Goal: Transaction & Acquisition: Purchase product/service

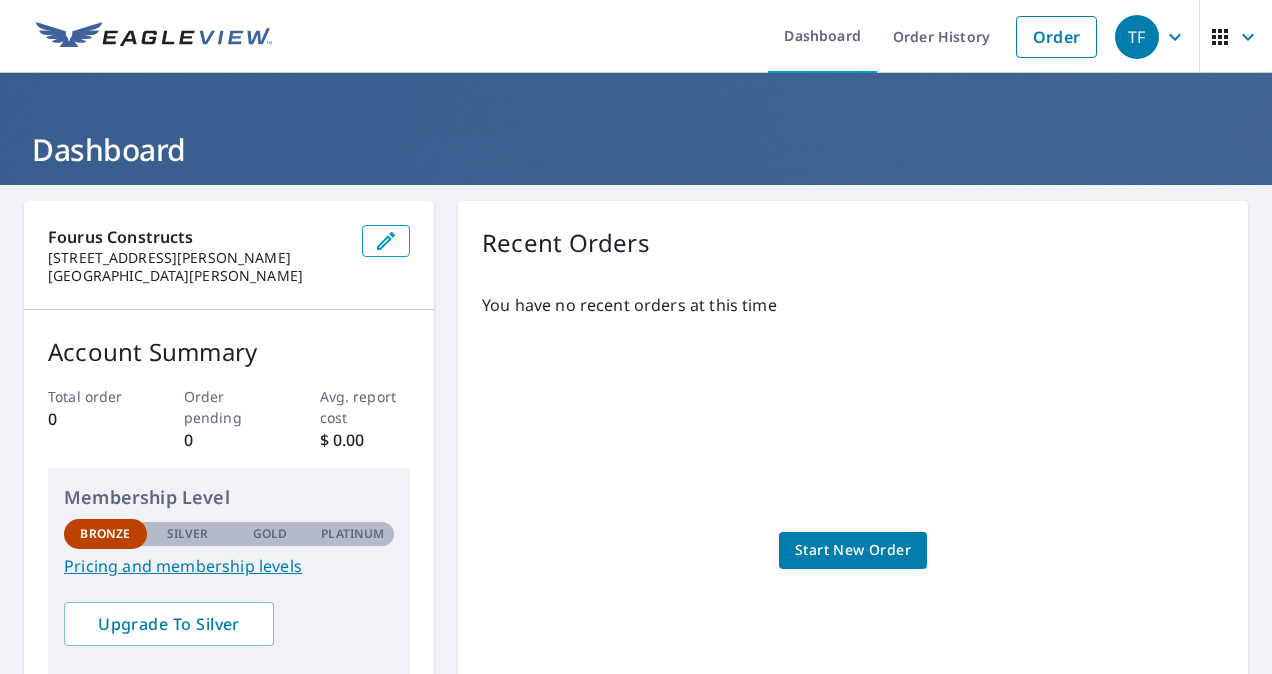
click at [866, 548] on span "Start New Order" at bounding box center [853, 550] width 116 height 25
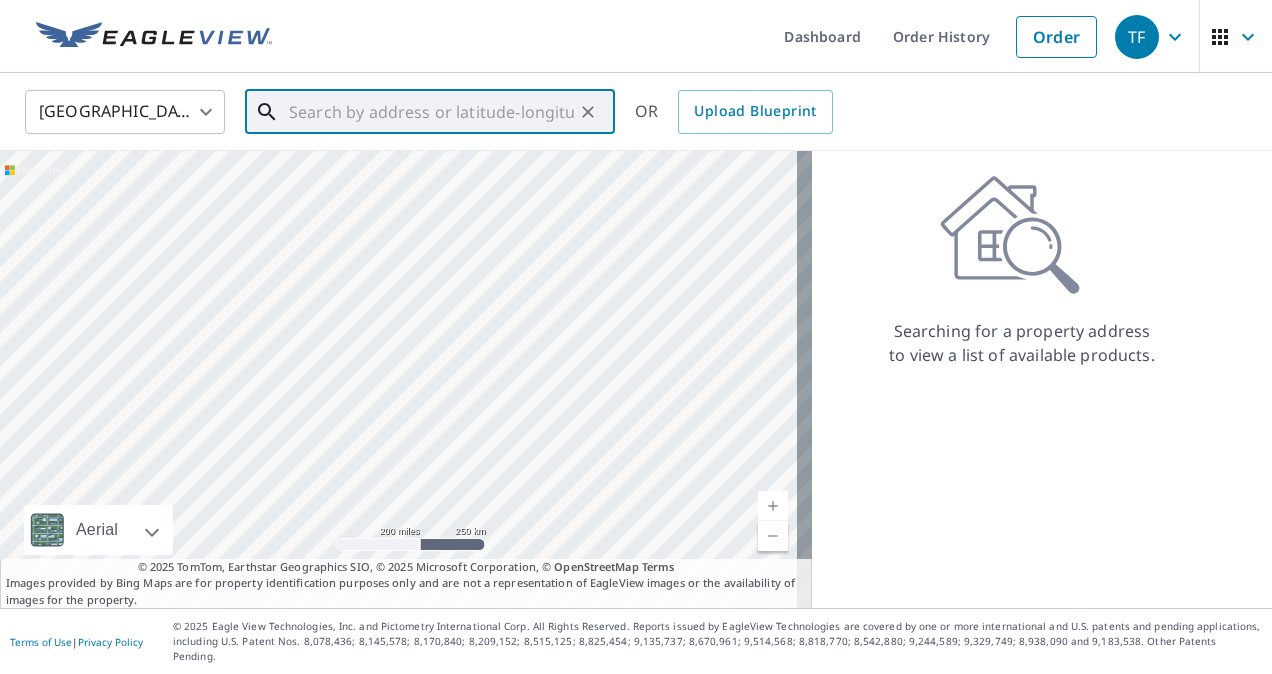
click at [392, 112] on input "text" at bounding box center [431, 112] width 285 height 56
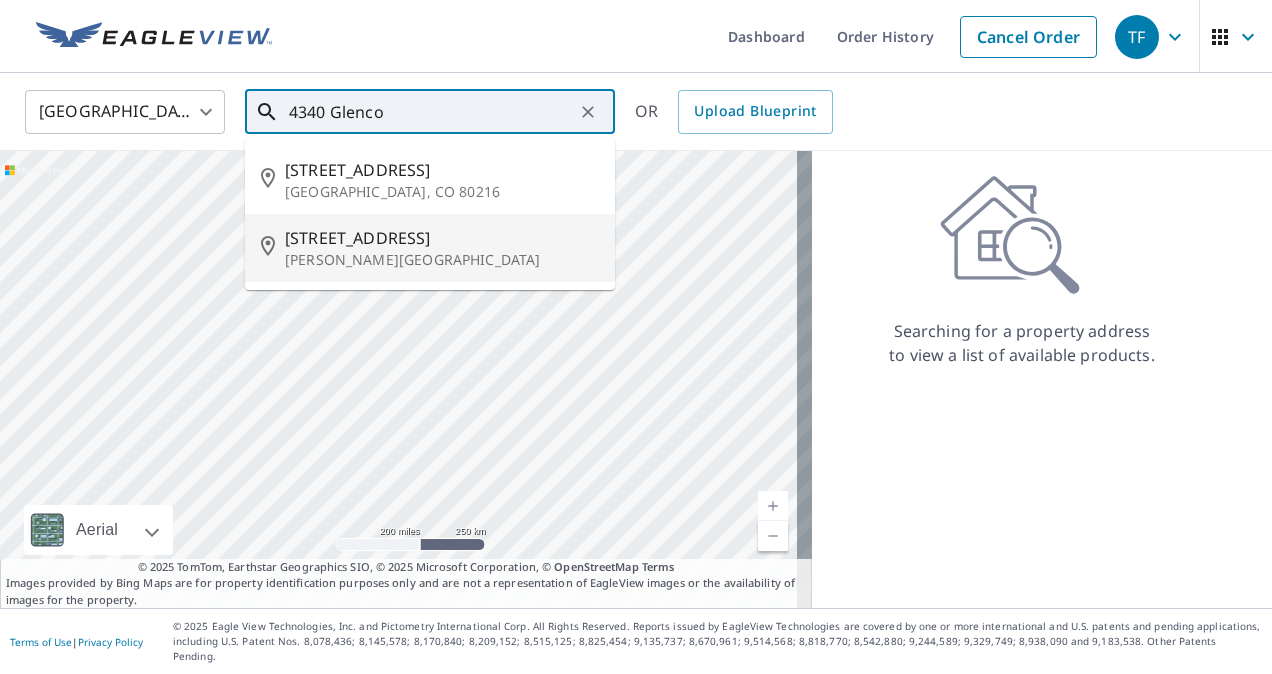
click at [345, 244] on span "[STREET_ADDRESS]" at bounding box center [442, 238] width 314 height 24
type input "[STREET_ADDRESS][PERSON_NAME]"
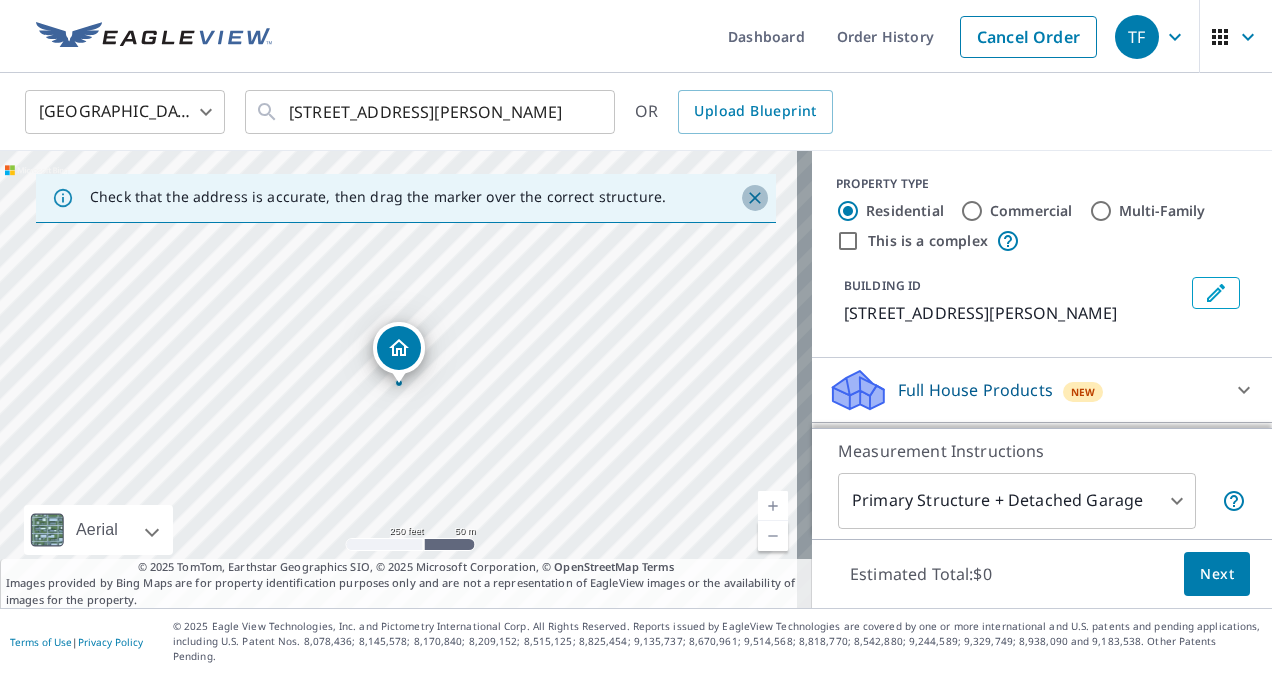
click at [749, 197] on icon "Close" at bounding box center [755, 198] width 12 height 12
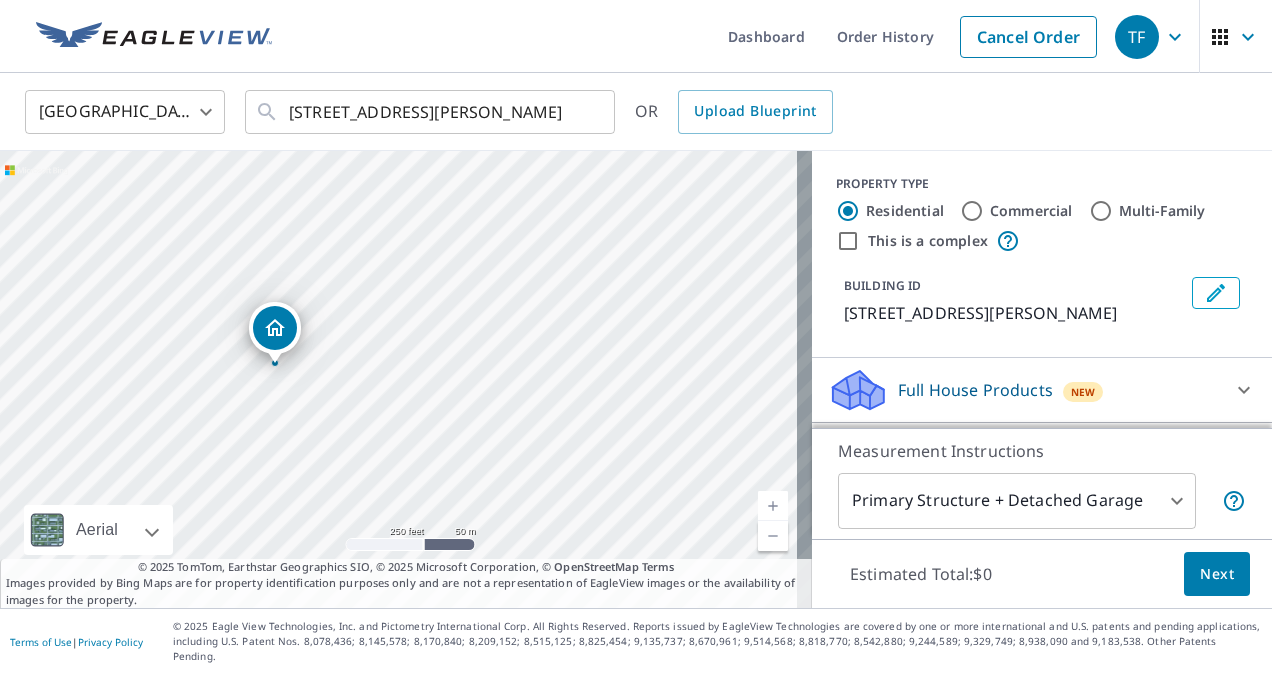
drag, startPoint x: 402, startPoint y: 344, endPoint x: 278, endPoint y: 324, distance: 125.6
click at [1089, 207] on input "Multi-Family" at bounding box center [1101, 211] width 24 height 24
radio input "true"
type input "2"
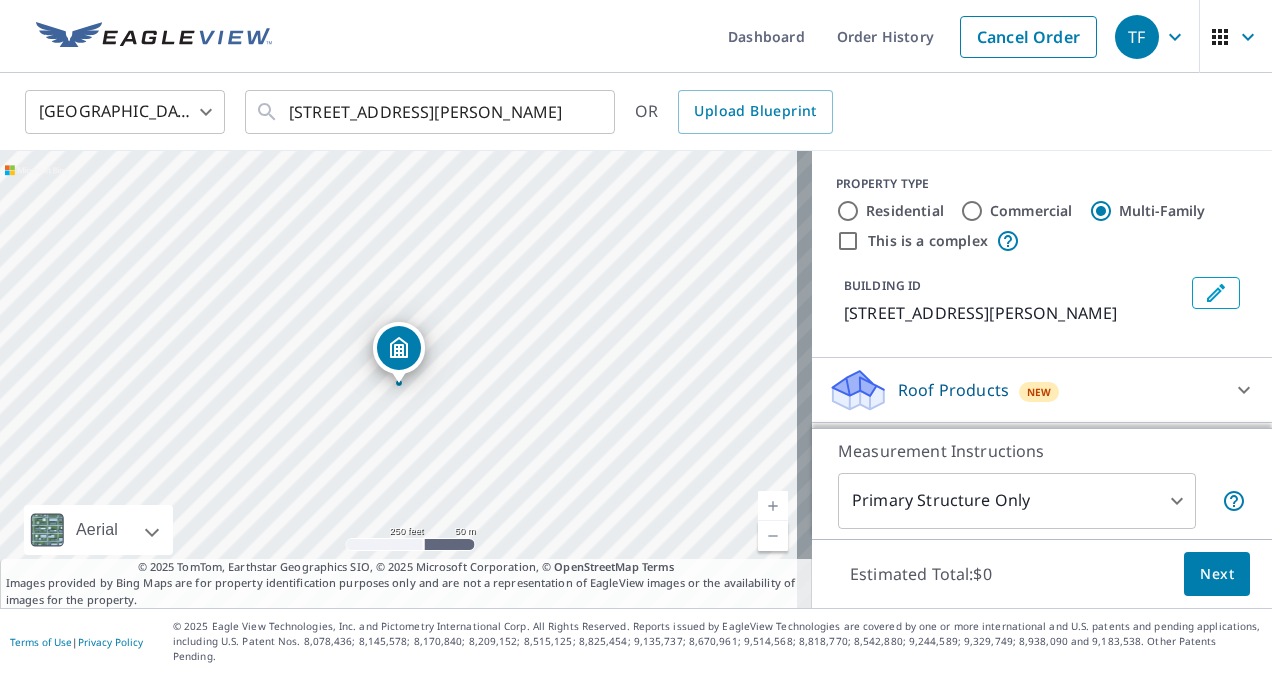
click at [836, 238] on input "This is a complex" at bounding box center [848, 241] width 24 height 24
checkbox input "true"
radio input "true"
type input "4"
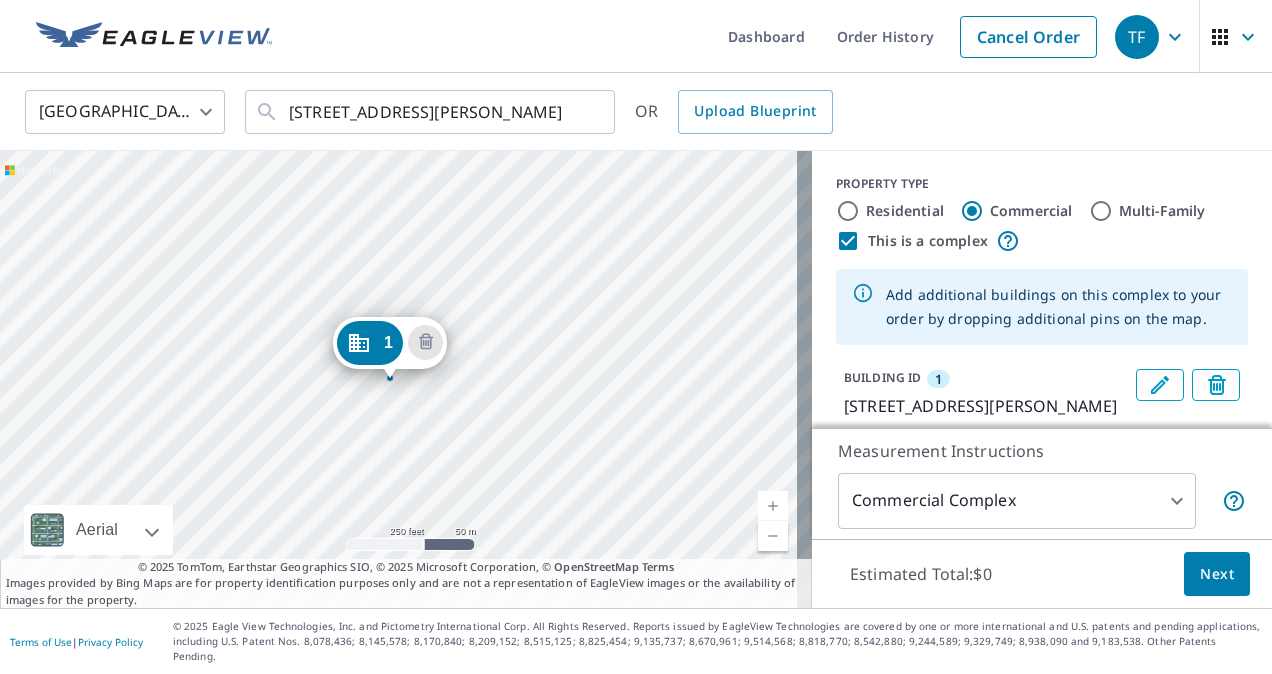
drag, startPoint x: 380, startPoint y: 349, endPoint x: 371, endPoint y: 344, distance: 10.3
click at [368, 346] on icon "Dropped pin, building 1, Commercial property, 4310 Glencoe Ave Marina Del Rey, …" at bounding box center [367, 348] width 24 height 24
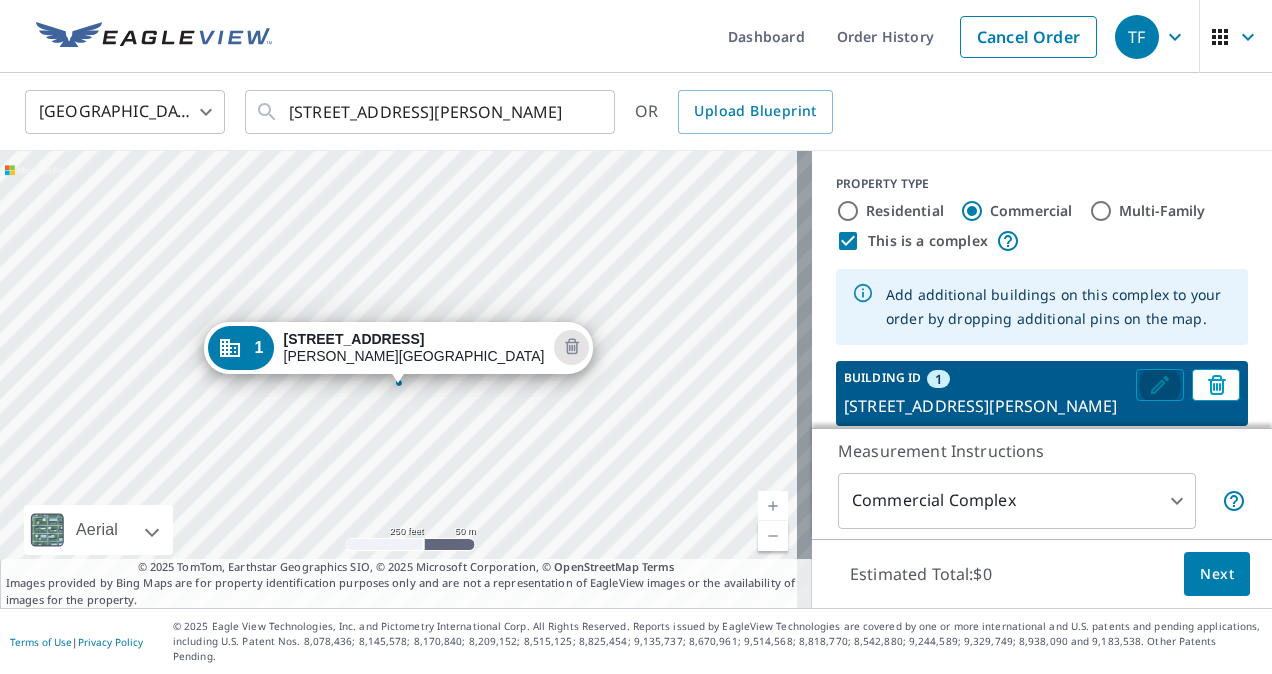
click at [1148, 387] on icon "Edit building 1" at bounding box center [1160, 385] width 24 height 24
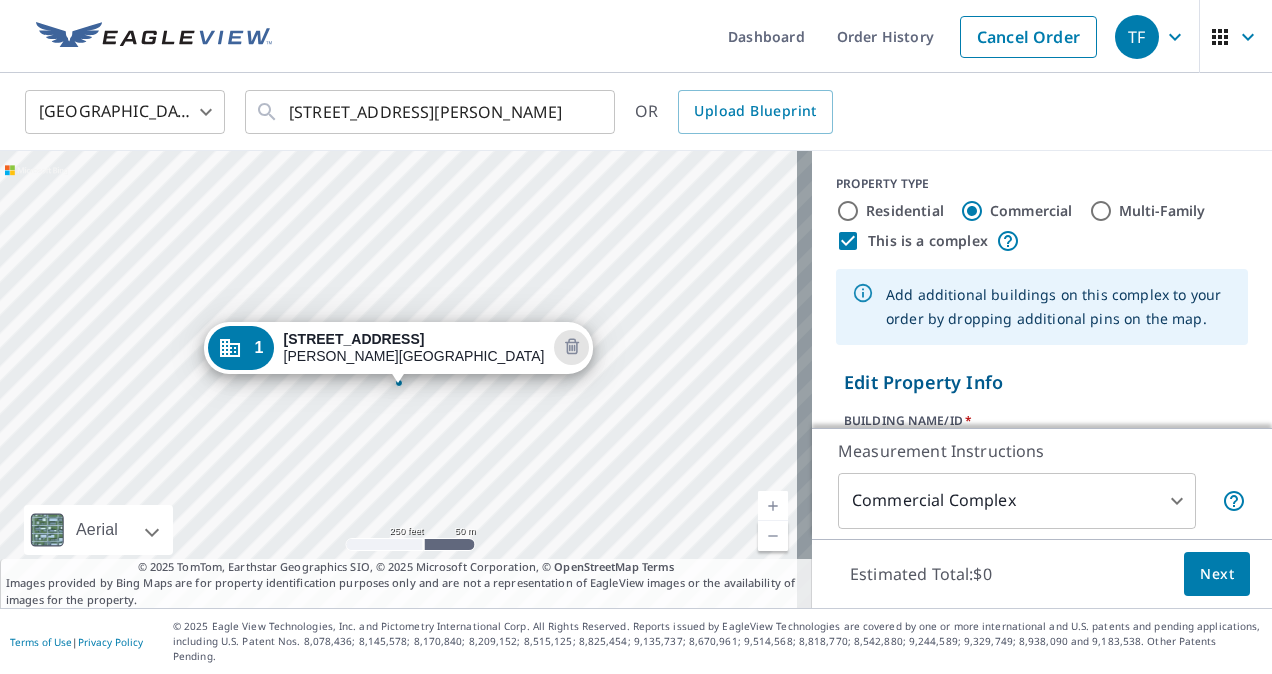
click at [886, 378] on p "Edit Property Info" at bounding box center [1042, 382] width 396 height 27
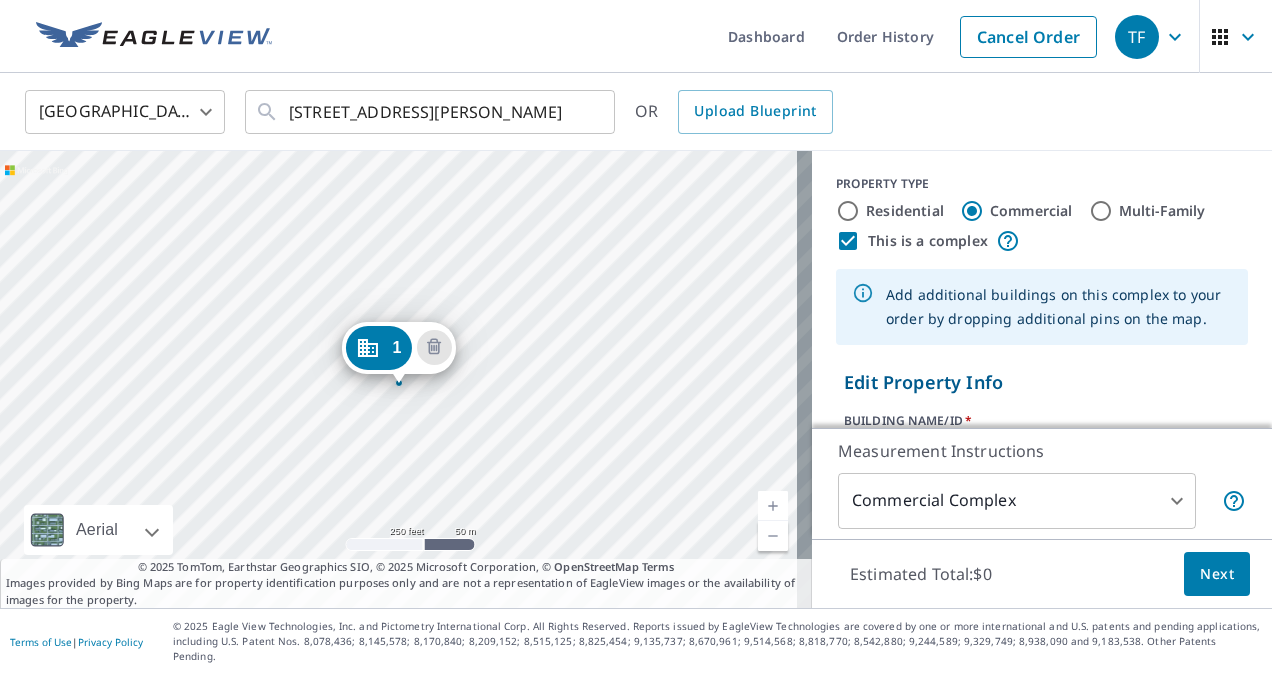
click at [427, 389] on div "1 [STREET_ADDRESS][PERSON_NAME]" at bounding box center [406, 379] width 812 height 457
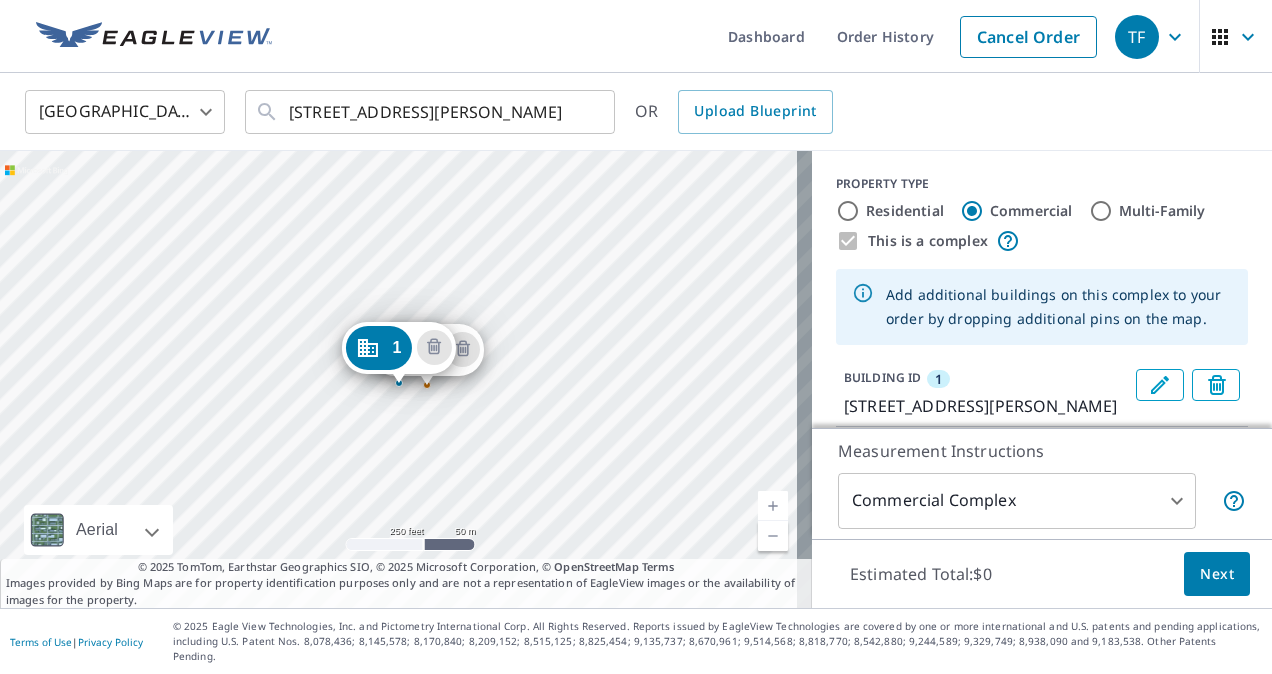
click at [450, 434] on div "2 [STREET_ADDRESS][PERSON_NAME] 1 [STREET_ADDRESS][PERSON_NAME]" at bounding box center [406, 379] width 812 height 457
click at [472, 436] on div "2 [STREET_ADDRESS][PERSON_NAME] 3 [STREET_ADDRESS][PERSON_NAME] 1 [STREET_ADDRE…" at bounding box center [406, 379] width 812 height 457
click at [758, 518] on link "Current Level 17, Zoom In" at bounding box center [773, 506] width 30 height 30
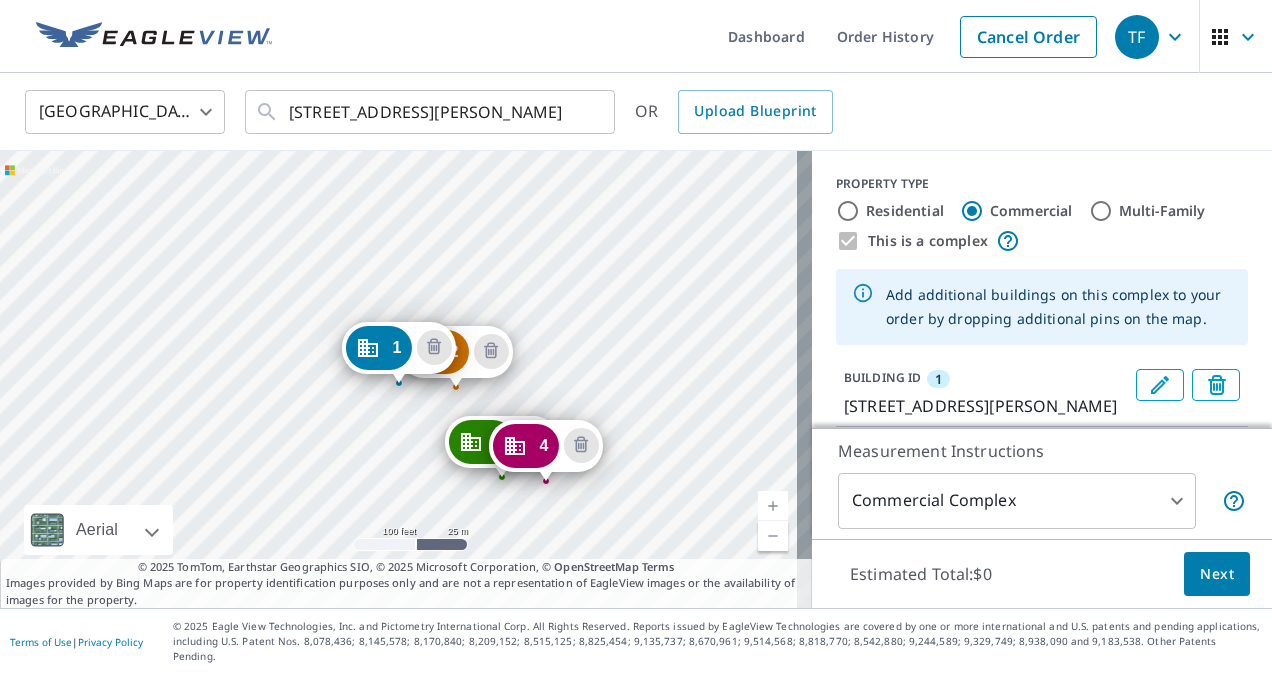
click at [489, 310] on div "2 [STREET_ADDRESS][PERSON_NAME] 3 [STREET_ADDRESS][PERSON_NAME] 4 [STREET_ADDRE…" at bounding box center [406, 379] width 812 height 457
click at [537, 321] on div "2 [STREET_ADDRESS][PERSON_NAME] 3 [STREET_ADDRESS][PERSON_NAME] 4 [STREET_ADDRE…" at bounding box center [406, 379] width 812 height 457
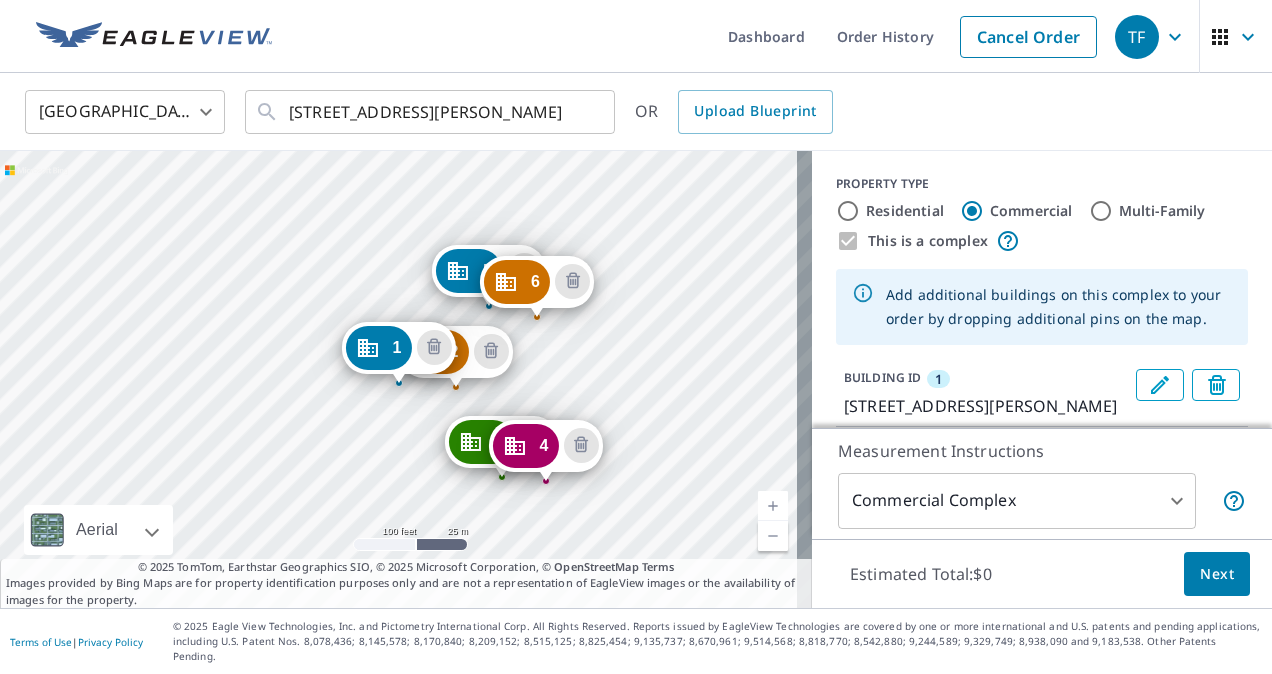
click at [567, 394] on div "2 [STREET_ADDRESS][PERSON_NAME] 3 [STREET_ADDRESS][PERSON_NAME] 4 [STREET_ADDRE…" at bounding box center [406, 379] width 812 height 457
click at [606, 388] on div "7 [STREET_ADDRESS]" at bounding box center [567, 360] width 114 height 62
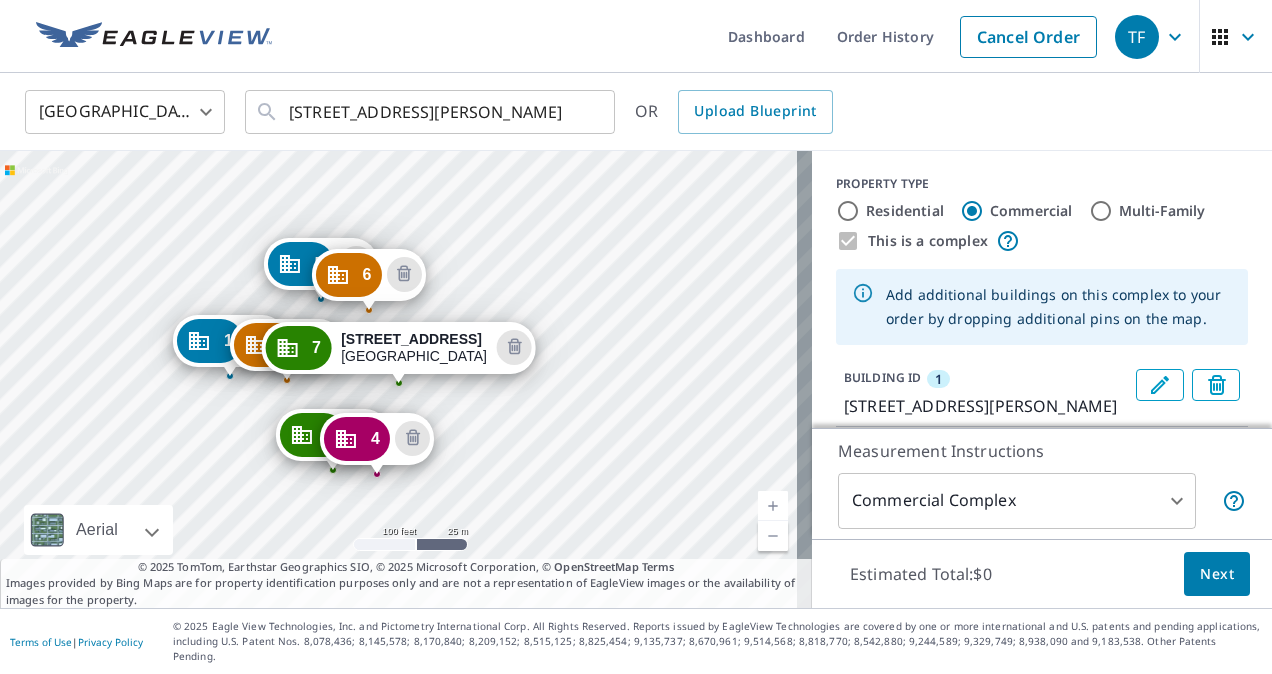
click at [440, 256] on div "1 [STREET_ADDRESS][PERSON_NAME] 2 [STREET_ADDRESS][PERSON_NAME] 3 [STREET_ADDRE…" at bounding box center [406, 379] width 812 height 457
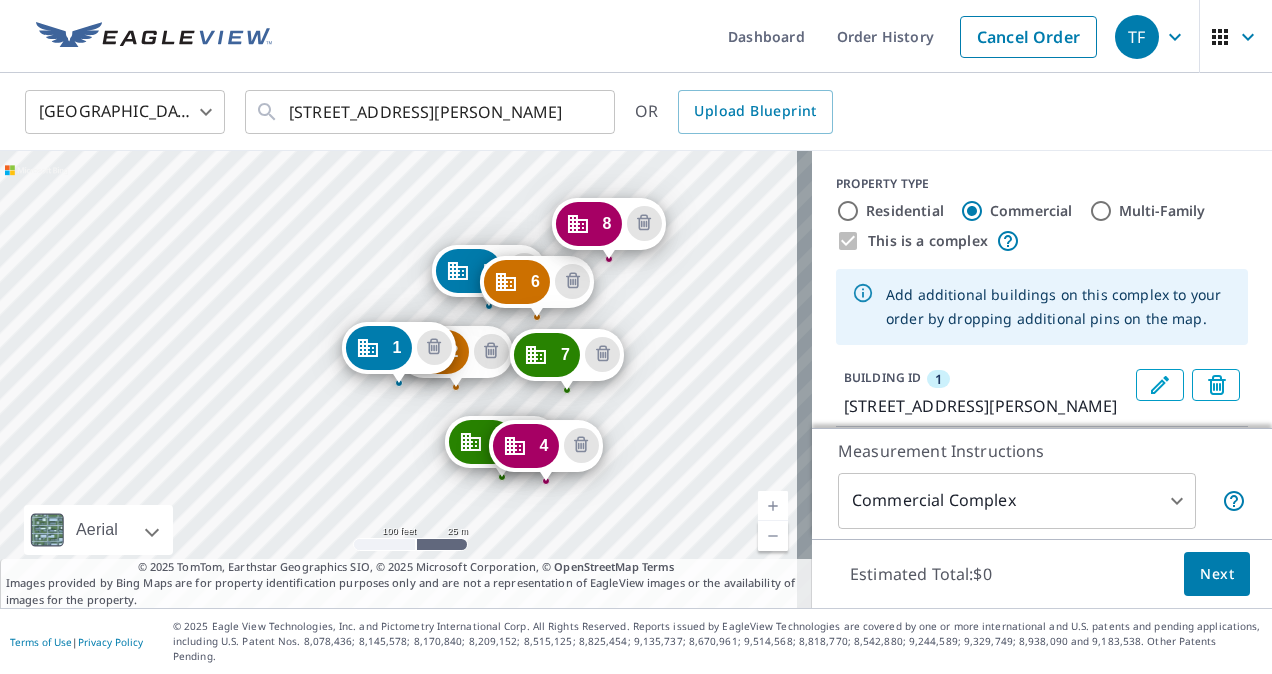
drag, startPoint x: 635, startPoint y: 262, endPoint x: 689, endPoint y: 258, distance: 54.1
click at [637, 264] on div "2 [STREET_ADDRESS][PERSON_NAME] 3 [STREET_ADDRESS][PERSON_NAME] 4 [STREET_ADDRE…" at bounding box center [406, 379] width 812 height 457
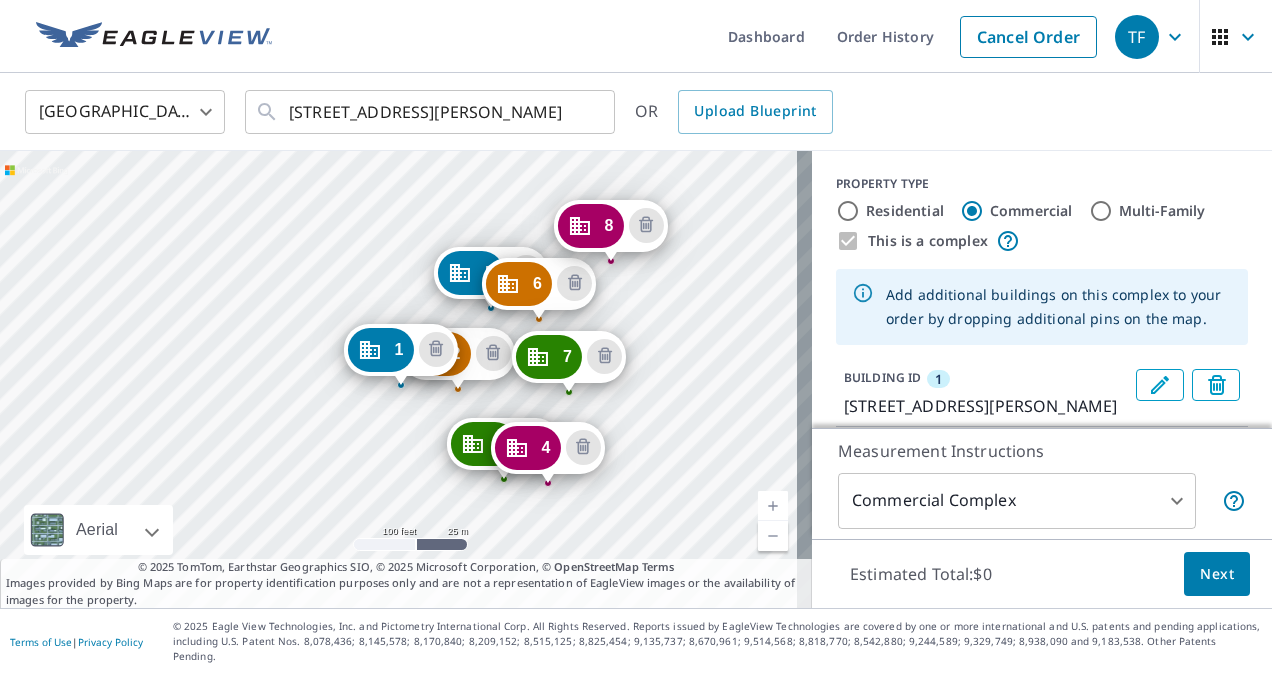
click at [649, 264] on div "2 [STREET_ADDRESS][PERSON_NAME] 3 [STREET_ADDRESS][PERSON_NAME] 4 [STREET_ADDRE…" at bounding box center [406, 379] width 812 height 457
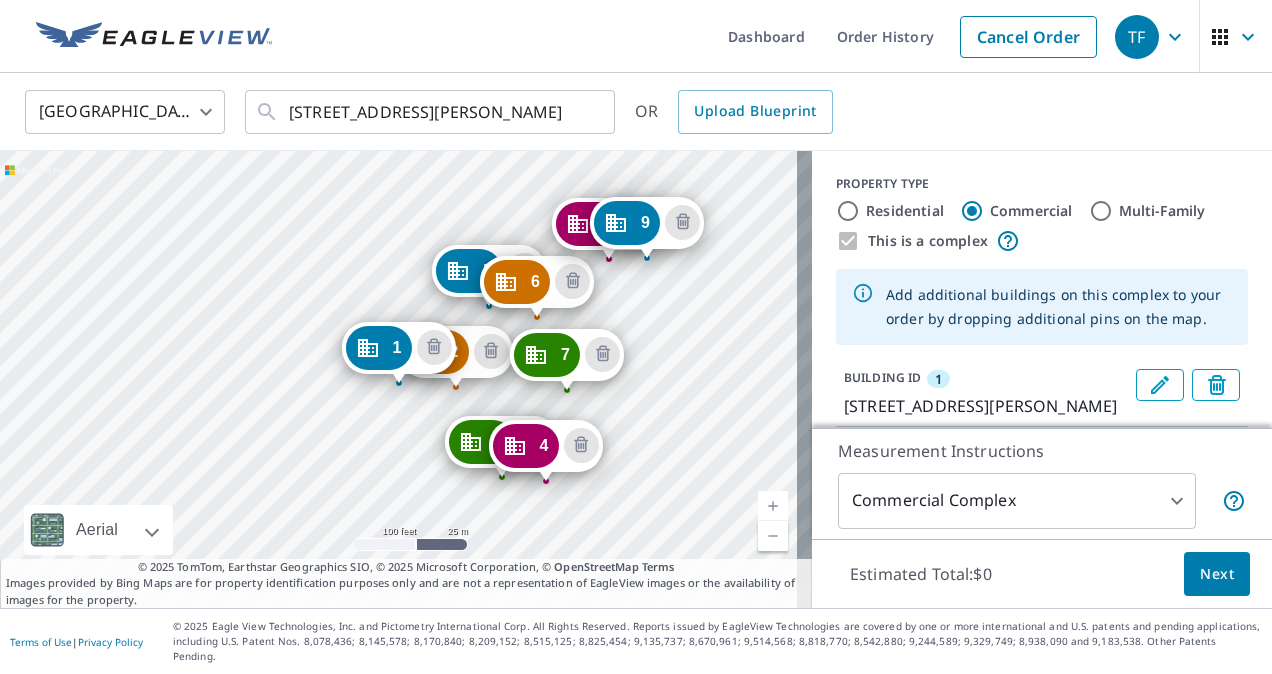
click at [715, 176] on div "2 [STREET_ADDRESS][PERSON_NAME] 3 [STREET_ADDRESS][PERSON_NAME] 4 [STREET_ADDRE…" at bounding box center [406, 379] width 812 height 457
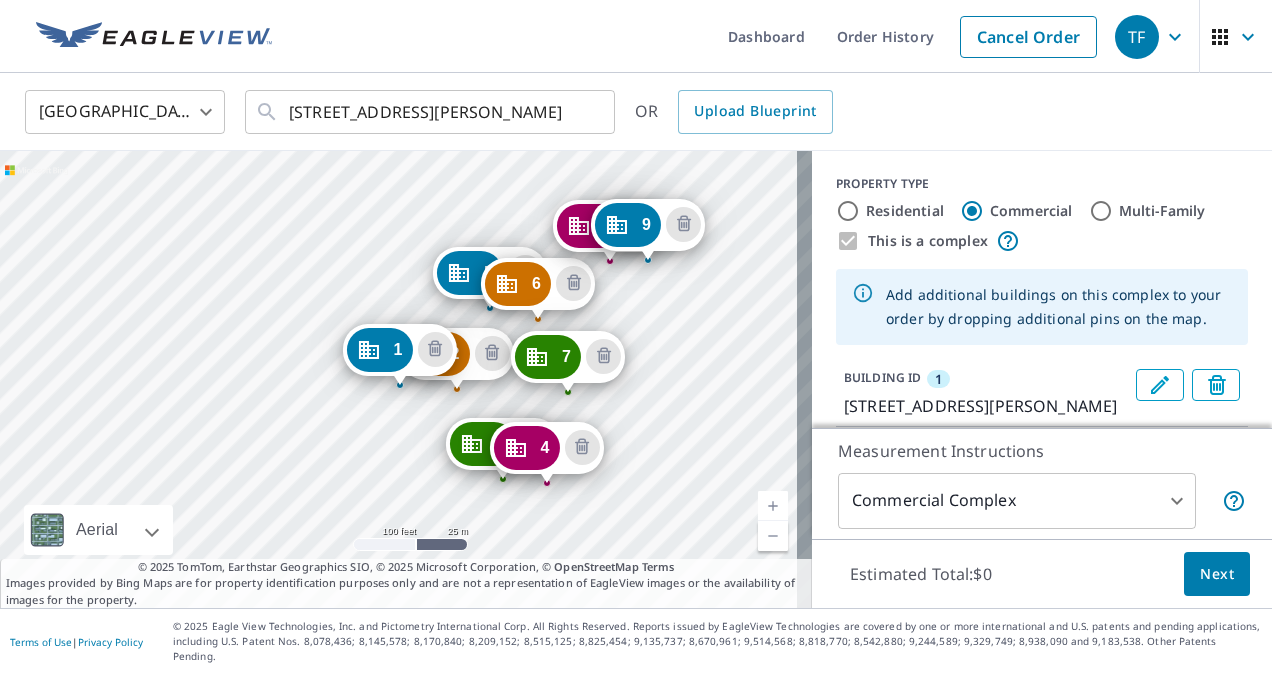
click at [719, 186] on div "2 [STREET_ADDRESS][PERSON_NAME] 3 [STREET_ADDRESS][PERSON_NAME] 4 [STREET_ADDRE…" at bounding box center [406, 379] width 812 height 457
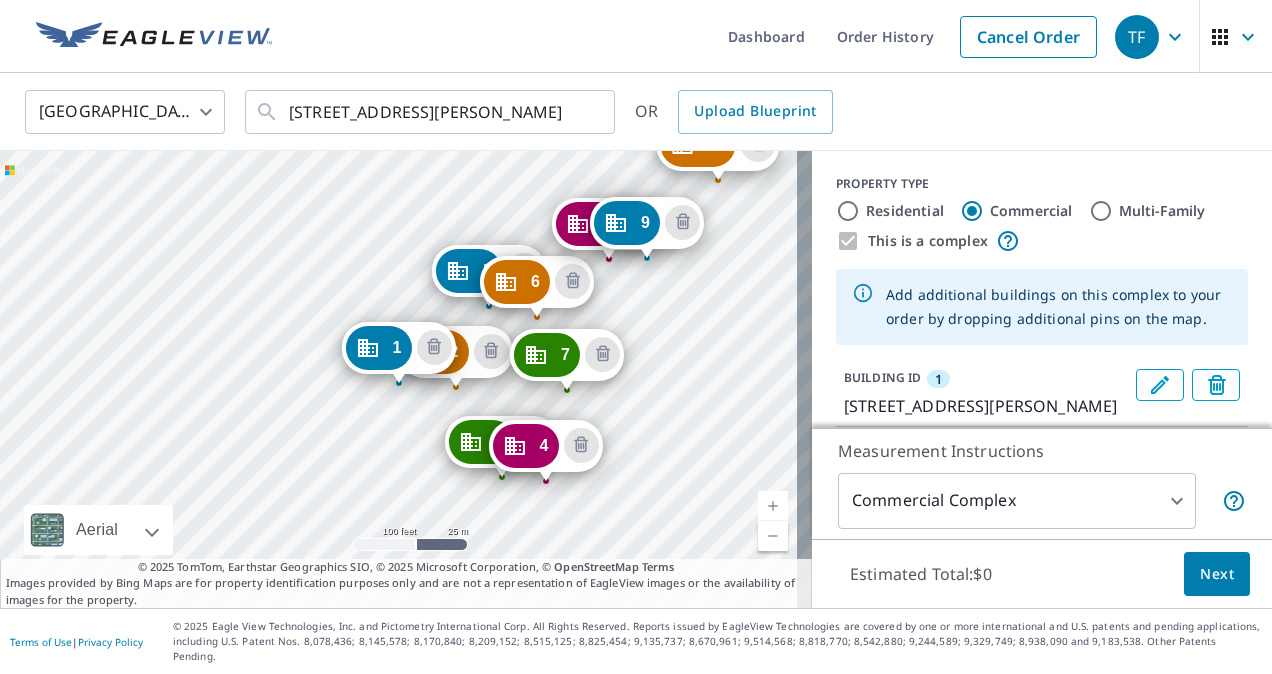
click at [729, 203] on div "2 [STREET_ADDRESS][PERSON_NAME] 3 [STREET_ADDRESS][PERSON_NAME] 4 [STREET_ADDRE…" at bounding box center [406, 379] width 812 height 457
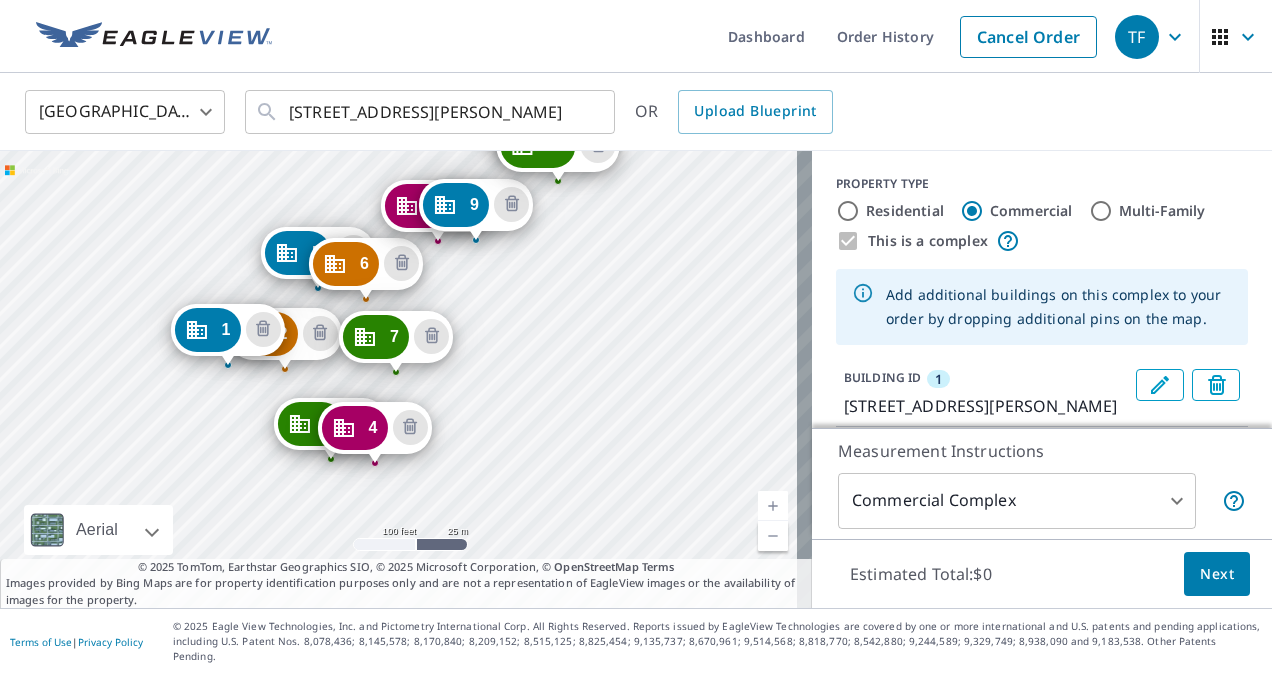
drag, startPoint x: 573, startPoint y: 342, endPoint x: 503, endPoint y: 336, distance: 70.2
click at [503, 337] on div "2 [STREET_ADDRESS][PERSON_NAME] 3 [STREET_ADDRESS][PERSON_NAME] 4 [STREET_ADDRE…" at bounding box center [406, 379] width 812 height 457
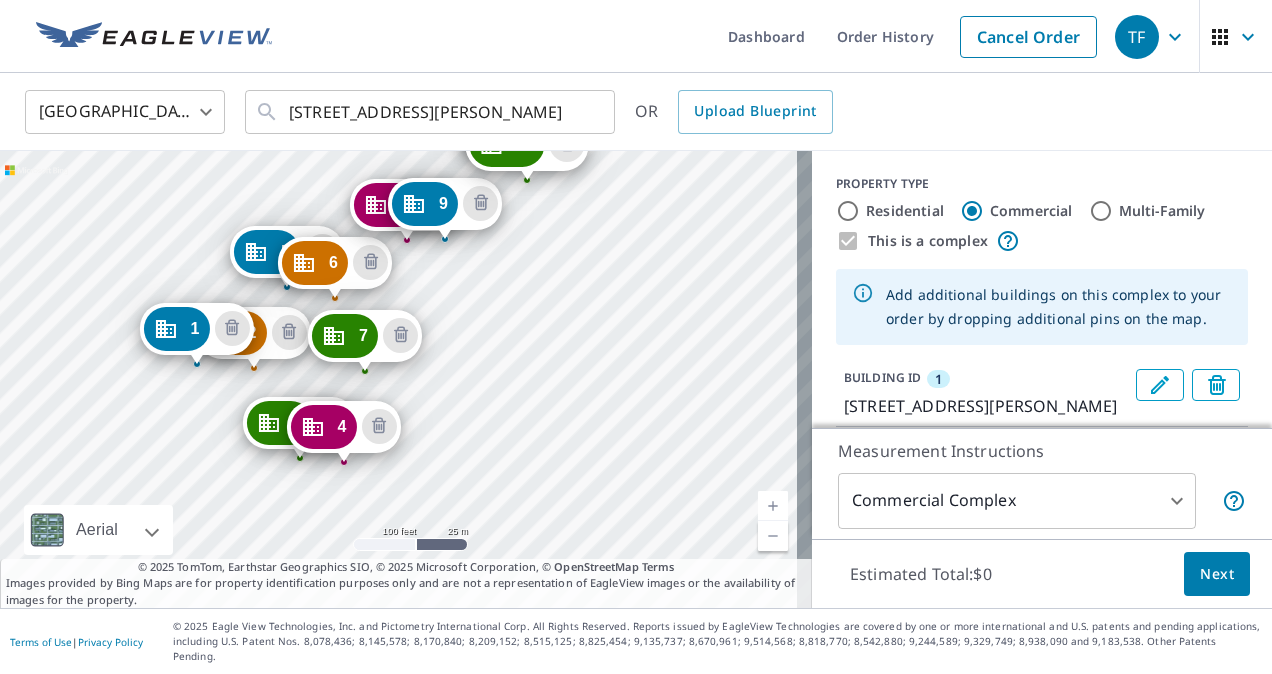
click at [582, 242] on div "2 [STREET_ADDRESS][PERSON_NAME] 3 [STREET_ADDRESS][PERSON_NAME] 4 [STREET_ADDRE…" at bounding box center [406, 379] width 812 height 457
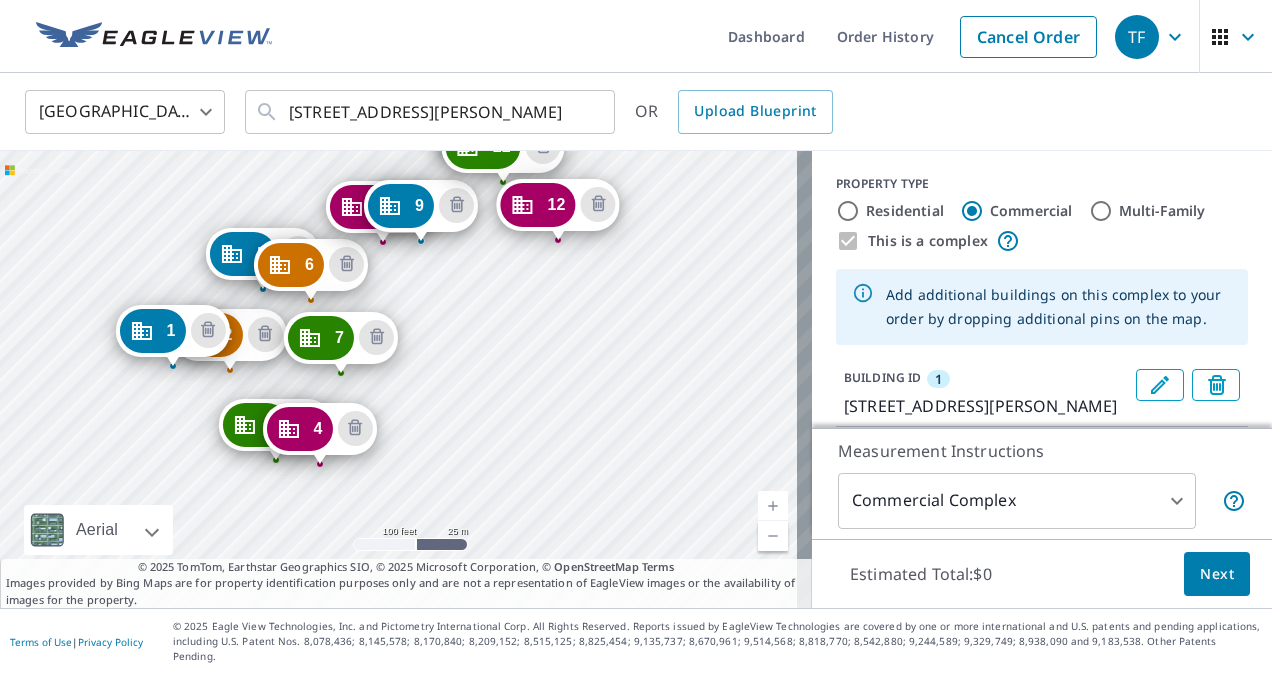
drag, startPoint x: 586, startPoint y: 291, endPoint x: 498, endPoint y: 289, distance: 88.0
click at [498, 289] on div "2 [STREET_ADDRESS][PERSON_NAME] 3 [STREET_ADDRESS][PERSON_NAME] 4 [STREET_ADDRE…" at bounding box center [406, 379] width 812 height 457
drag, startPoint x: 560, startPoint y: 212, endPoint x: 550, endPoint y: 220, distance: 12.8
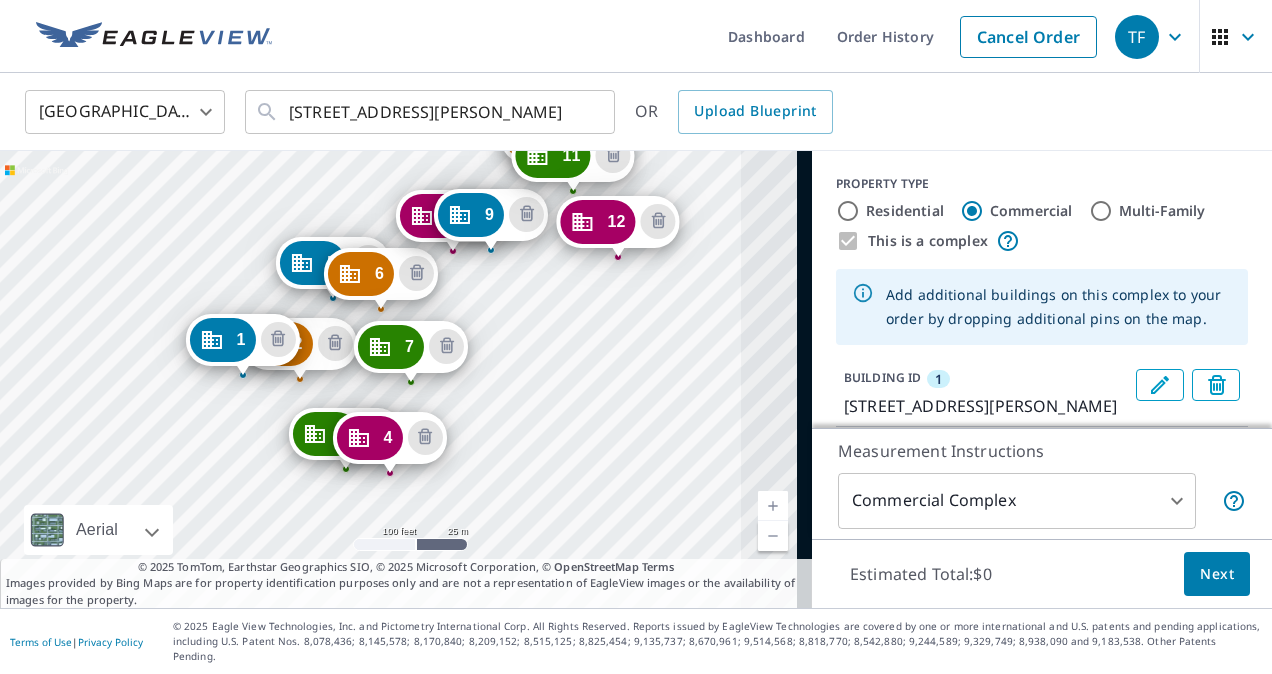
drag, startPoint x: 506, startPoint y: 286, endPoint x: 449, endPoint y: 277, distance: 57.7
click at [449, 277] on div "2 [STREET_ADDRESS][PERSON_NAME] 3 [STREET_ADDRESS][PERSON_NAME] 4 [STREET_ADDRE…" at bounding box center [406, 379] width 812 height 457
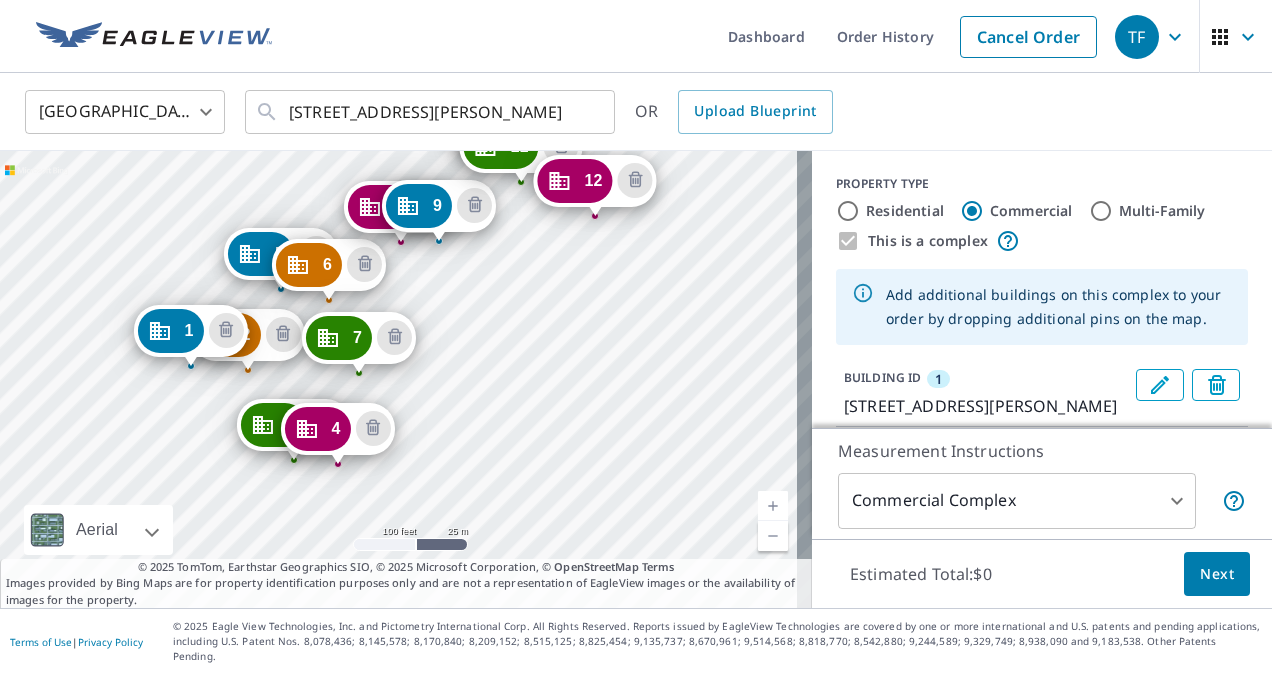
drag, startPoint x: 572, startPoint y: 216, endPoint x: 601, endPoint y: 184, distance: 43.2
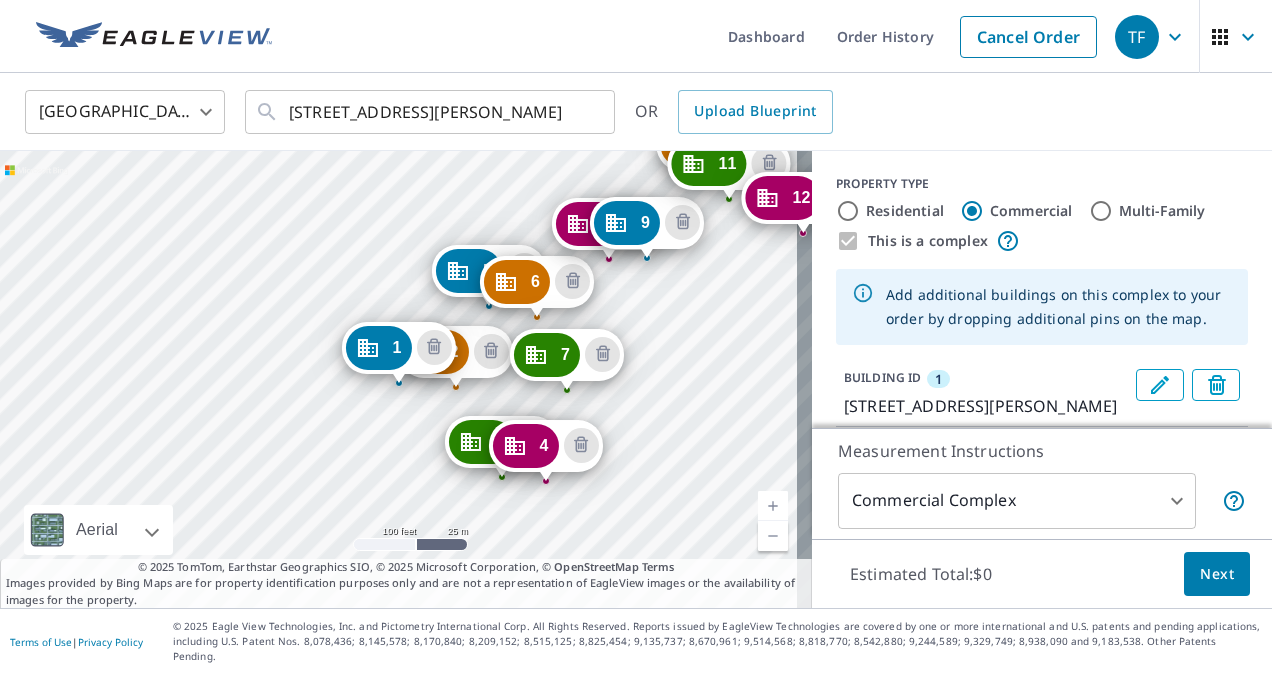
click at [769, 256] on div "2 [STREET_ADDRESS][PERSON_NAME] 3 [STREET_ADDRESS][PERSON_NAME] 4 [STREET_ADDRE…" at bounding box center [406, 379] width 812 height 457
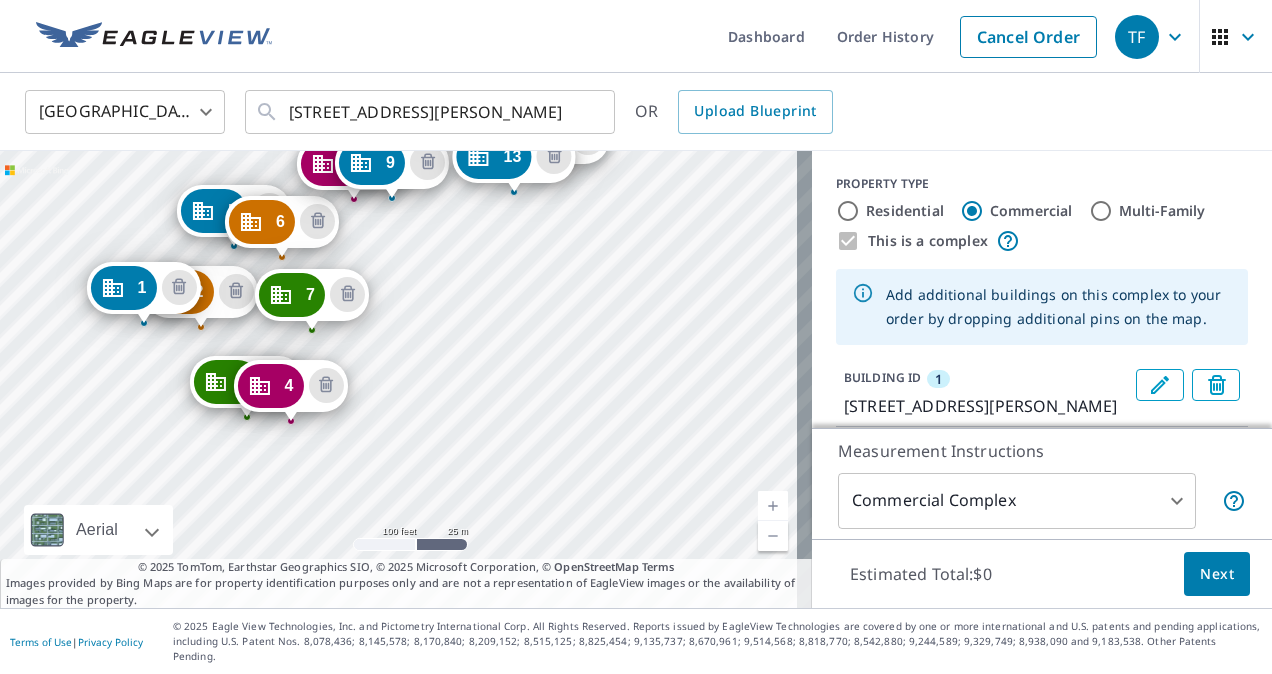
drag, startPoint x: 492, startPoint y: 396, endPoint x: 440, endPoint y: 372, distance: 57.3
click at [440, 372] on div "2 [STREET_ADDRESS][PERSON_NAME] 3 [STREET_ADDRESS][PERSON_NAME] 4 [STREET_ADDRE…" at bounding box center [406, 379] width 812 height 457
click at [434, 253] on div "2 [STREET_ADDRESS][PERSON_NAME] 3 [STREET_ADDRESS][PERSON_NAME] 4 [STREET_ADDRE…" at bounding box center [406, 379] width 812 height 457
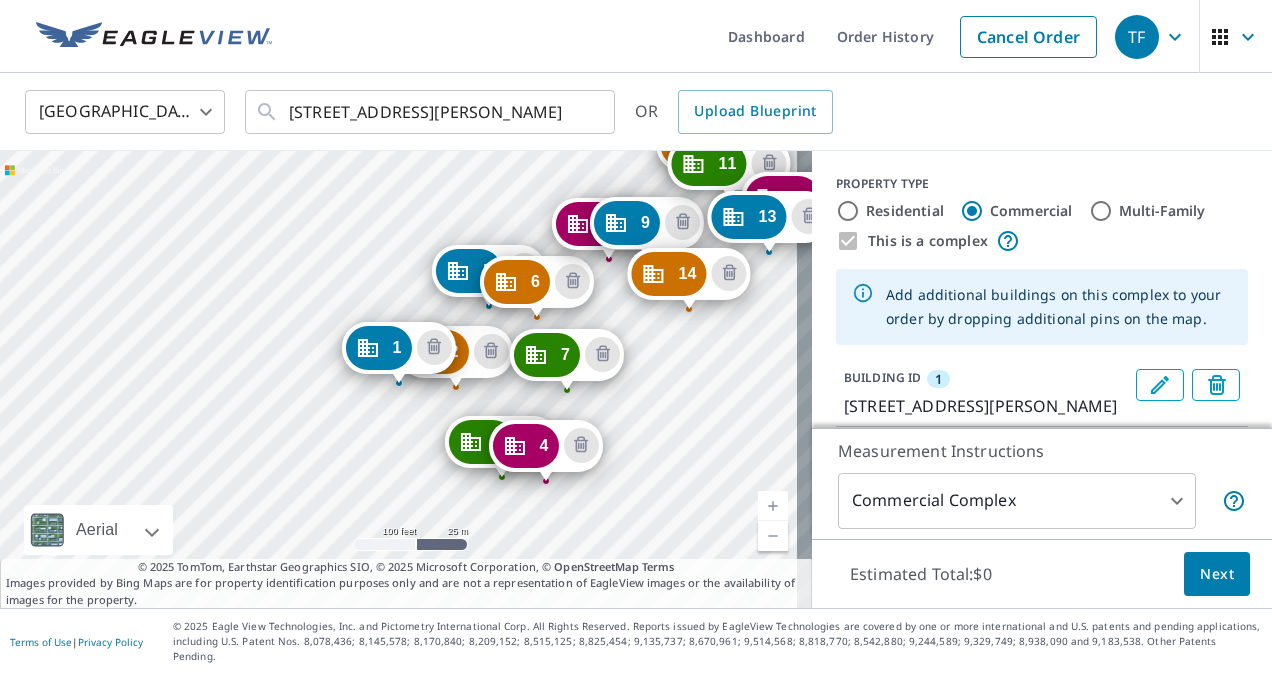
click at [671, 370] on div "2 [STREET_ADDRESS][PERSON_NAME] 3 [STREET_ADDRESS][PERSON_NAME] 4 [STREET_ADDRE…" at bounding box center [406, 379] width 812 height 457
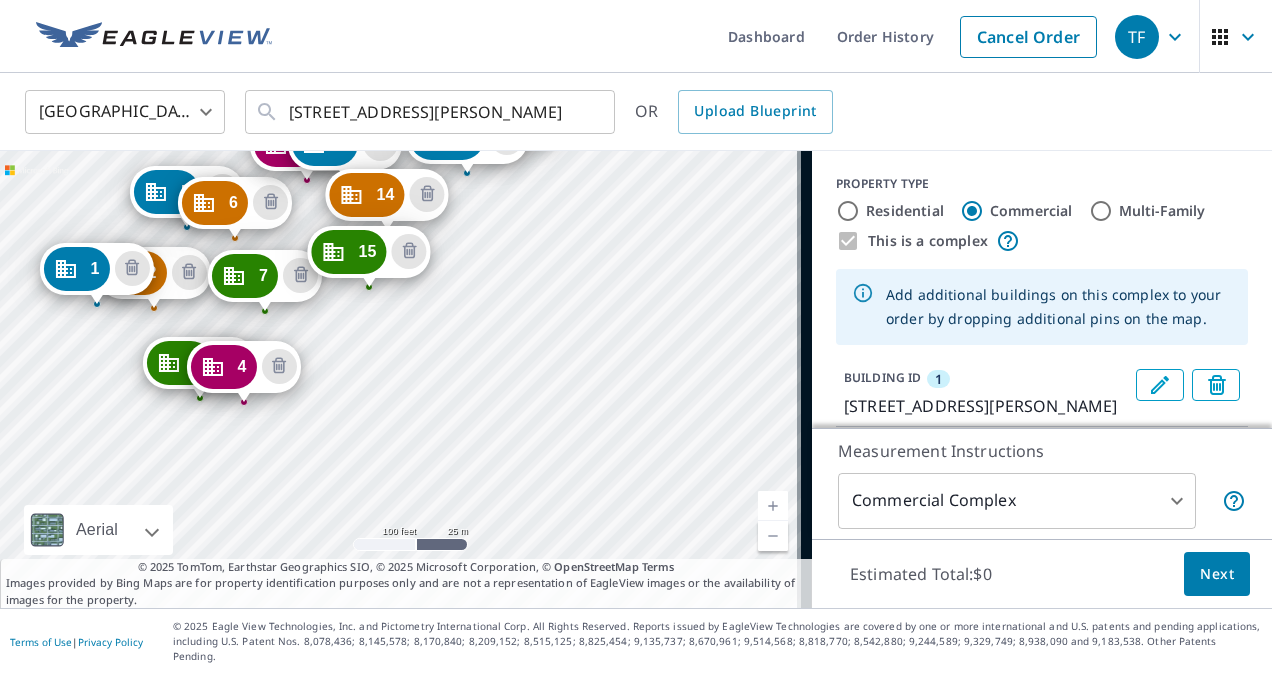
drag, startPoint x: 543, startPoint y: 416, endPoint x: 381, endPoint y: 371, distance: 168.1
click at [381, 371] on div "2 [STREET_ADDRESS][PERSON_NAME] 3 [STREET_ADDRESS][PERSON_NAME] 4 [STREET_ADDRE…" at bounding box center [406, 379] width 812 height 457
click at [559, 246] on div "2 [STREET_ADDRESS][PERSON_NAME] 3 [STREET_ADDRESS][PERSON_NAME] 4 [STREET_ADDRE…" at bounding box center [406, 379] width 812 height 457
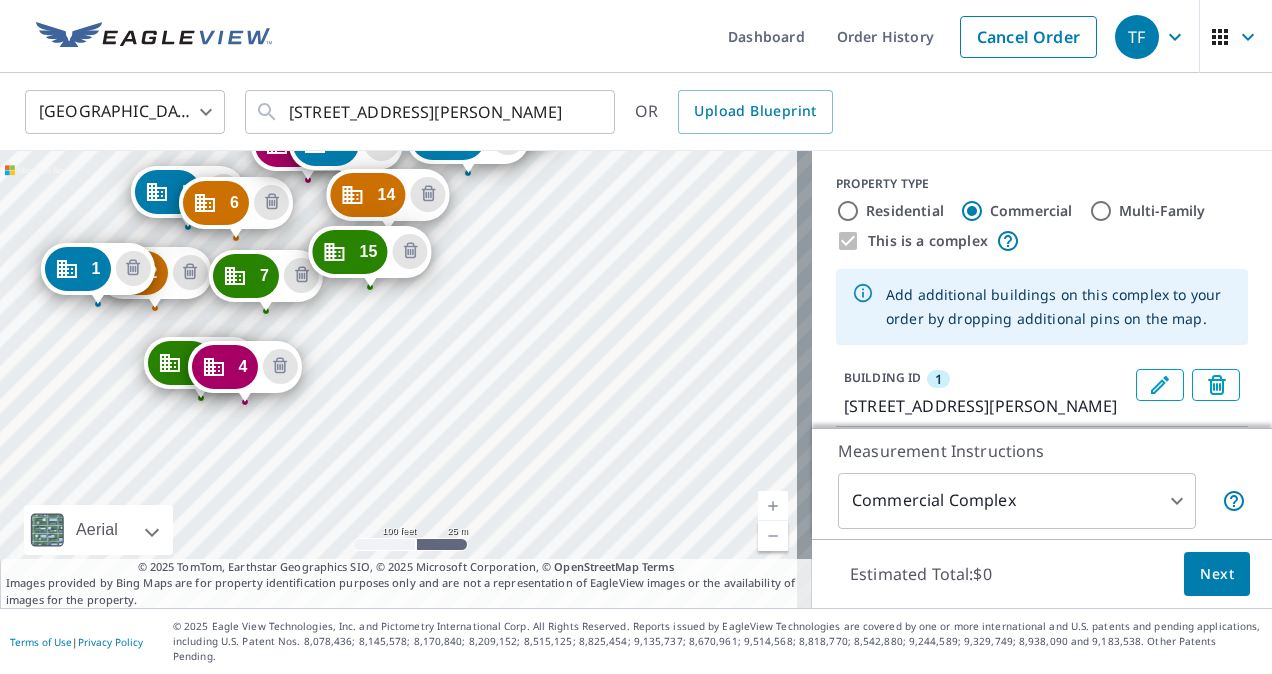
click at [558, 244] on div "2 [STREET_ADDRESS][PERSON_NAME] 3 [STREET_ADDRESS][PERSON_NAME] 4 [STREET_ADDRE…" at bounding box center [406, 379] width 812 height 457
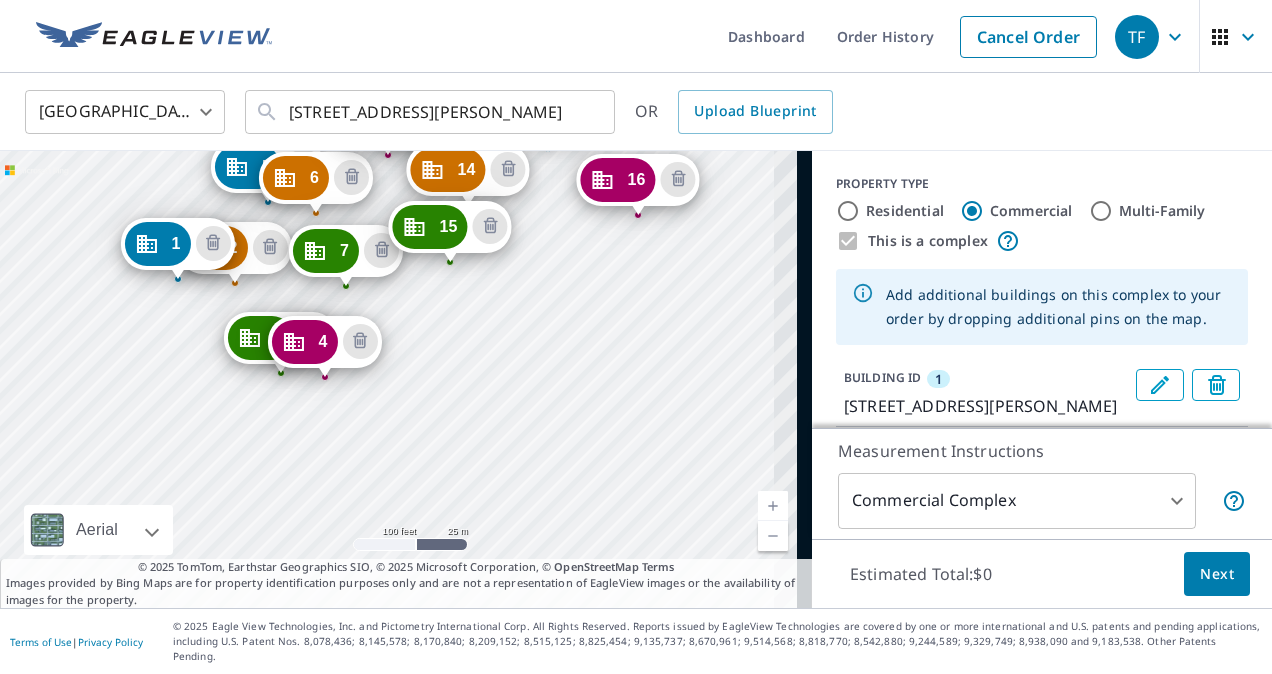
drag, startPoint x: 643, startPoint y: 432, endPoint x: 422, endPoint y: 328, distance: 244.2
click at [422, 328] on div "2 [STREET_ADDRESS][PERSON_NAME] 3 [STREET_ADDRESS][PERSON_NAME] 4 [STREET_ADDRE…" at bounding box center [406, 379] width 812 height 457
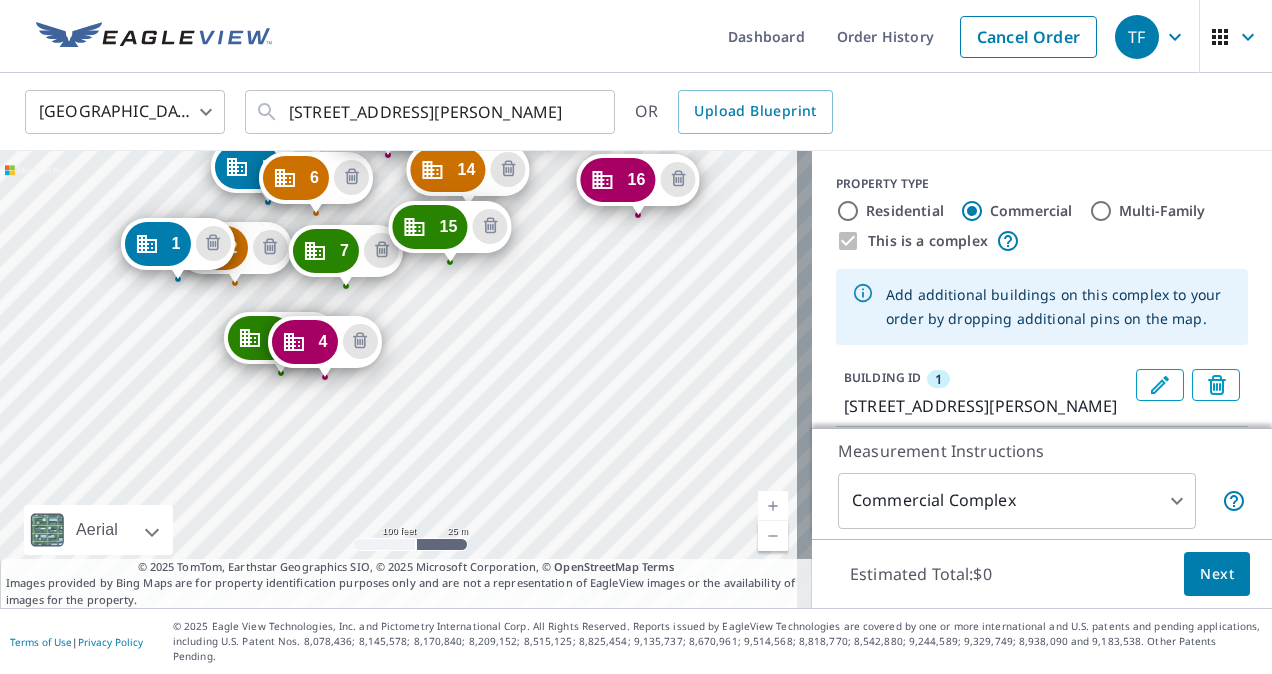
click at [608, 232] on div "2 [STREET_ADDRESS][PERSON_NAME] 3 [STREET_ADDRESS][PERSON_NAME] 4 [STREET_ADDRE…" at bounding box center [406, 379] width 812 height 457
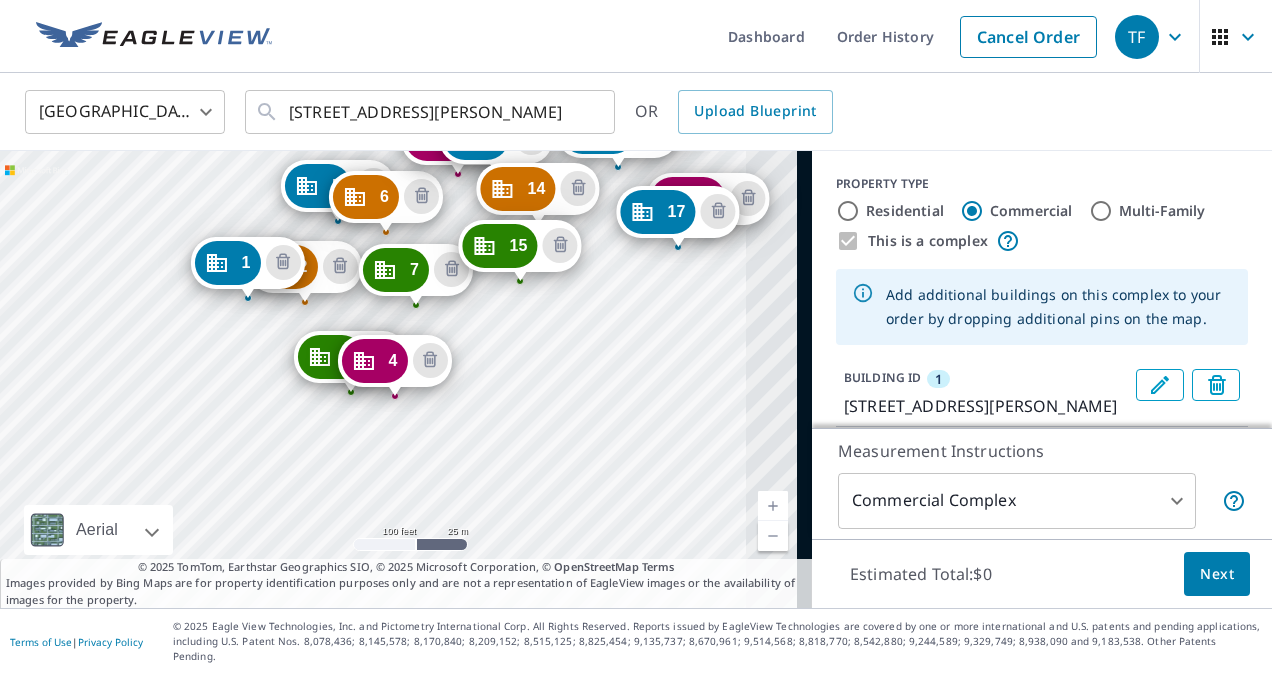
drag, startPoint x: 494, startPoint y: 346, endPoint x: 379, endPoint y: 304, distance: 122.4
click at [383, 306] on div "2 [STREET_ADDRESS][PERSON_NAME] 3 [STREET_ADDRESS][PERSON_NAME] 4 [STREET_ADDRE…" at bounding box center [406, 379] width 812 height 457
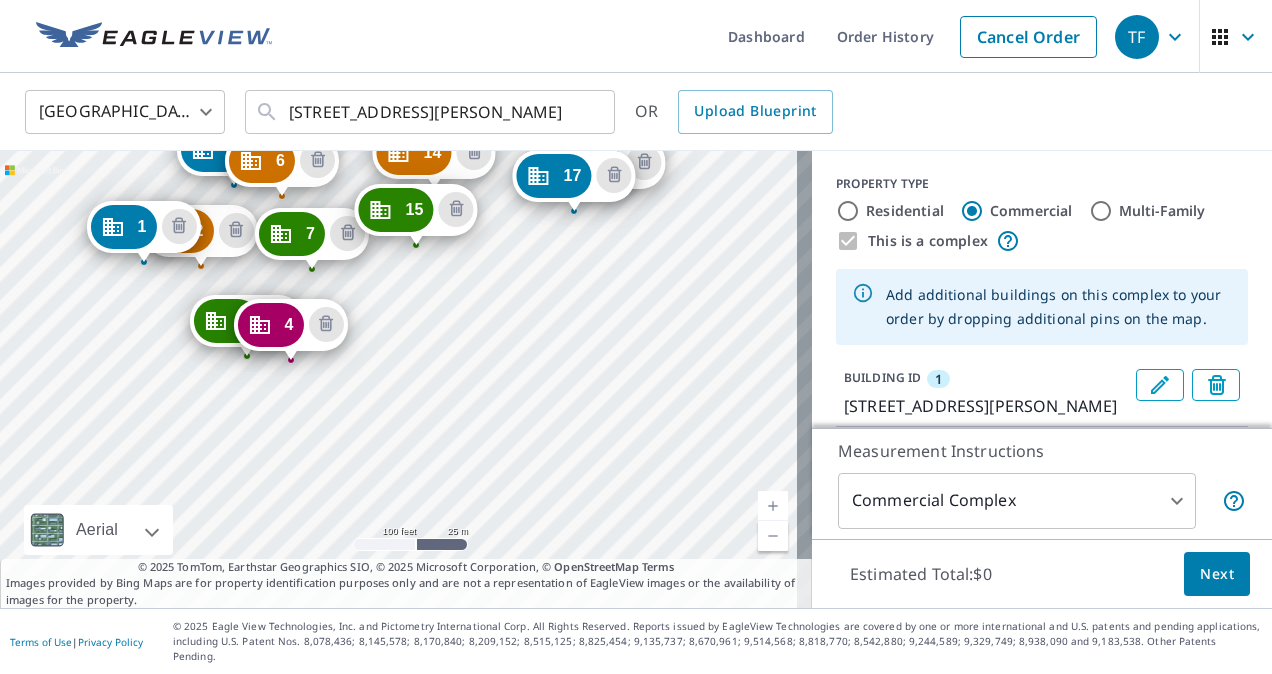
click at [627, 266] on div "2 [STREET_ADDRESS][PERSON_NAME] 3 [STREET_ADDRESS][PERSON_NAME] 4 [STREET_ADDRE…" at bounding box center [406, 379] width 812 height 457
click at [633, 272] on div "2 [STREET_ADDRESS][PERSON_NAME] 3 [STREET_ADDRESS][PERSON_NAME] 4 [STREET_ADDRE…" at bounding box center [406, 379] width 812 height 457
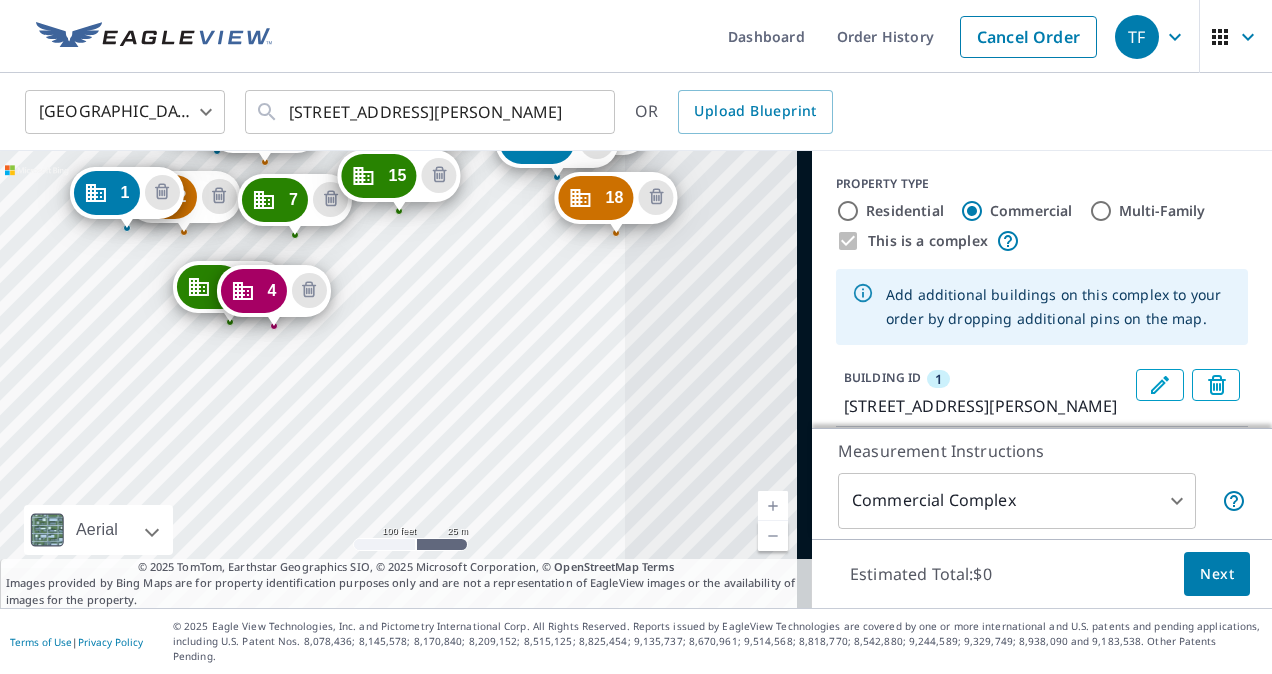
drag, startPoint x: 461, startPoint y: 313, endPoint x: 333, endPoint y: 231, distance: 152.0
click at [333, 231] on div "2 [STREET_ADDRESS][PERSON_NAME] 3 [STREET_ADDRESS][PERSON_NAME] 4 [STREET_ADDRE…" at bounding box center [406, 379] width 812 height 457
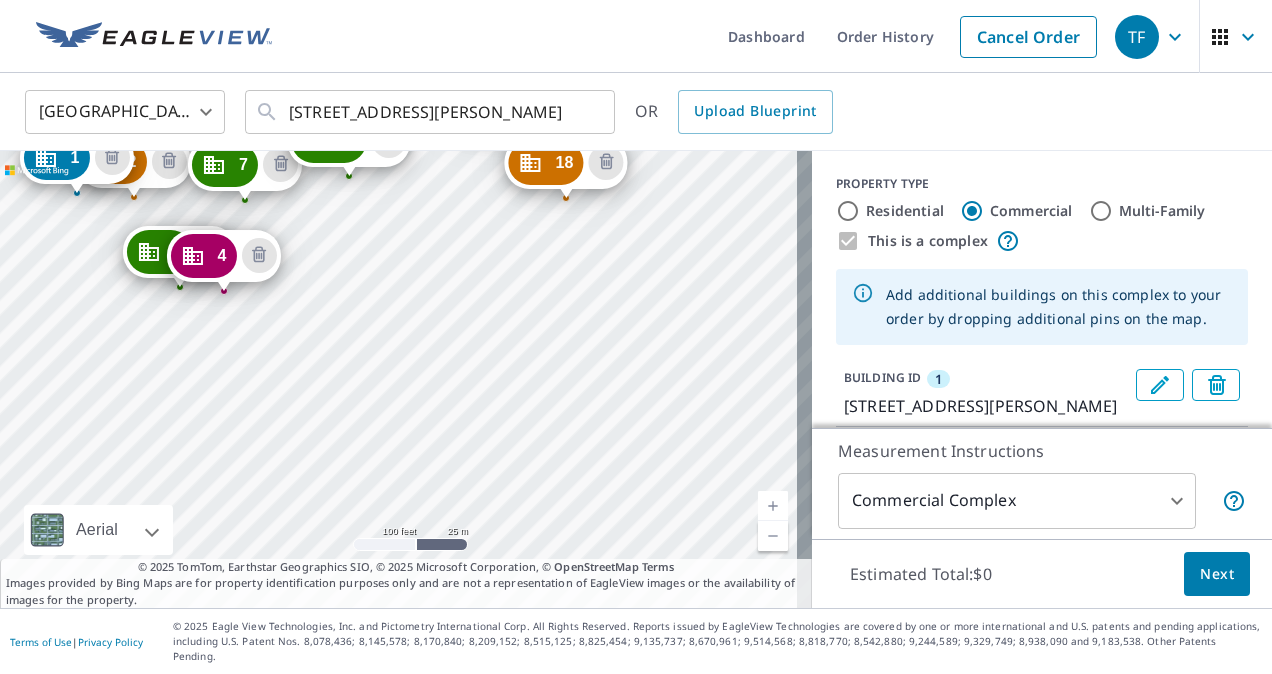
click at [561, 236] on div "2 [STREET_ADDRESS][PERSON_NAME] 3 [STREET_ADDRESS][PERSON_NAME] 4 [STREET_ADDRE…" at bounding box center [406, 379] width 812 height 457
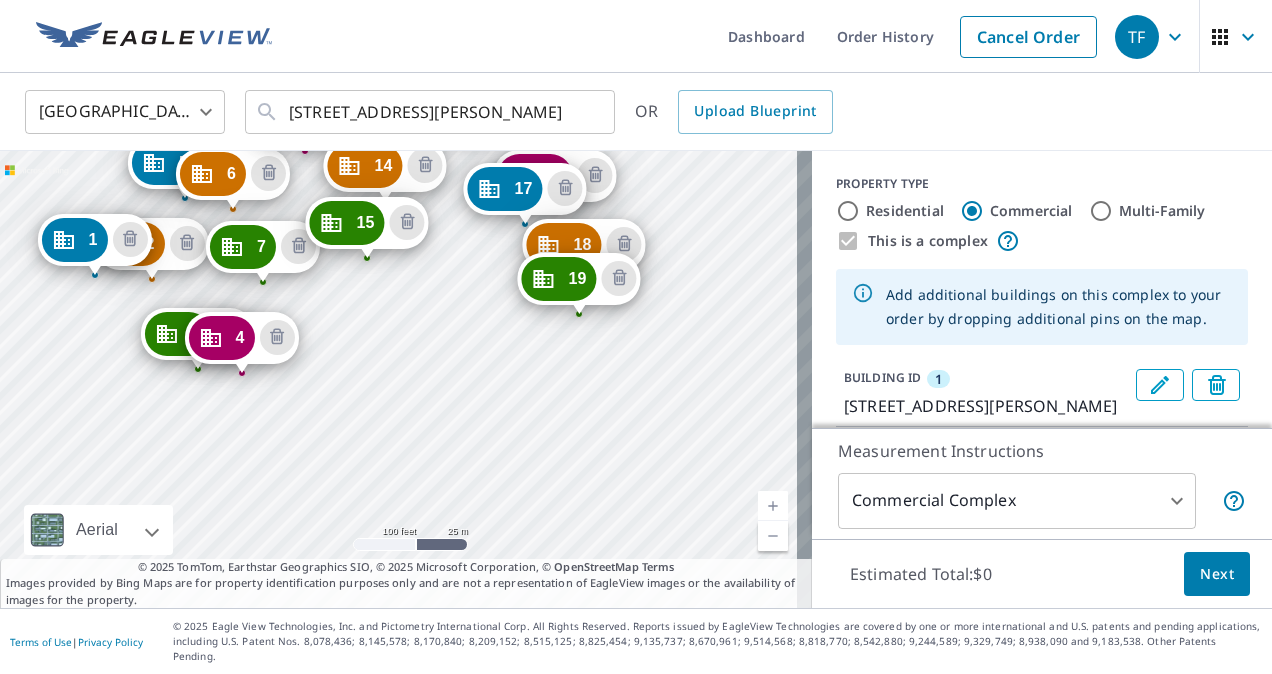
drag, startPoint x: 383, startPoint y: 310, endPoint x: 305, endPoint y: 312, distance: 78.0
click at [305, 312] on div "2 [STREET_ADDRESS][PERSON_NAME] 3 [STREET_ADDRESS][PERSON_NAME] 4 [STREET_ADDRE…" at bounding box center [406, 379] width 812 height 457
click at [661, 390] on div "2 [STREET_ADDRESS][PERSON_NAME] 3 [STREET_ADDRESS][PERSON_NAME] 4 [STREET_ADDRE…" at bounding box center [406, 379] width 812 height 457
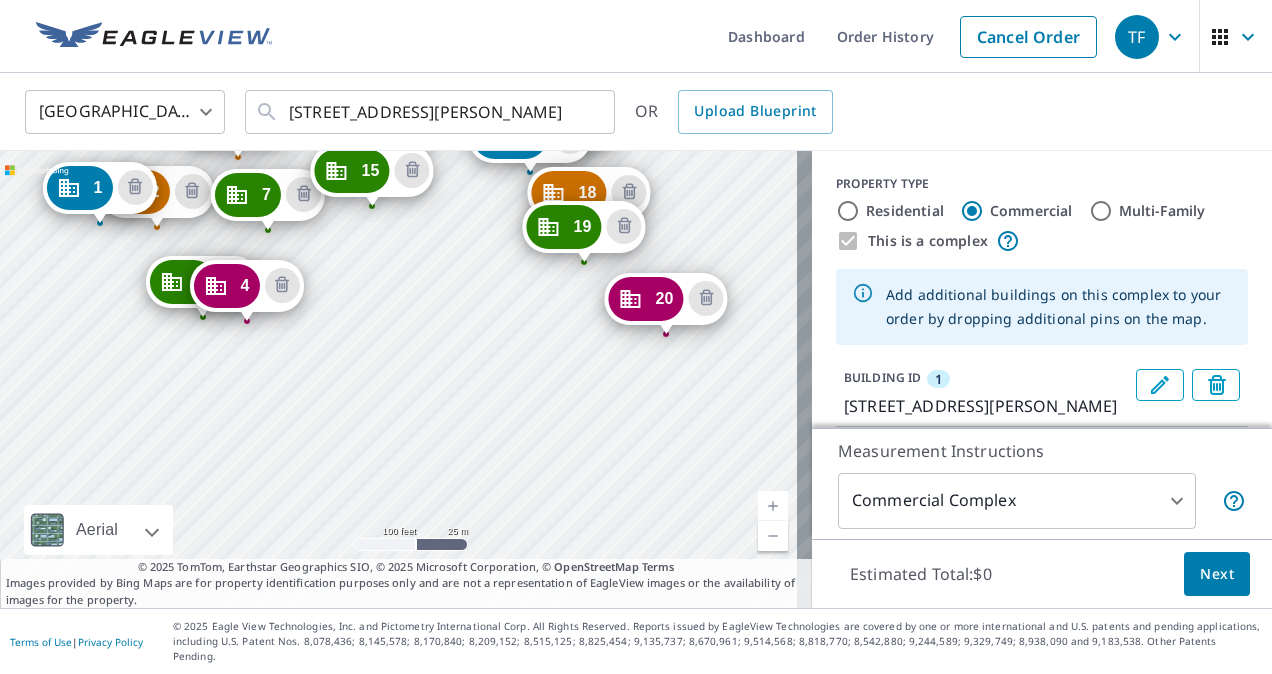
drag, startPoint x: 598, startPoint y: 403, endPoint x: 299, endPoint y: 243, distance: 339.1
click at [299, 243] on div "2 [STREET_ADDRESS][PERSON_NAME] 3 [STREET_ADDRESS][PERSON_NAME] 4 [STREET_ADDRE…" at bounding box center [406, 379] width 812 height 457
drag, startPoint x: 628, startPoint y: 296, endPoint x: 614, endPoint y: 291, distance: 14.9
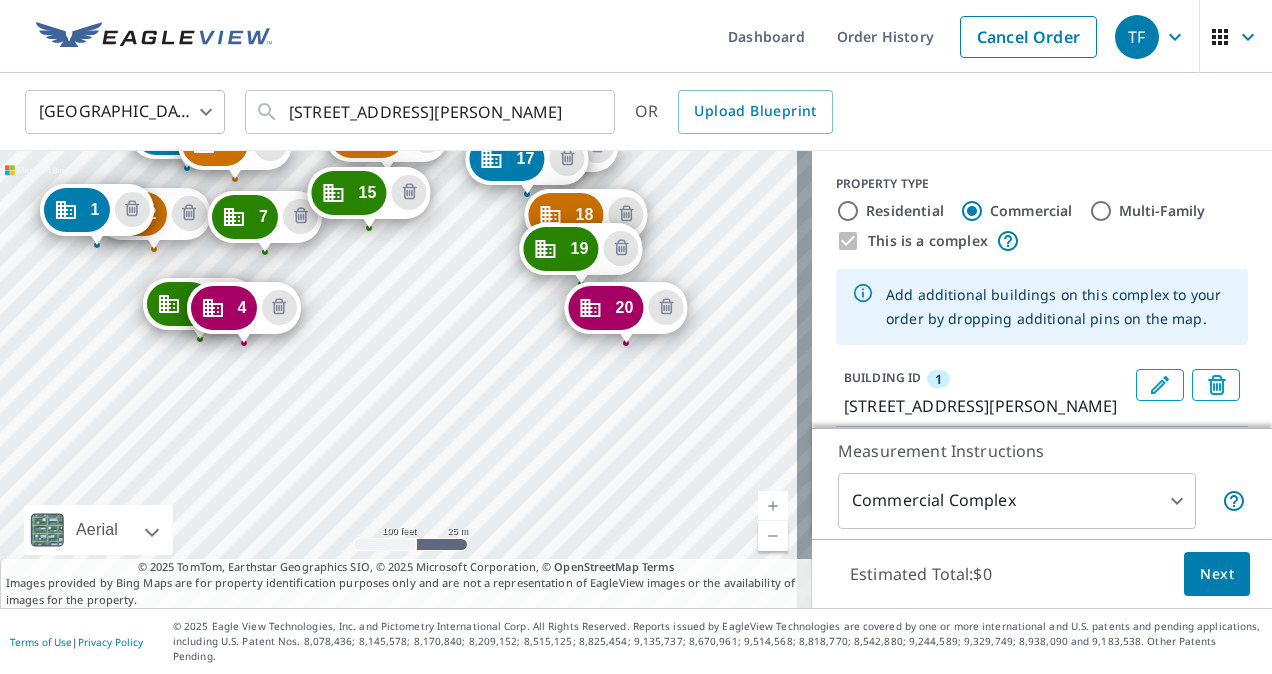
drag, startPoint x: 653, startPoint y: 392, endPoint x: 351, endPoint y: 254, distance: 332.0
click at [351, 254] on div "2 [STREET_ADDRESS][PERSON_NAME] 3 [STREET_ADDRESS][PERSON_NAME] 4 [STREET_ADDRE…" at bounding box center [406, 379] width 812 height 457
click at [660, 360] on div "2 [STREET_ADDRESS][PERSON_NAME] 3 [STREET_ADDRESS][PERSON_NAME] 4 [STREET_ADDRE…" at bounding box center [406, 379] width 812 height 457
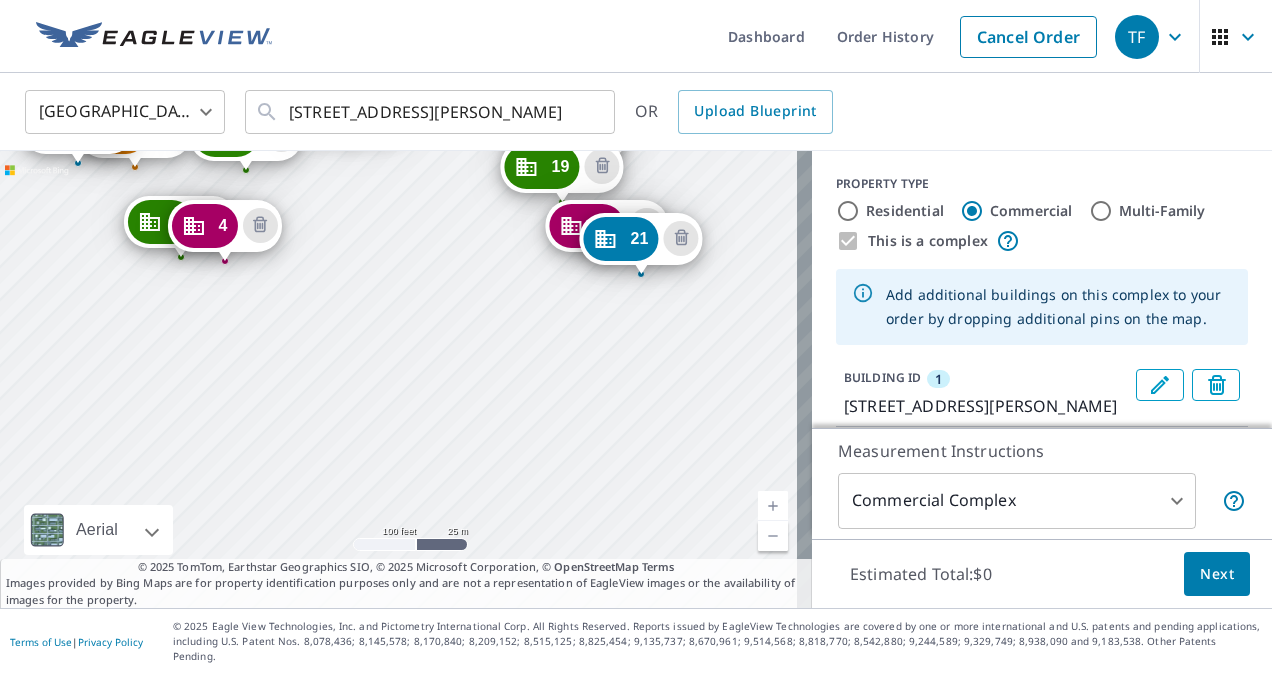
drag, startPoint x: 631, startPoint y: 408, endPoint x: 310, endPoint y: 188, distance: 389.1
click at [310, 188] on div "2 [STREET_ADDRESS][PERSON_NAME] 3 [STREET_ADDRESS][PERSON_NAME] 4 [STREET_ADDRE…" at bounding box center [406, 379] width 812 height 457
click at [399, 236] on div "2 [STREET_ADDRESS][PERSON_NAME] 3 [STREET_ADDRESS][PERSON_NAME] 4 [STREET_ADDRE…" at bounding box center [406, 379] width 812 height 457
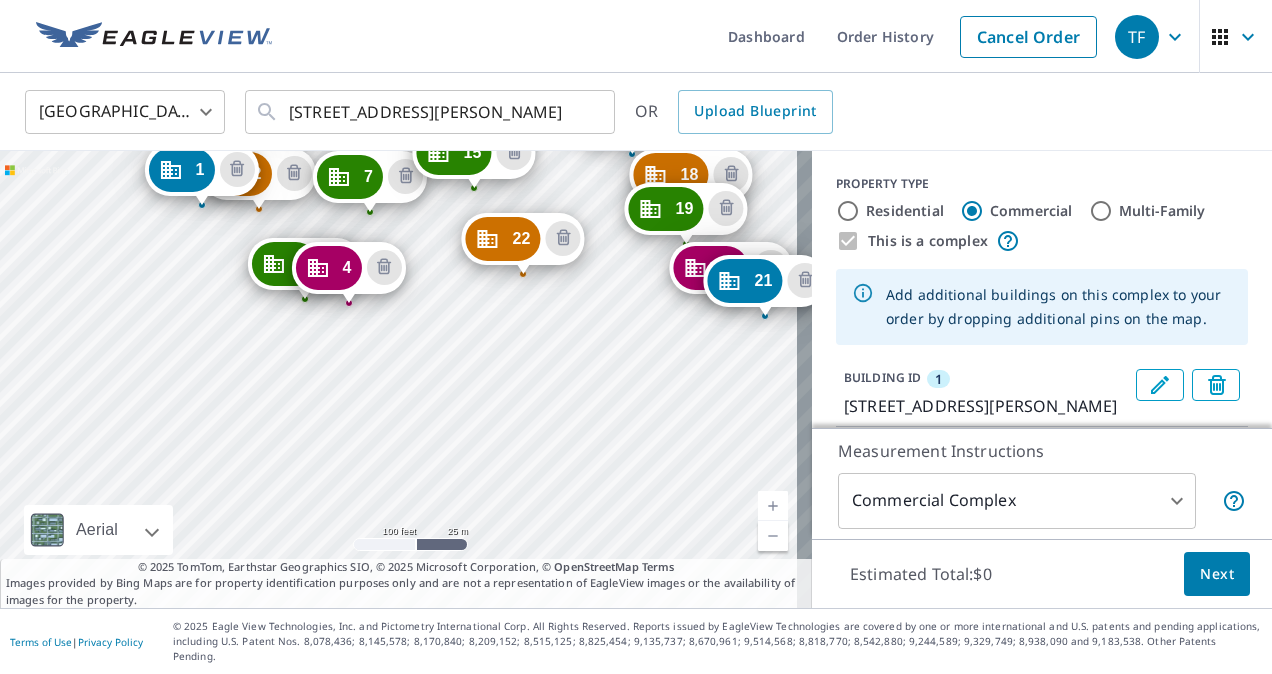
drag, startPoint x: 538, startPoint y: 365, endPoint x: 405, endPoint y: 232, distance: 188.1
click at [405, 232] on div "2 [STREET_ADDRESS][PERSON_NAME] 3 [STREET_ADDRESS][PERSON_NAME] 4 [STREET_ADDRE…" at bounding box center [406, 379] width 812 height 457
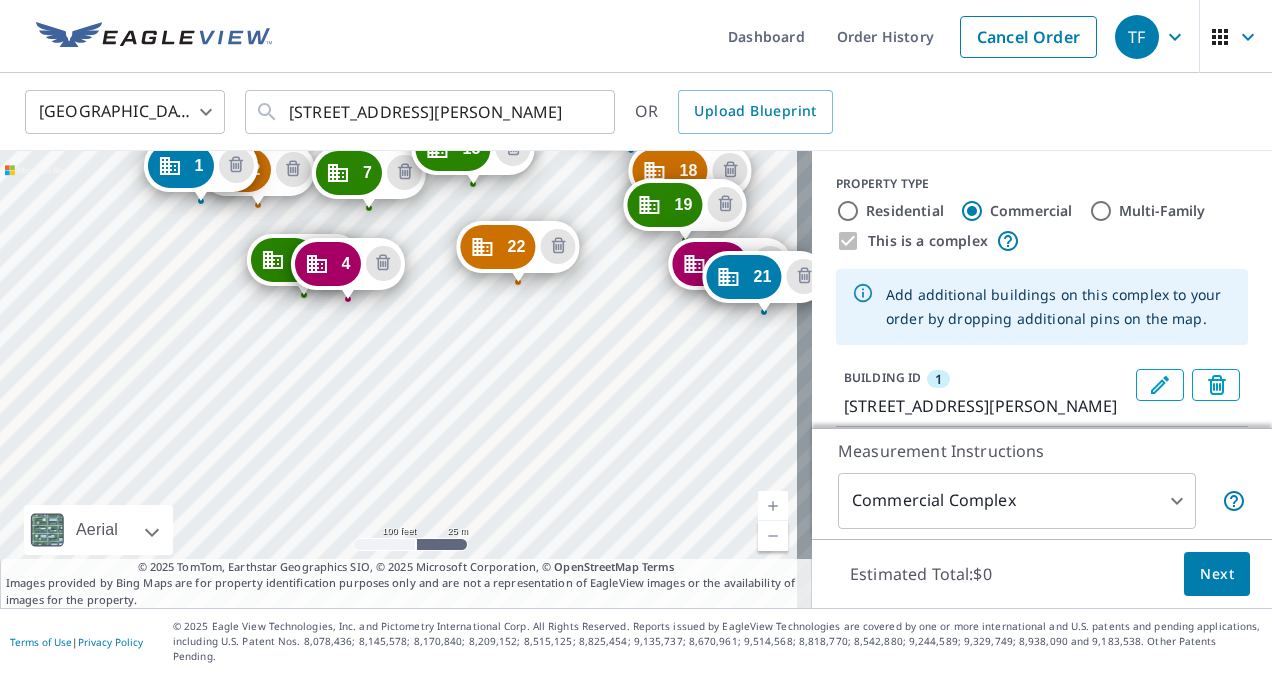
drag, startPoint x: 533, startPoint y: 234, endPoint x: 529, endPoint y: 246, distance: 12.6
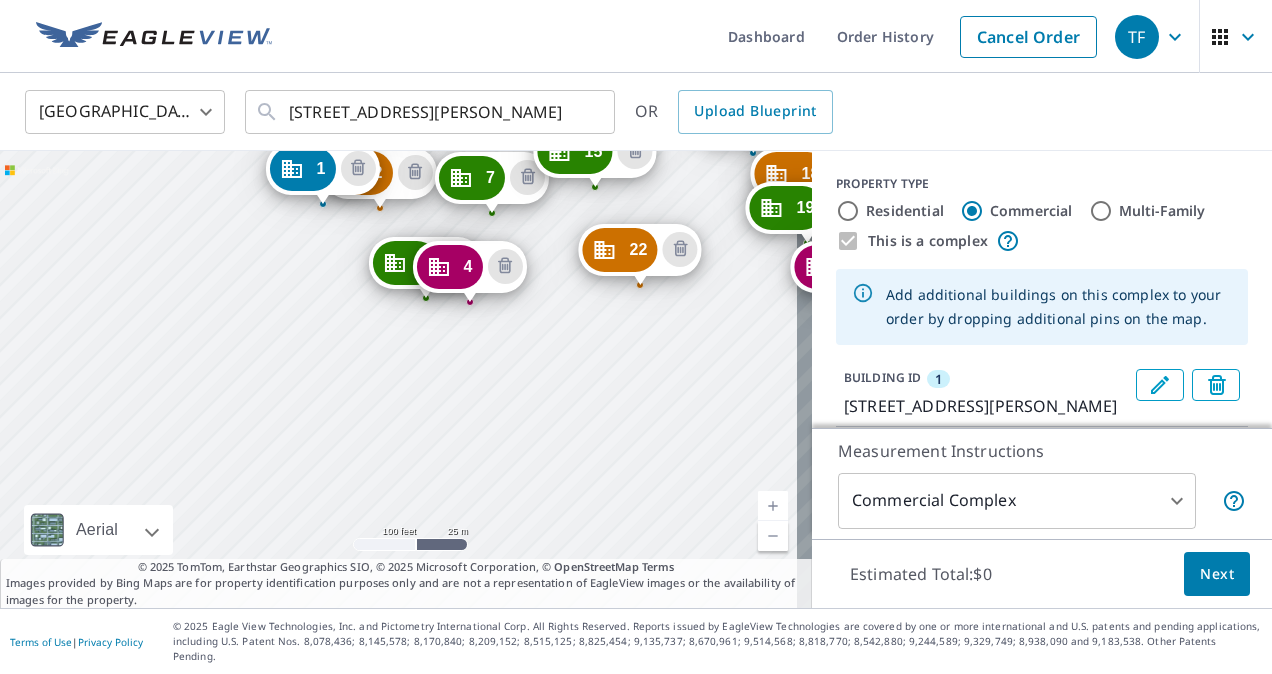
drag, startPoint x: 368, startPoint y: 449, endPoint x: 291, endPoint y: 269, distance: 195.8
click at [291, 269] on div "2 [STREET_ADDRESS][PERSON_NAME] 3 [STREET_ADDRESS][PERSON_NAME] 4 [STREET_ADDRE…" at bounding box center [406, 379] width 812 height 457
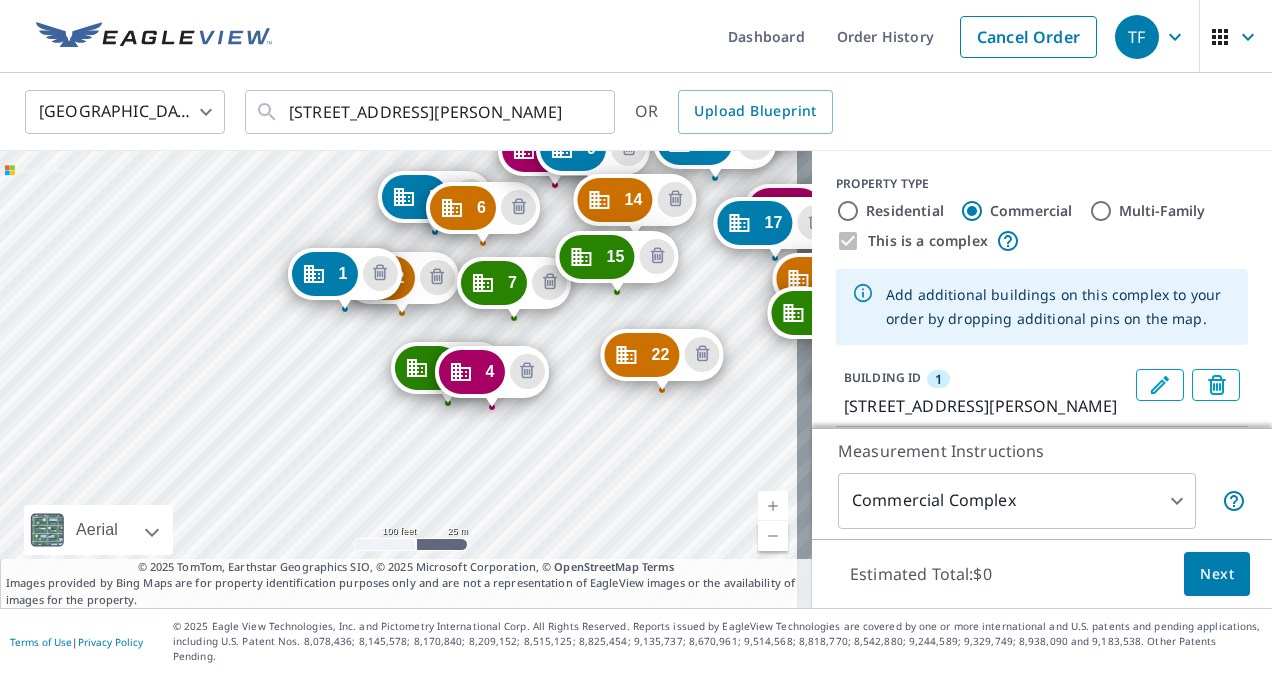
drag, startPoint x: 406, startPoint y: 386, endPoint x: 429, endPoint y: 474, distance: 90.9
click at [429, 479] on div "2 [STREET_ADDRESS][PERSON_NAME] 3 [STREET_ADDRESS][PERSON_NAME] 4 [STREET_ADDRE…" at bounding box center [406, 379] width 812 height 457
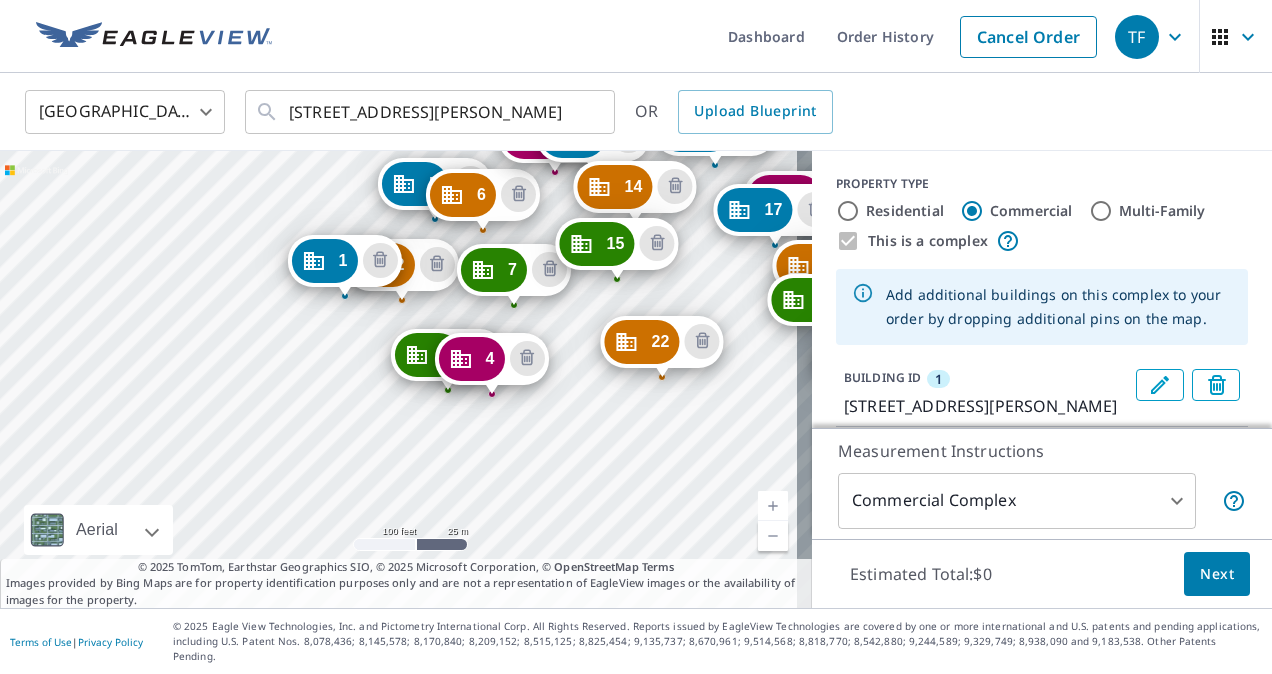
click at [562, 312] on div "2 [STREET_ADDRESS][PERSON_NAME] 3 [STREET_ADDRESS][PERSON_NAME] 4 [STREET_ADDRE…" at bounding box center [406, 379] width 812 height 457
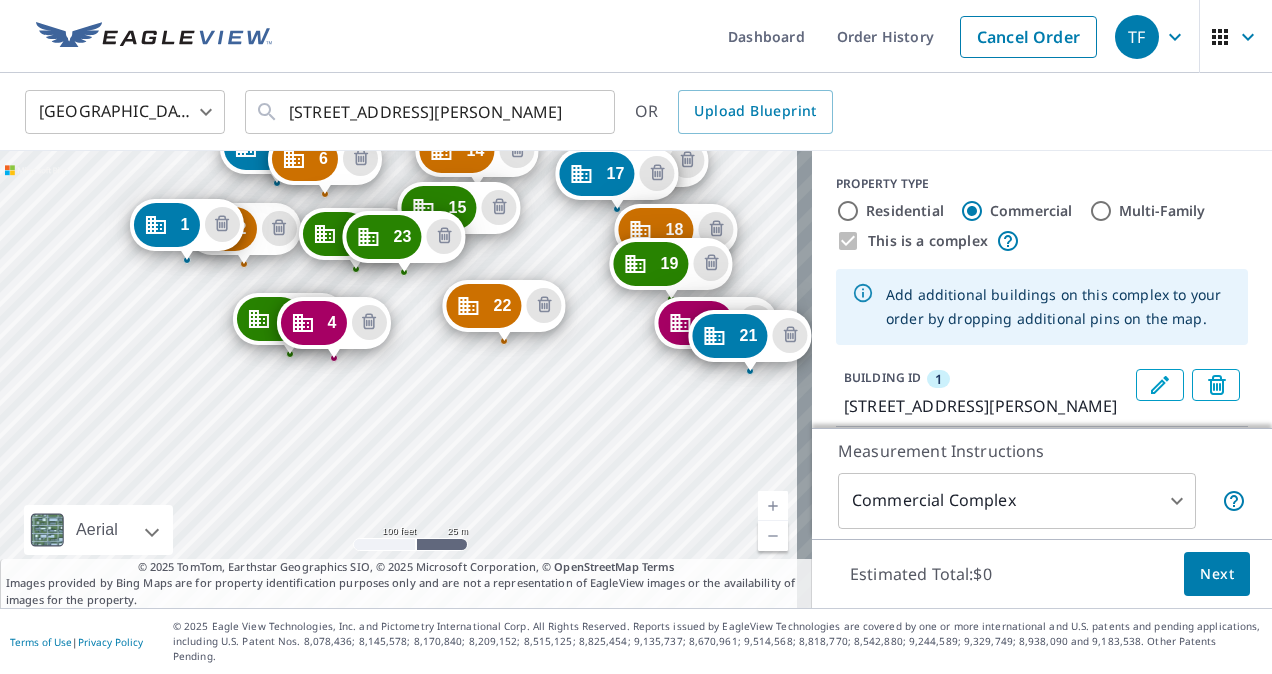
drag, startPoint x: 508, startPoint y: 474, endPoint x: 355, endPoint y: 320, distance: 217.1
click at [355, 320] on div "2 [STREET_ADDRESS][PERSON_NAME] 3 [STREET_ADDRESS][PERSON_NAME] 4 [STREET_ADDRE…" at bounding box center [406, 379] width 812 height 457
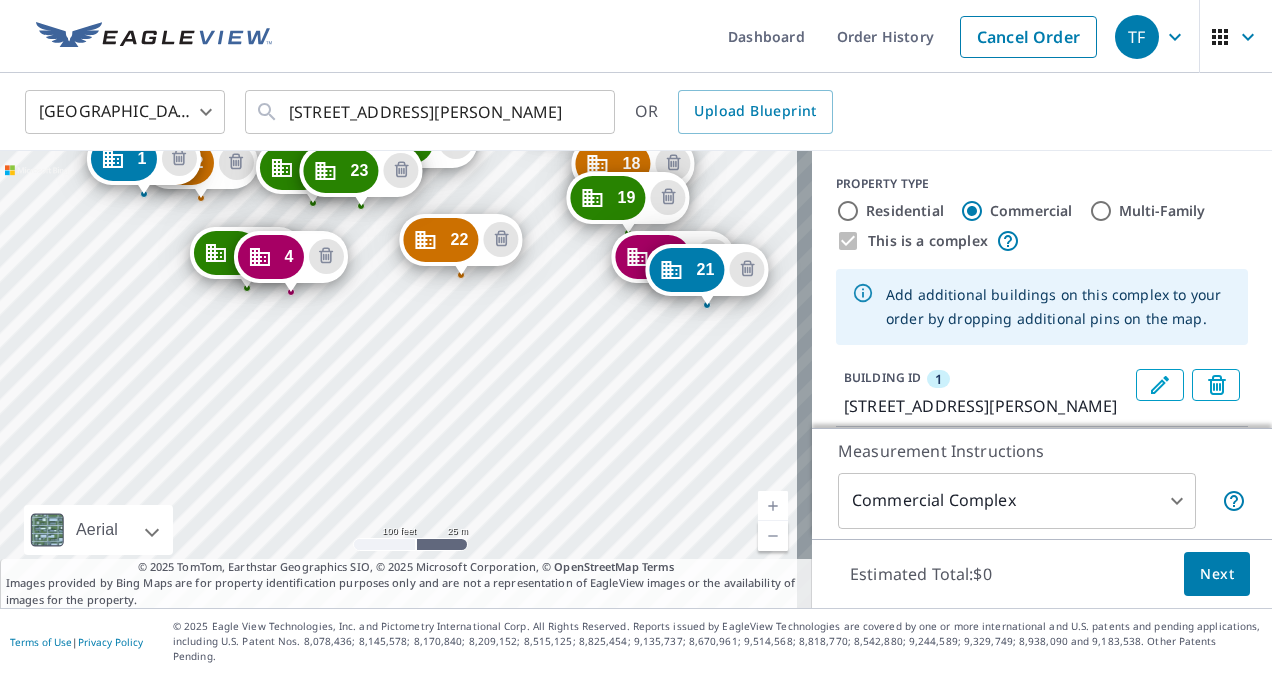
click at [533, 310] on div "2 [STREET_ADDRESS][PERSON_NAME] 3 [STREET_ADDRESS][PERSON_NAME] 4 [STREET_ADDRE…" at bounding box center [406, 379] width 812 height 457
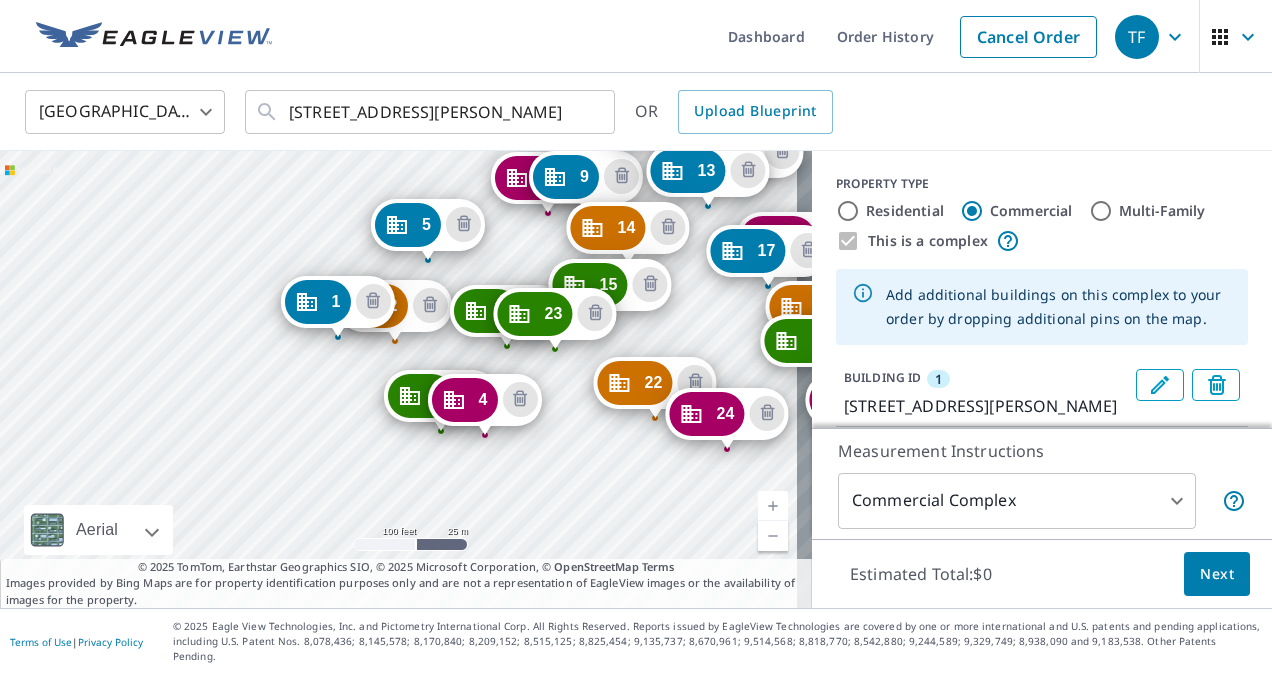
drag, startPoint x: 560, startPoint y: 473, endPoint x: 492, endPoint y: 374, distance: 120.1
click at [472, 385] on div "2 [STREET_ADDRESS][PERSON_NAME] 3 [STREET_ADDRESS][PERSON_NAME] 4 [STREET_ADDRE…" at bounding box center [406, 379] width 812 height 457
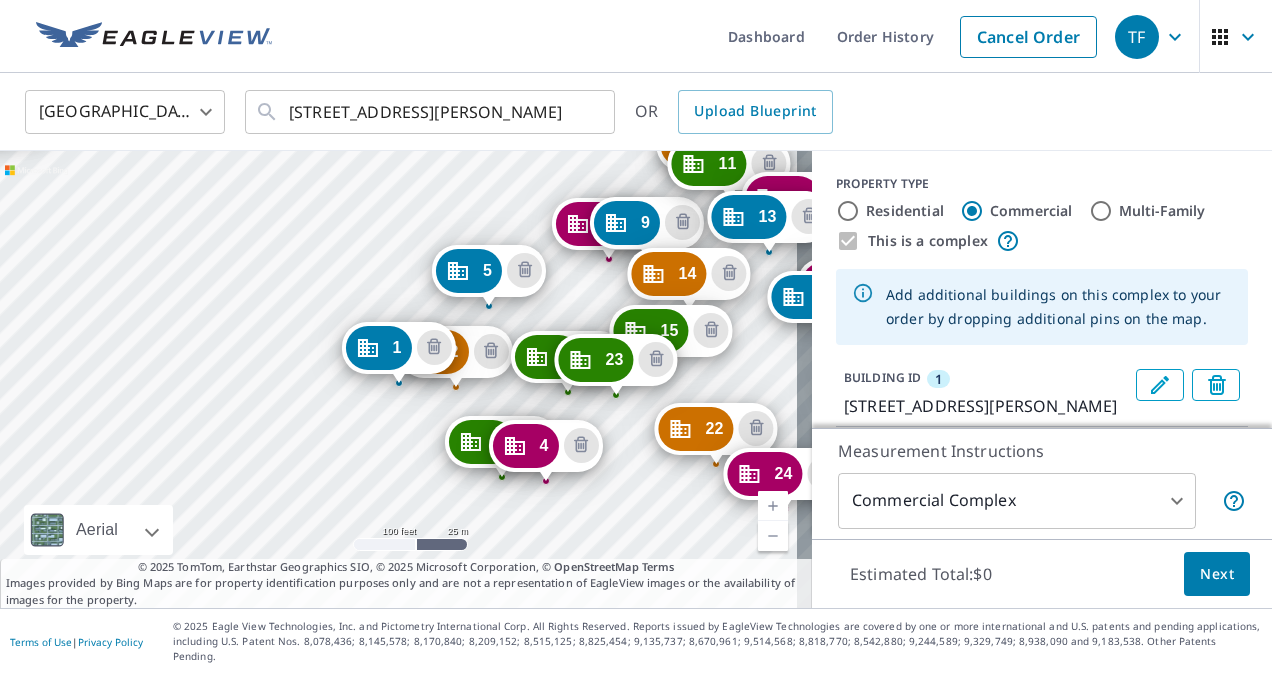
drag, startPoint x: 761, startPoint y: 460, endPoint x: 758, endPoint y: 474, distance: 14.3
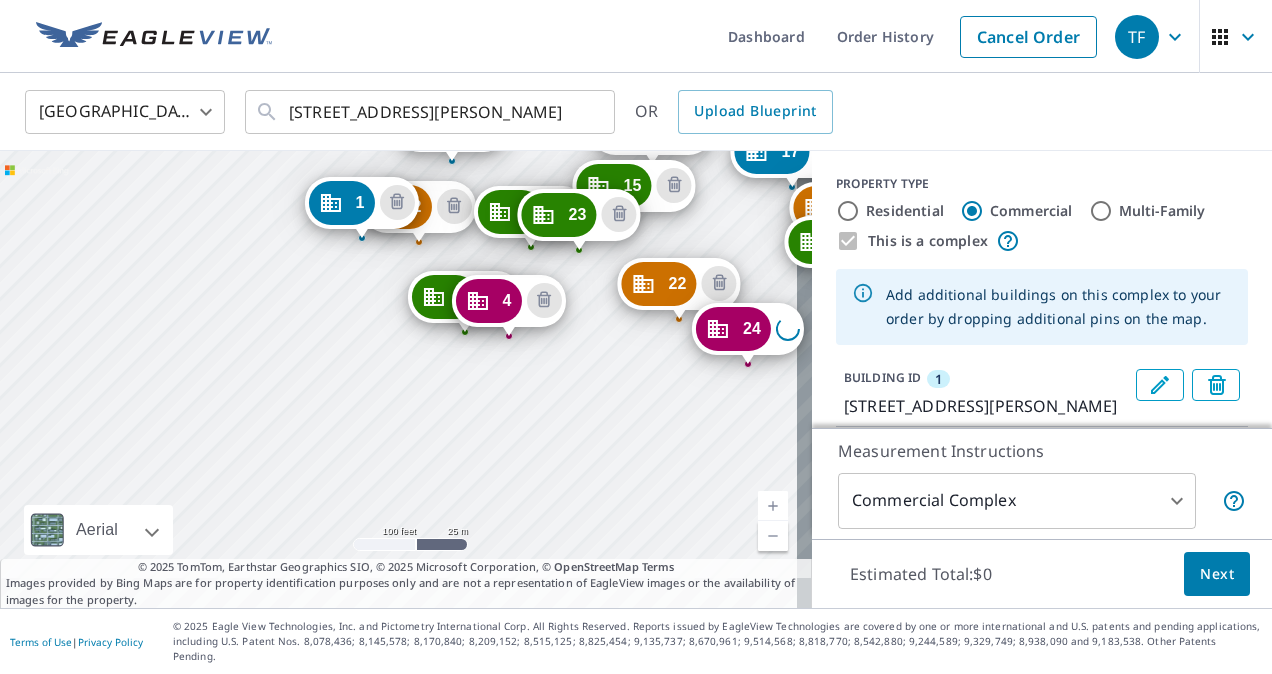
drag, startPoint x: 600, startPoint y: 385, endPoint x: 541, endPoint y: 300, distance: 103.5
click at [541, 300] on div "2 [STREET_ADDRESS][PERSON_NAME] 3 [STREET_ADDRESS][PERSON_NAME] 4 [STREET_ADDRE…" at bounding box center [406, 379] width 812 height 457
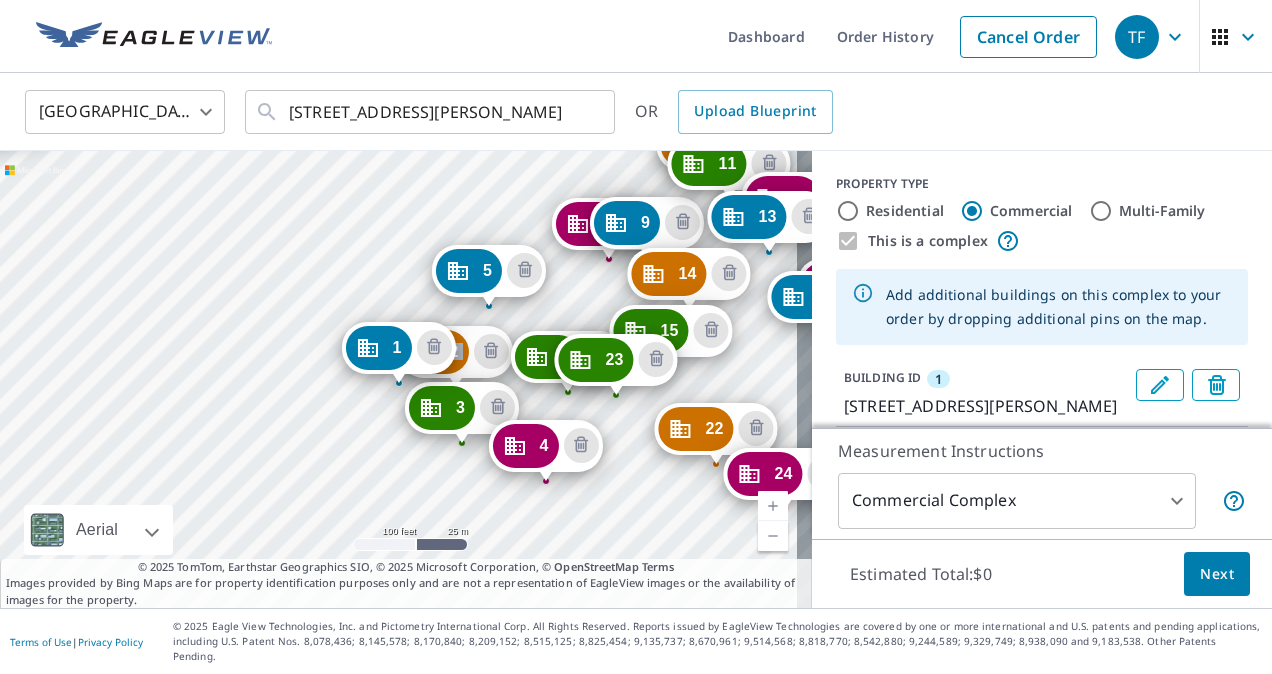
drag, startPoint x: 497, startPoint y: 418, endPoint x: 457, endPoint y: 384, distance: 52.5
drag, startPoint x: 445, startPoint y: 410, endPoint x: 490, endPoint y: 455, distance: 63.6
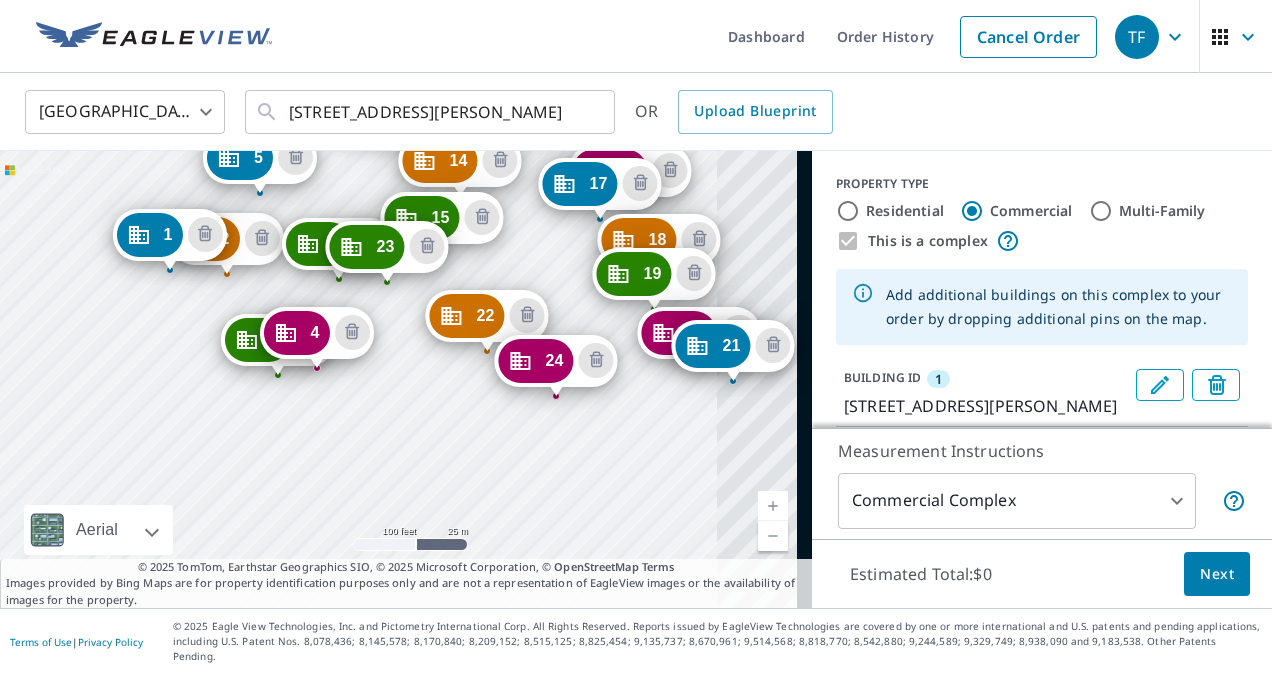
drag, startPoint x: 597, startPoint y: 474, endPoint x: 351, endPoint y: 338, distance: 281.1
click at [351, 338] on div "2 [STREET_ADDRESS][PERSON_NAME] 3 [STREET_ADDRESS][PERSON_NAME] 4 [STREET_ADDRE…" at bounding box center [406, 379] width 812 height 457
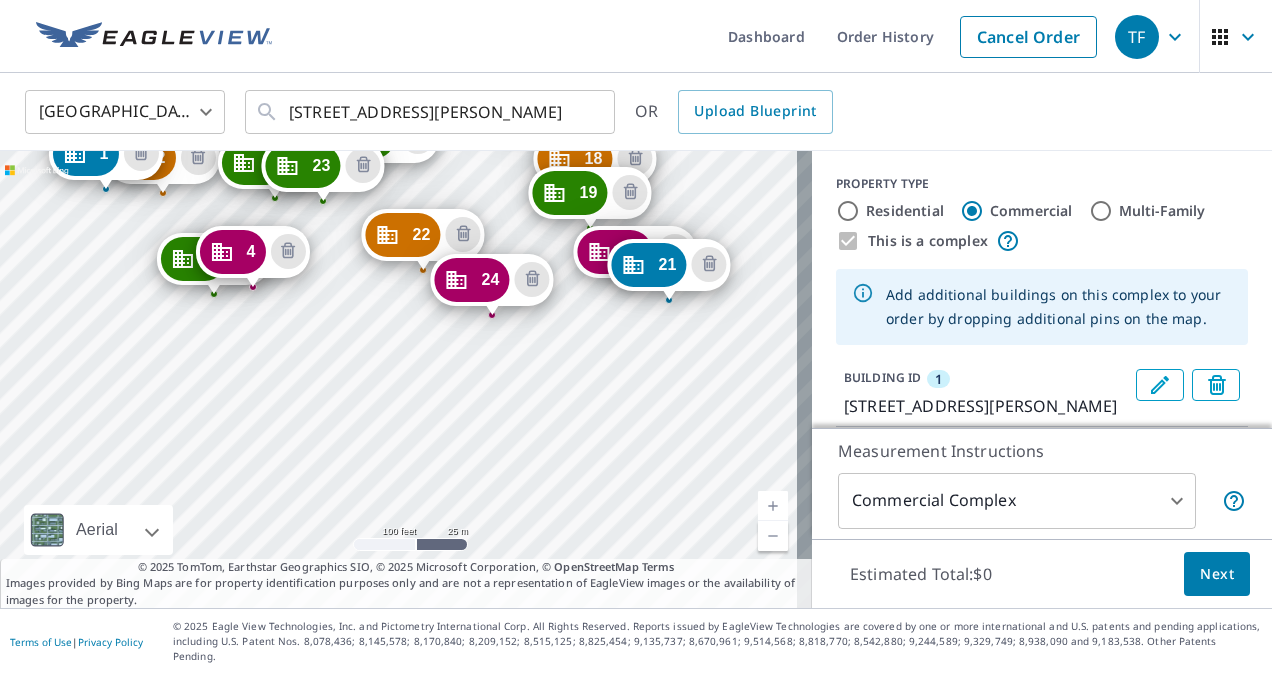
drag, startPoint x: 542, startPoint y: 475, endPoint x: 478, endPoint y: 394, distance: 103.2
click at [478, 394] on div "2 [STREET_ADDRESS][PERSON_NAME] 3 [STREET_ADDRESS][PERSON_NAME] 4 [STREET_ADDRE…" at bounding box center [406, 379] width 812 height 457
click at [574, 342] on div "2 [STREET_ADDRESS][PERSON_NAME] 3 [STREET_ADDRESS][PERSON_NAME] 4 [STREET_ADDRE…" at bounding box center [406, 379] width 812 height 457
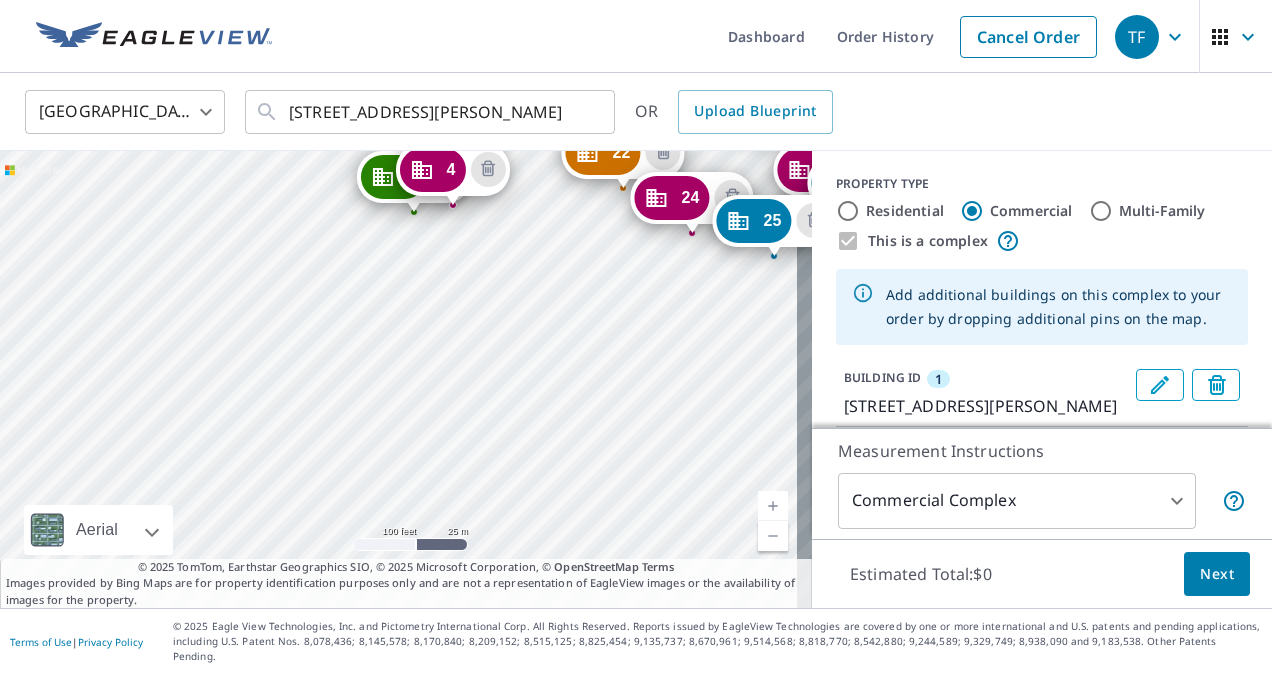
drag, startPoint x: 639, startPoint y: 520, endPoint x: 546, endPoint y: 244, distance: 291.2
click at [546, 244] on div "2 [STREET_ADDRESS][PERSON_NAME] 3 [STREET_ADDRESS][PERSON_NAME] 4 [STREET_ADDRE…" at bounding box center [406, 379] width 812 height 457
click at [767, 296] on div "2 [STREET_ADDRESS][PERSON_NAME] 3 [STREET_ADDRESS][PERSON_NAME] 4 [STREET_ADDRE…" at bounding box center [406, 379] width 812 height 457
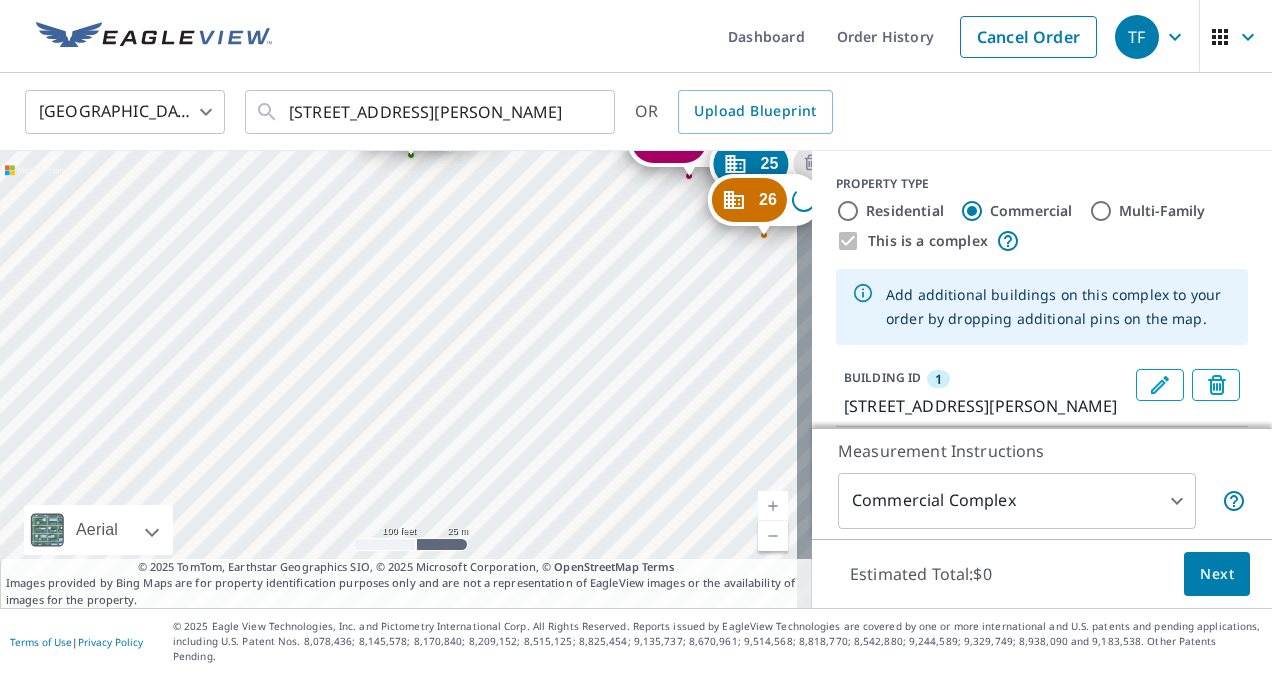
drag, startPoint x: 331, startPoint y: 489, endPoint x: 227, endPoint y: 164, distance: 341.2
click at [228, 160] on div "2 [STREET_ADDRESS][PERSON_NAME] 3 [STREET_ADDRESS][PERSON_NAME] 4 [STREET_ADDRE…" at bounding box center [406, 379] width 812 height 457
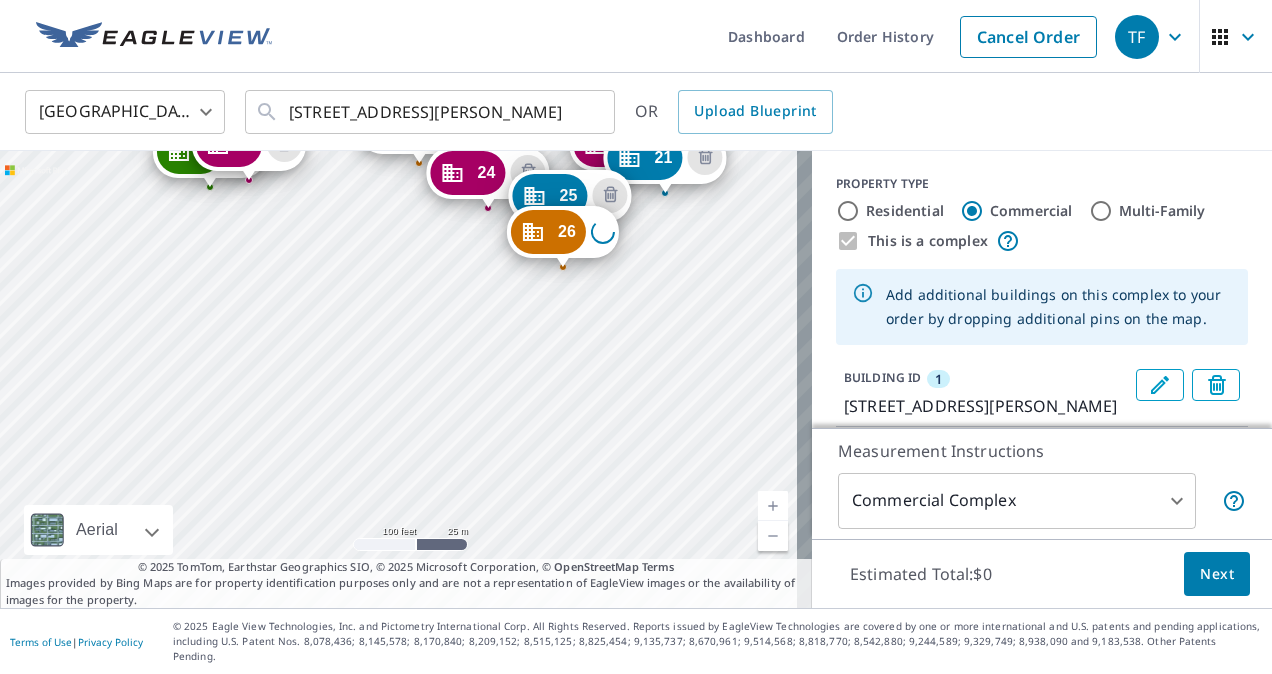
drag, startPoint x: 219, startPoint y: 340, endPoint x: 191, endPoint y: 392, distance: 59.1
click at [189, 388] on div "2 [STREET_ADDRESS][PERSON_NAME] 3 [STREET_ADDRESS][PERSON_NAME] 4 [STREET_ADDRE…" at bounding box center [406, 379] width 812 height 457
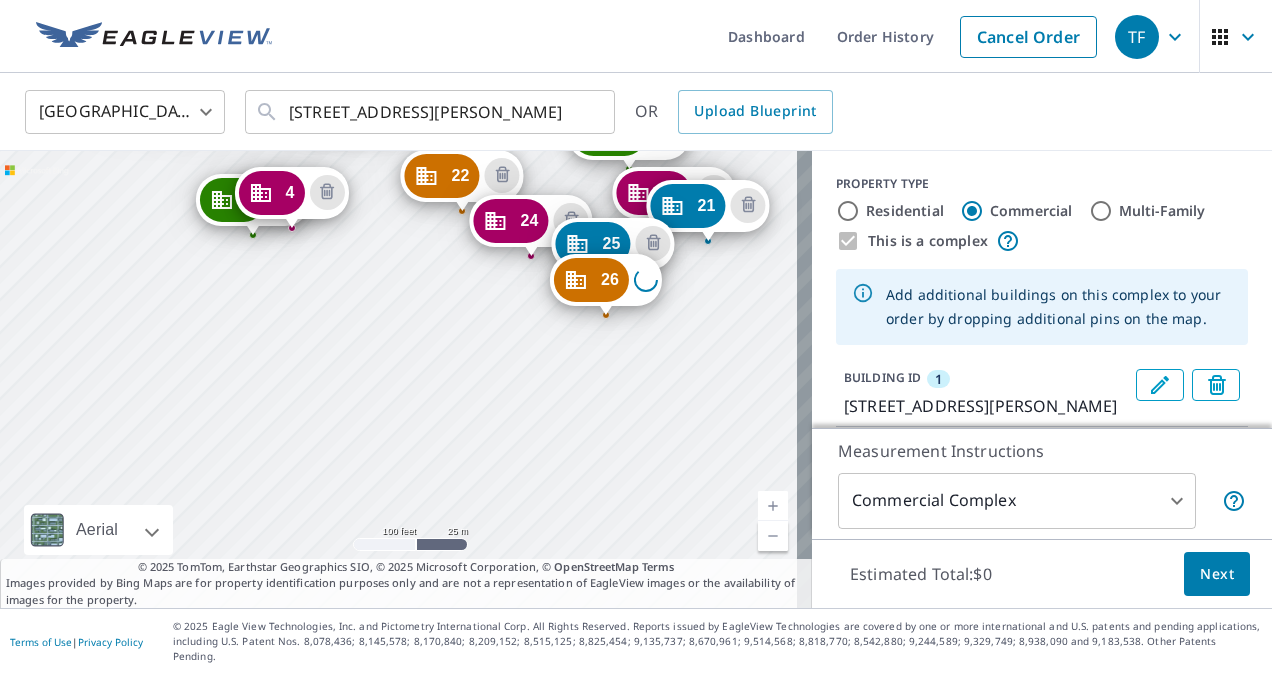
drag, startPoint x: 602, startPoint y: 396, endPoint x: 645, endPoint y: 438, distance: 60.1
click at [645, 438] on div "2 [STREET_ADDRESS][PERSON_NAME] 3 [STREET_ADDRESS][PERSON_NAME] 4 [STREET_ADDRE…" at bounding box center [406, 379] width 812 height 457
click at [758, 521] on link "Current Level 18, Zoom In" at bounding box center [773, 506] width 30 height 30
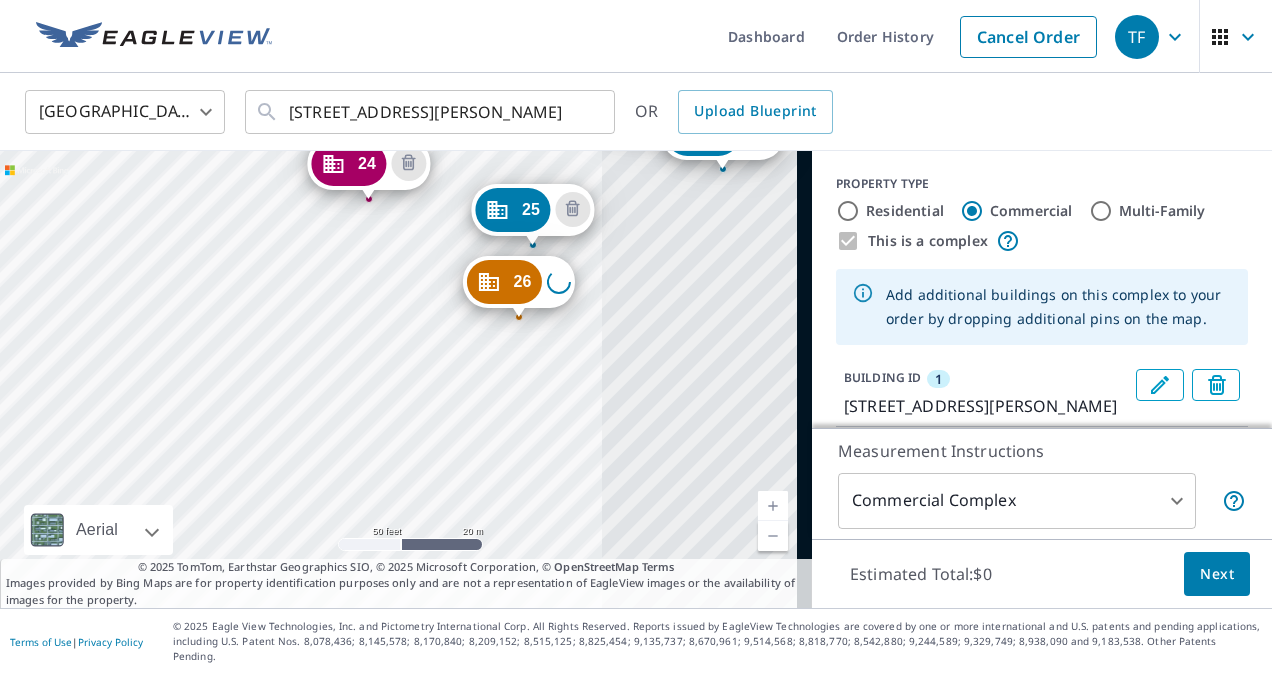
drag, startPoint x: 461, startPoint y: 462, endPoint x: 383, endPoint y: 519, distance: 96.6
click at [387, 514] on div "2 [STREET_ADDRESS][PERSON_NAME] 3 [STREET_ADDRESS][PERSON_NAME] 4 [STREET_ADDRE…" at bounding box center [406, 379] width 812 height 457
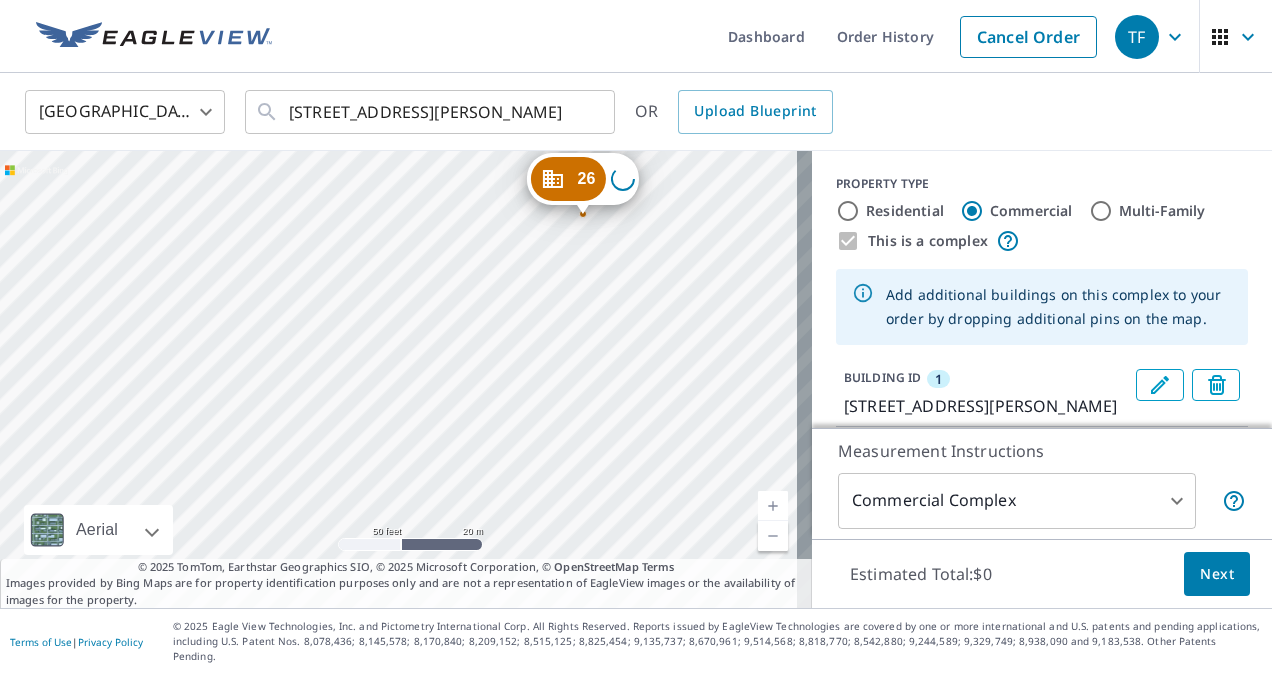
drag, startPoint x: 608, startPoint y: 460, endPoint x: 676, endPoint y: 342, distance: 136.2
click at [676, 344] on div "2 [STREET_ADDRESS][PERSON_NAME] 3 [STREET_ADDRESS][PERSON_NAME] 4 [STREET_ADDRE…" at bounding box center [406, 379] width 812 height 457
click at [562, 348] on div "2 [STREET_ADDRESS][PERSON_NAME] 3 [STREET_ADDRESS][PERSON_NAME] 4 [STREET_ADDRE…" at bounding box center [406, 379] width 812 height 457
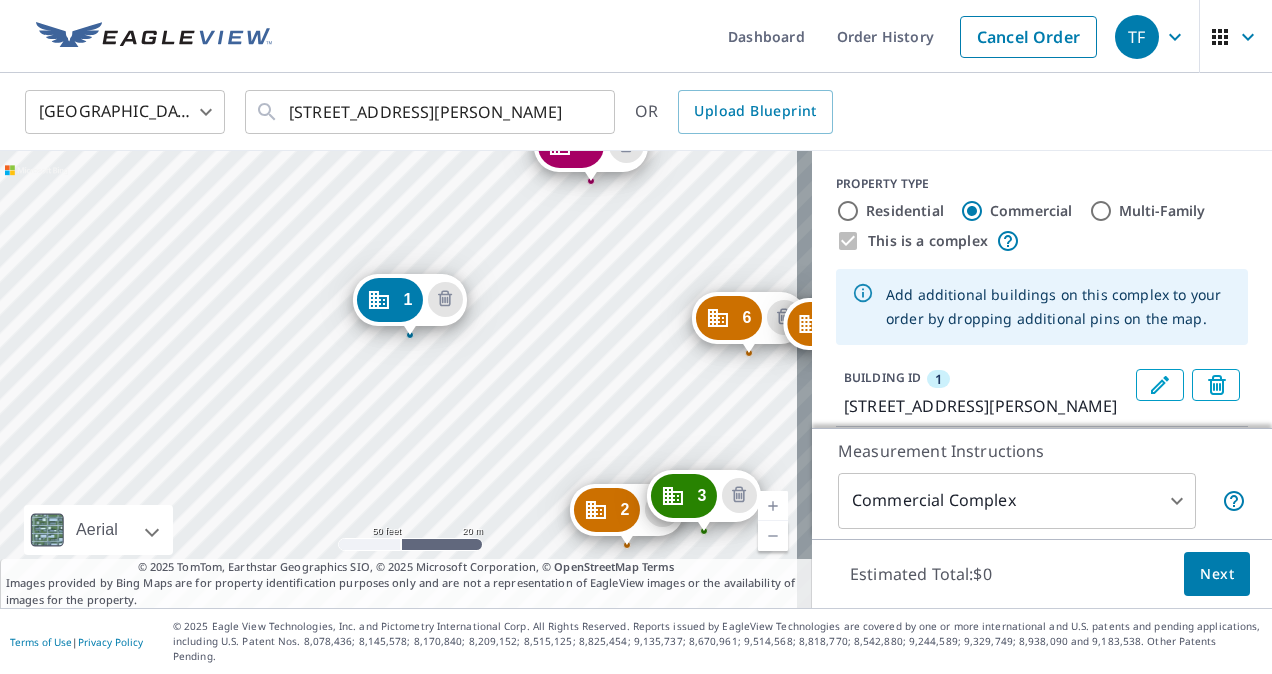
click at [183, 332] on div "2 [STREET_ADDRESS][PERSON_NAME] 3 [STREET_ADDRESS][PERSON_NAME] 4 [GEOGRAPHIC_D…" at bounding box center [406, 379] width 812 height 457
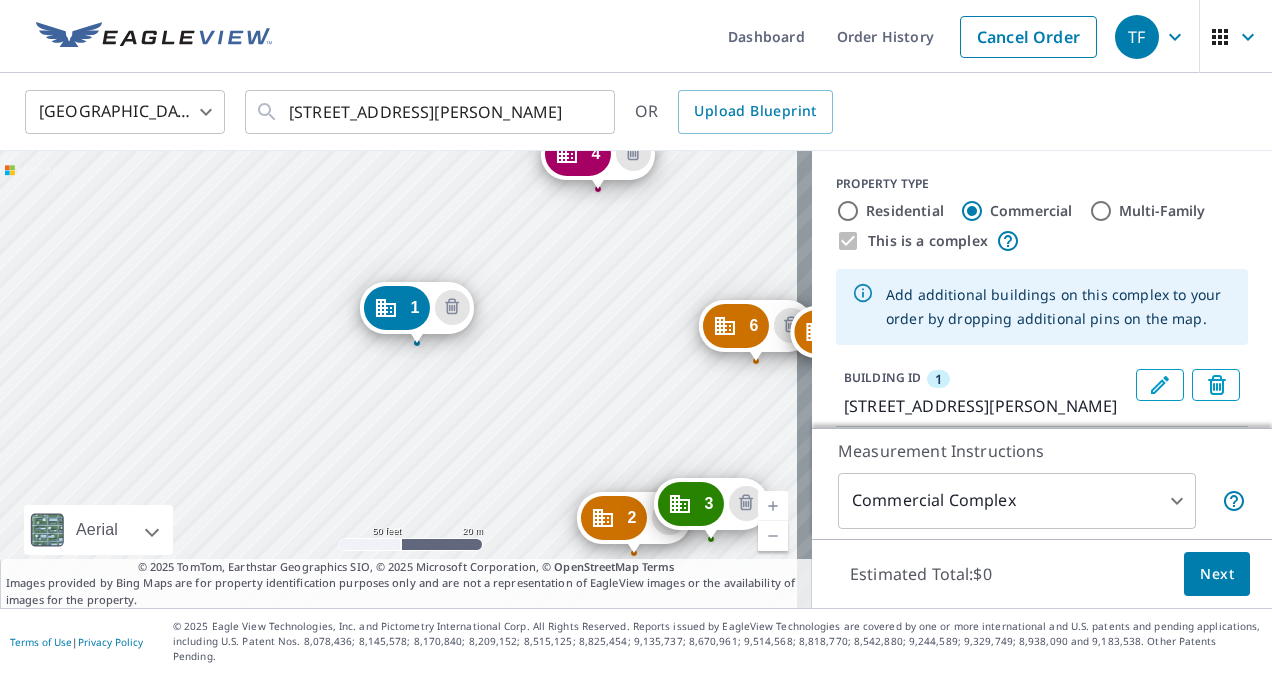
drag, startPoint x: 192, startPoint y: 347, endPoint x: 196, endPoint y: 358, distance: 11.7
click at [196, 358] on div "2 [STREET_ADDRESS][PERSON_NAME] 3 [STREET_ADDRESS][PERSON_NAME] 4 [GEOGRAPHIC_D…" at bounding box center [406, 379] width 812 height 457
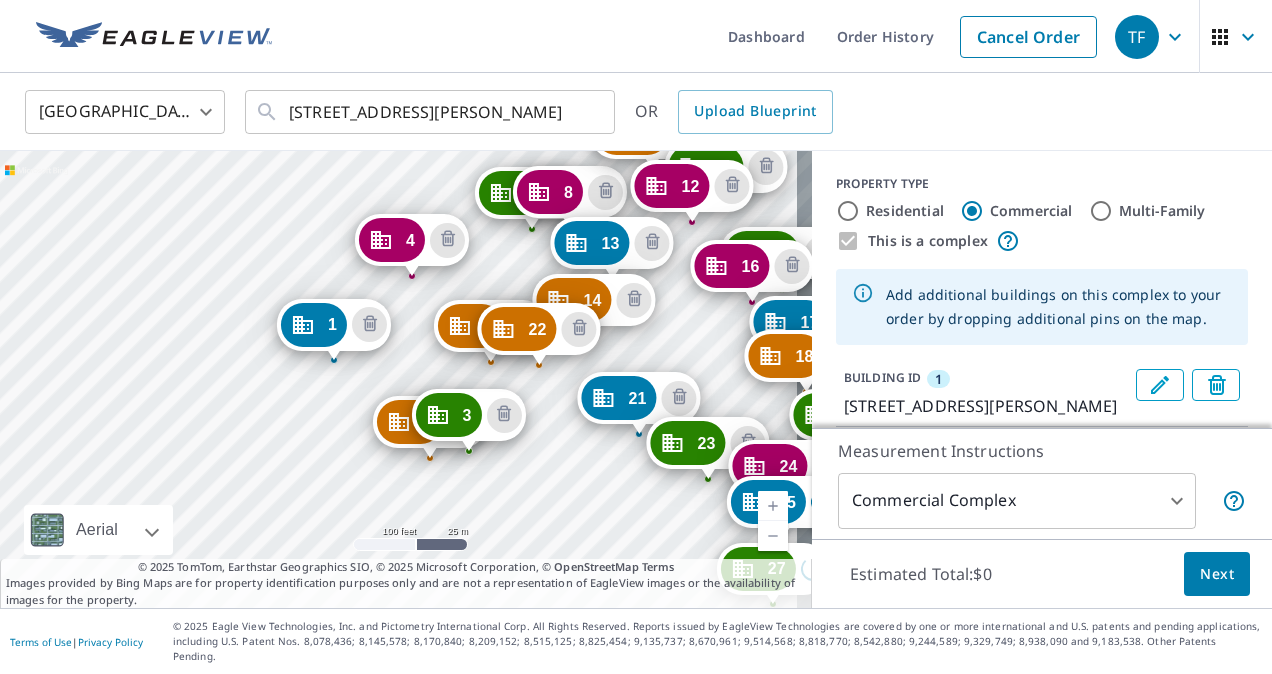
drag, startPoint x: 312, startPoint y: 324, endPoint x: 324, endPoint y: 331, distance: 13.9
click at [390, 332] on div "2 [STREET_ADDRESS][PERSON_NAME] 3 [STREET_ADDRESS][PERSON_NAME] 4 [GEOGRAPHIC_D…" at bounding box center [406, 379] width 812 height 457
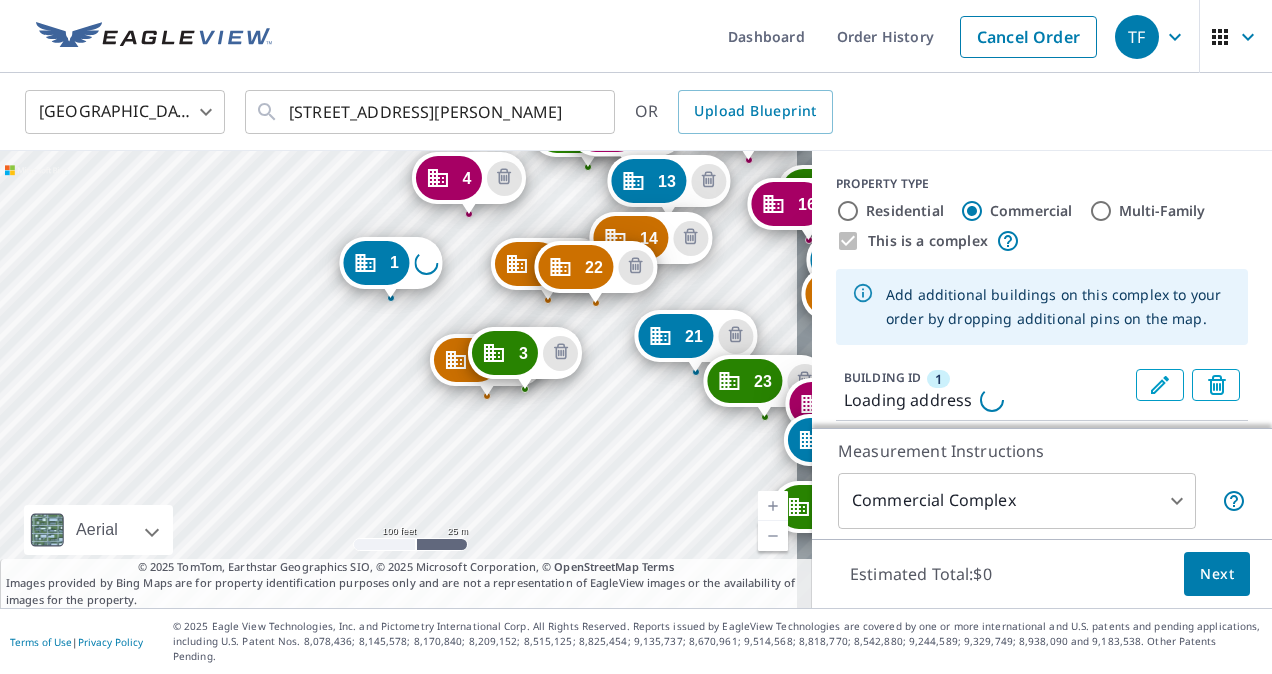
click at [394, 418] on div "2 [STREET_ADDRESS][PERSON_NAME] 3 [STREET_ADDRESS][PERSON_NAME] 4 [GEOGRAPHIC_D…" at bounding box center [406, 379] width 812 height 457
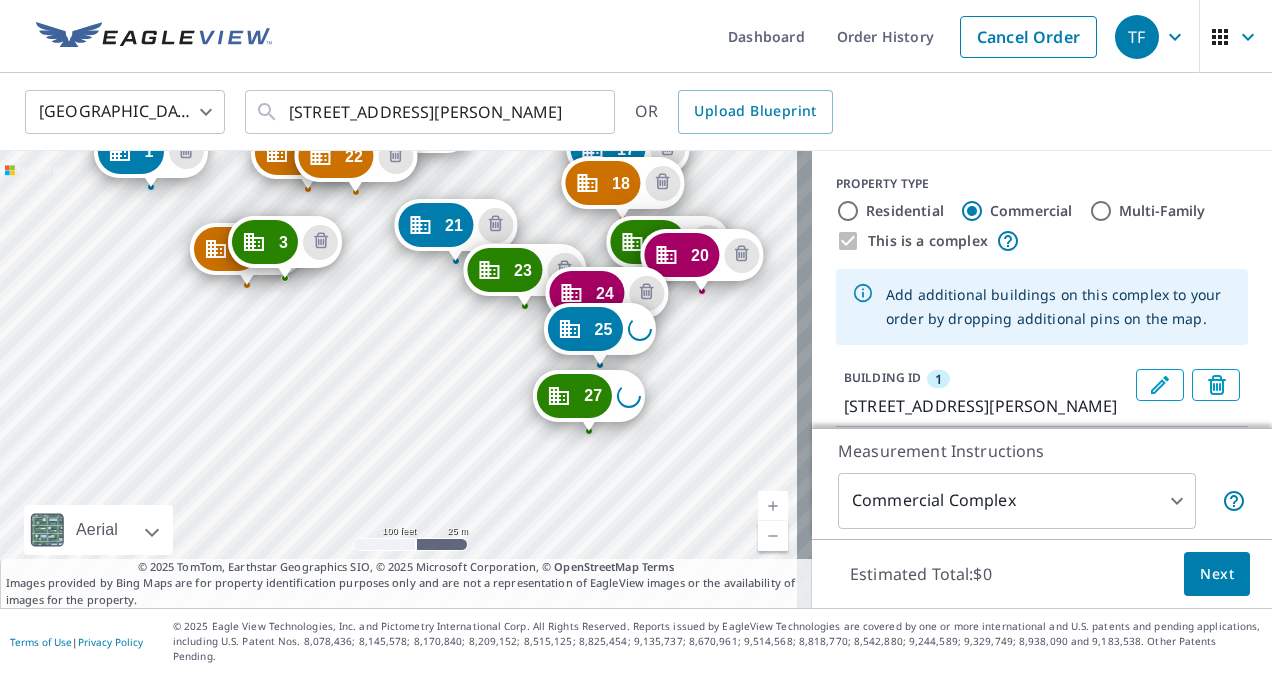
drag, startPoint x: 565, startPoint y: 480, endPoint x: 319, endPoint y: 288, distance: 312.0
click at [319, 288] on div "2 [STREET_ADDRESS][PERSON_NAME] 3 [STREET_ADDRESS][PERSON_NAME] 4 [GEOGRAPHIC_D…" at bounding box center [406, 379] width 812 height 457
click at [545, 433] on div "2 [STREET_ADDRESS][PERSON_NAME] 3 [STREET_ADDRESS][PERSON_NAME] 4 [GEOGRAPHIC_D…" at bounding box center [406, 379] width 812 height 457
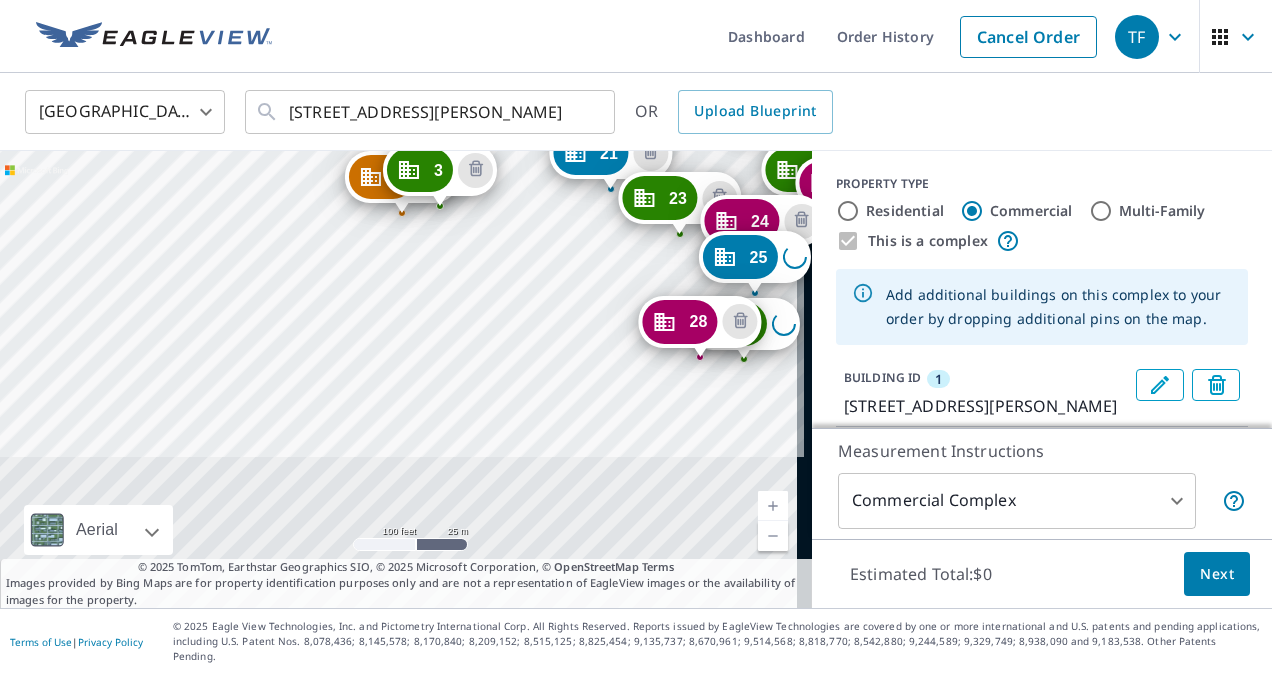
drag, startPoint x: 274, startPoint y: 466, endPoint x: 181, endPoint y: 200, distance: 281.8
click at [181, 200] on div "2 [STREET_ADDRESS][PERSON_NAME] 3 [STREET_ADDRESS][PERSON_NAME] 4 [GEOGRAPHIC_D…" at bounding box center [406, 379] width 812 height 457
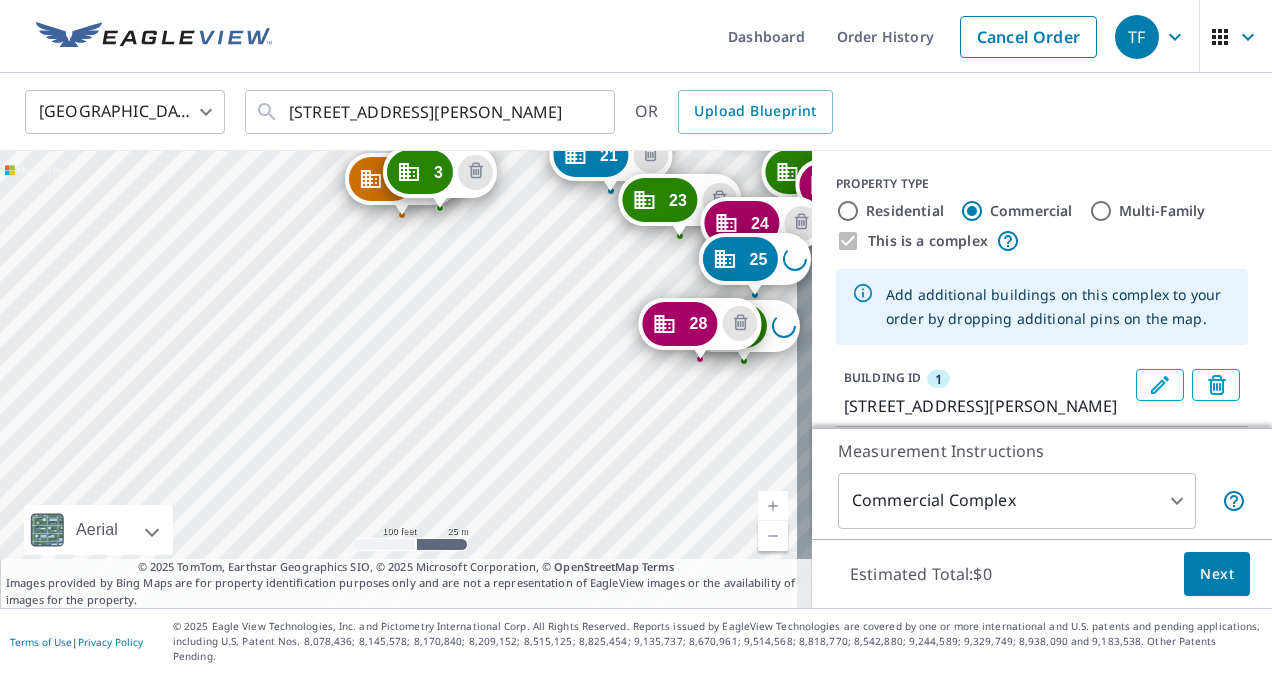
click at [623, 305] on div "2 [STREET_ADDRESS][PERSON_NAME] 3 [STREET_ADDRESS][PERSON_NAME] 4 [GEOGRAPHIC_D…" at bounding box center [406, 379] width 812 height 457
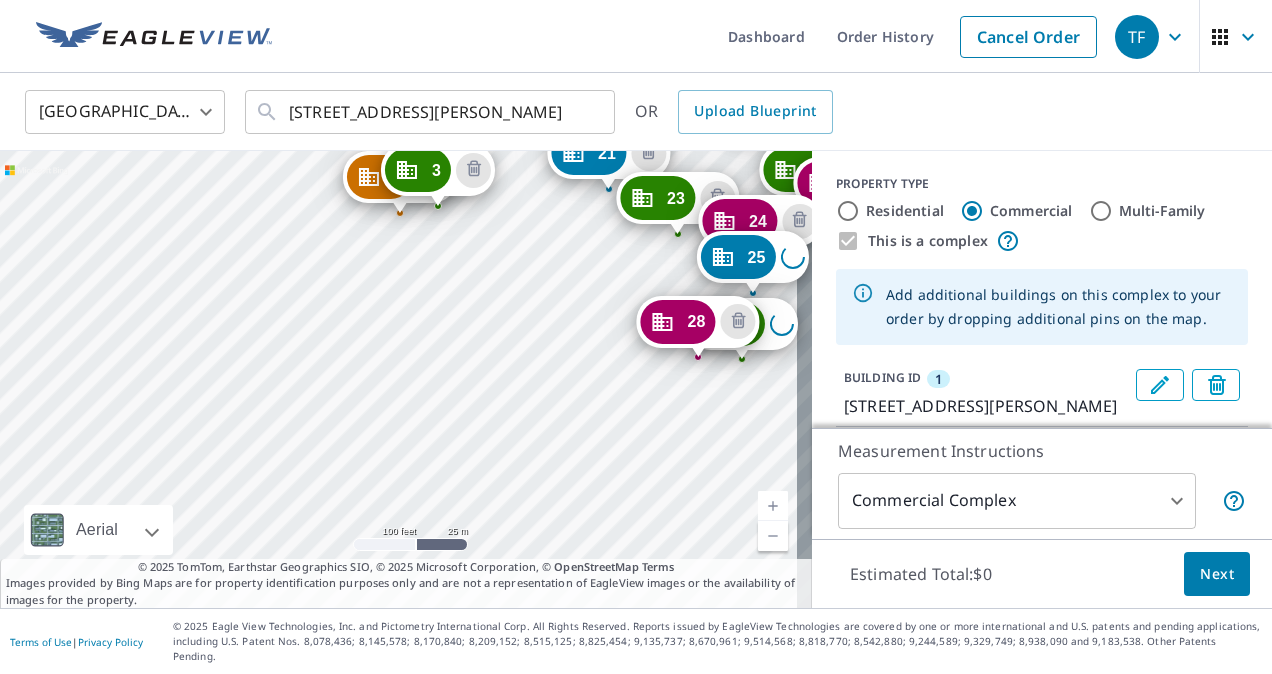
click at [567, 286] on div "2 [STREET_ADDRESS][PERSON_NAME] 3 [STREET_ADDRESS][PERSON_NAME] 4 [GEOGRAPHIC_D…" at bounding box center [406, 379] width 812 height 457
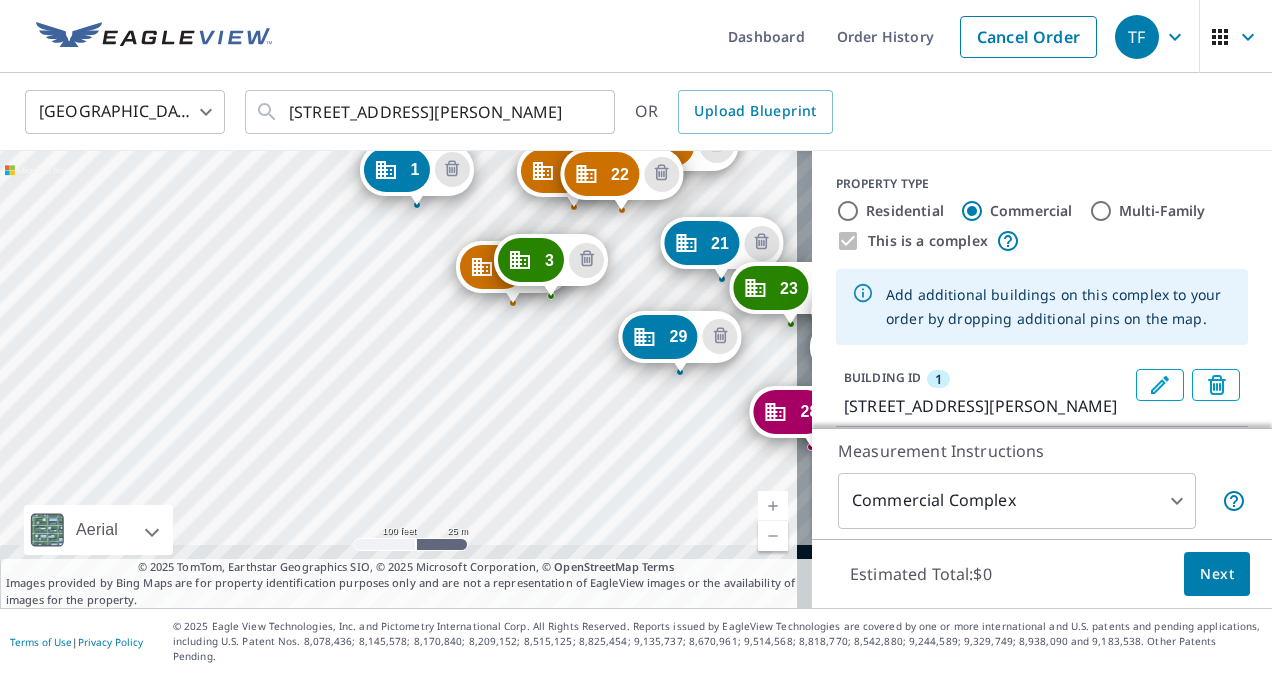
drag, startPoint x: 267, startPoint y: 313, endPoint x: 274, endPoint y: 206, distance: 107.2
click at [274, 209] on div "2 [STREET_ADDRESS][PERSON_NAME] 3 [STREET_ADDRESS][PERSON_NAME] 4 [GEOGRAPHIC_D…" at bounding box center [406, 379] width 812 height 457
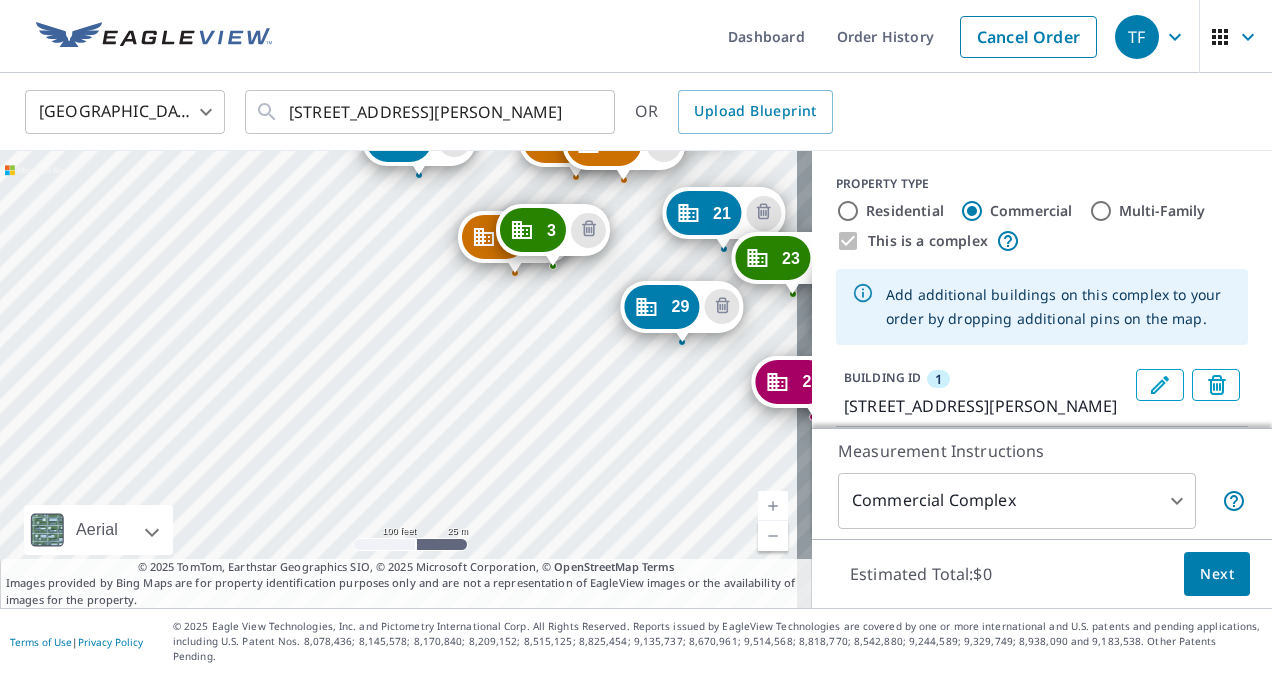
click at [671, 376] on div "2 [STREET_ADDRESS][PERSON_NAME] 3 [STREET_ADDRESS][PERSON_NAME] 4 [GEOGRAPHIC_D…" at bounding box center [406, 379] width 812 height 457
click at [671, 377] on div "2 [STREET_ADDRESS][PERSON_NAME] 3 [STREET_ADDRESS][PERSON_NAME] 4 [GEOGRAPHIC_D…" at bounding box center [406, 379] width 812 height 457
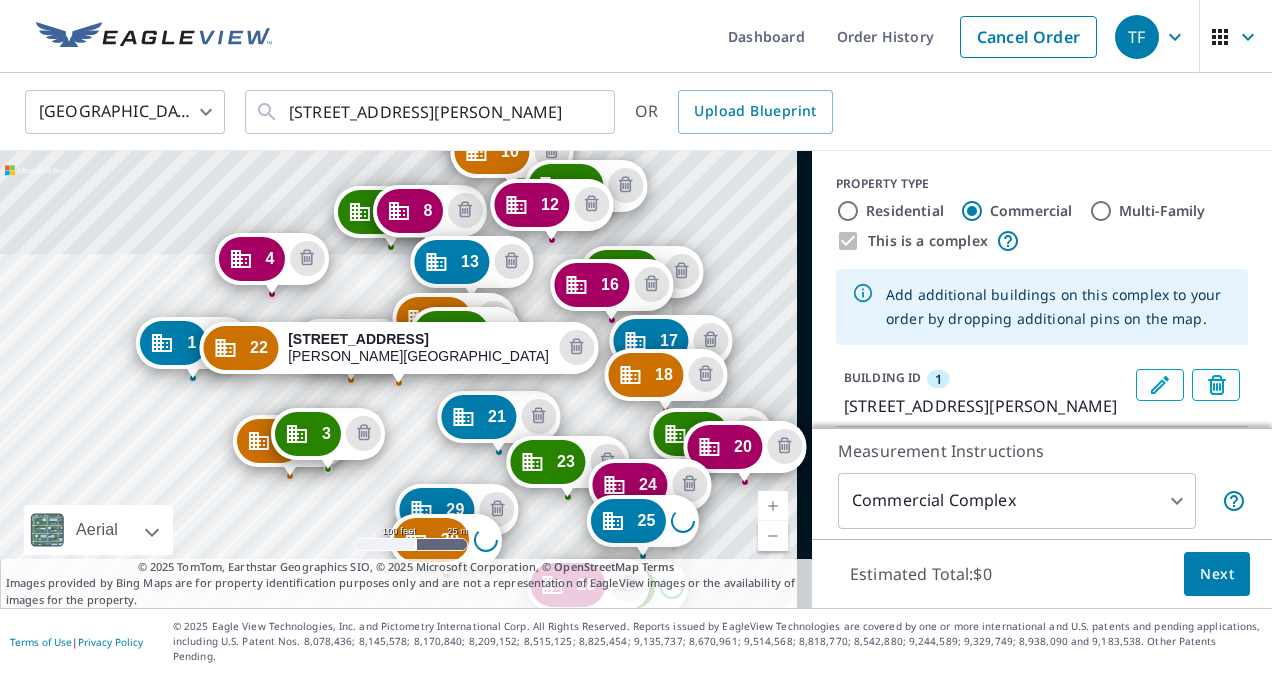
click at [210, 245] on div "1 [STREET_ADDRESS][PERSON_NAME] 2 [STREET_ADDRESS][PERSON_NAME] 3 [STREET_ADDRE…" at bounding box center [406, 379] width 812 height 457
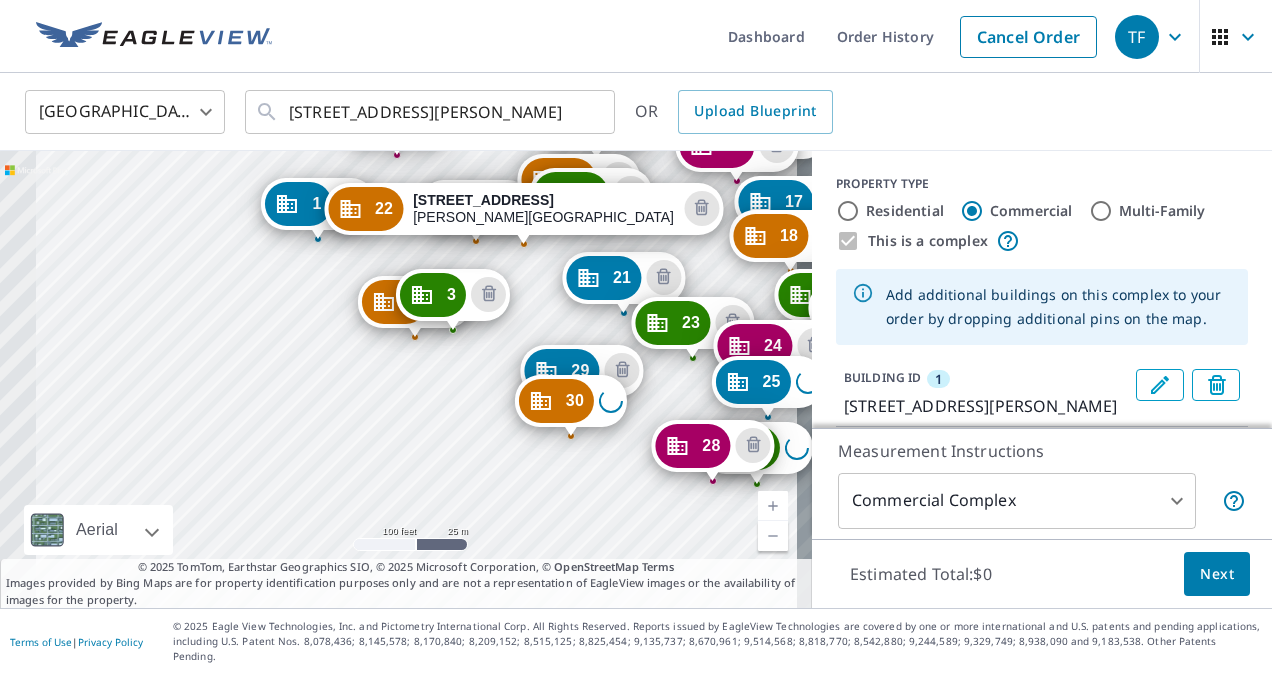
drag, startPoint x: 253, startPoint y: 434, endPoint x: 431, endPoint y: 470, distance: 181.6
click at [419, 466] on div "1 [STREET_ADDRESS][PERSON_NAME] 2 [STREET_ADDRESS][PERSON_NAME] 3 [STREET_ADDRE…" at bounding box center [406, 379] width 812 height 457
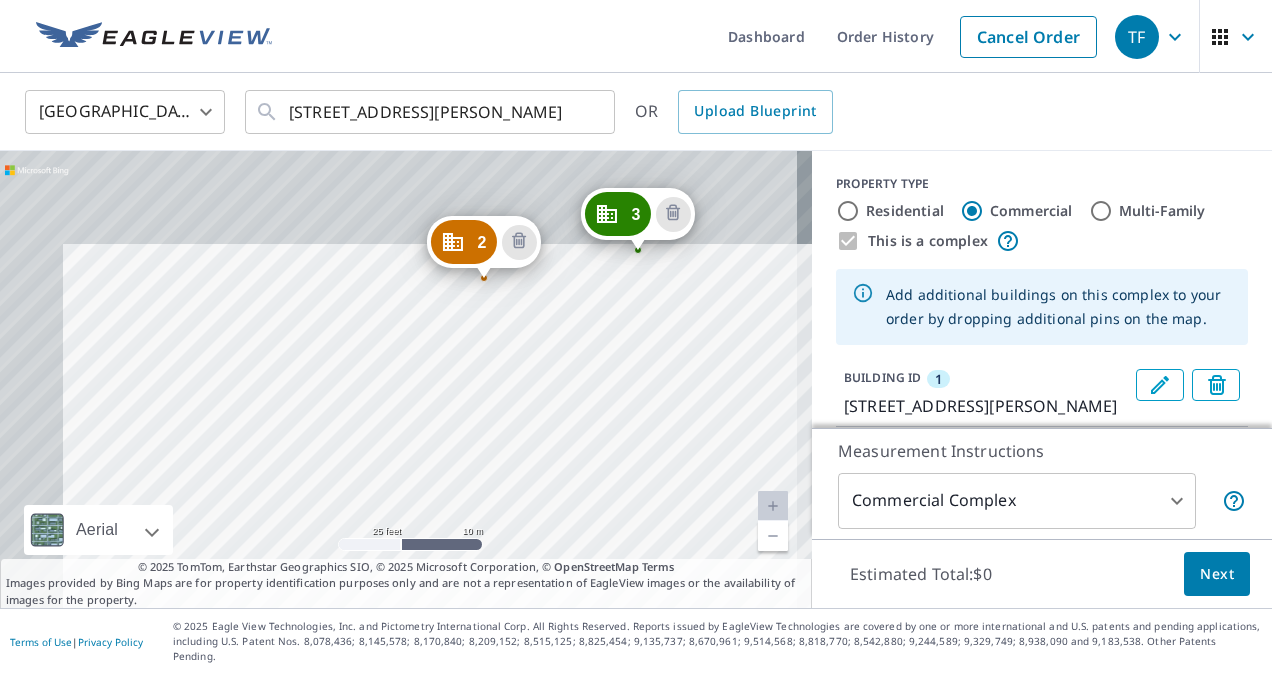
drag, startPoint x: 509, startPoint y: 314, endPoint x: 553, endPoint y: 563, distance: 252.8
click at [586, 566] on div "1 [STREET_ADDRESS][PERSON_NAME] 2 [STREET_ADDRESS][PERSON_NAME] 3 [STREET_ADDRE…" at bounding box center [406, 379] width 812 height 457
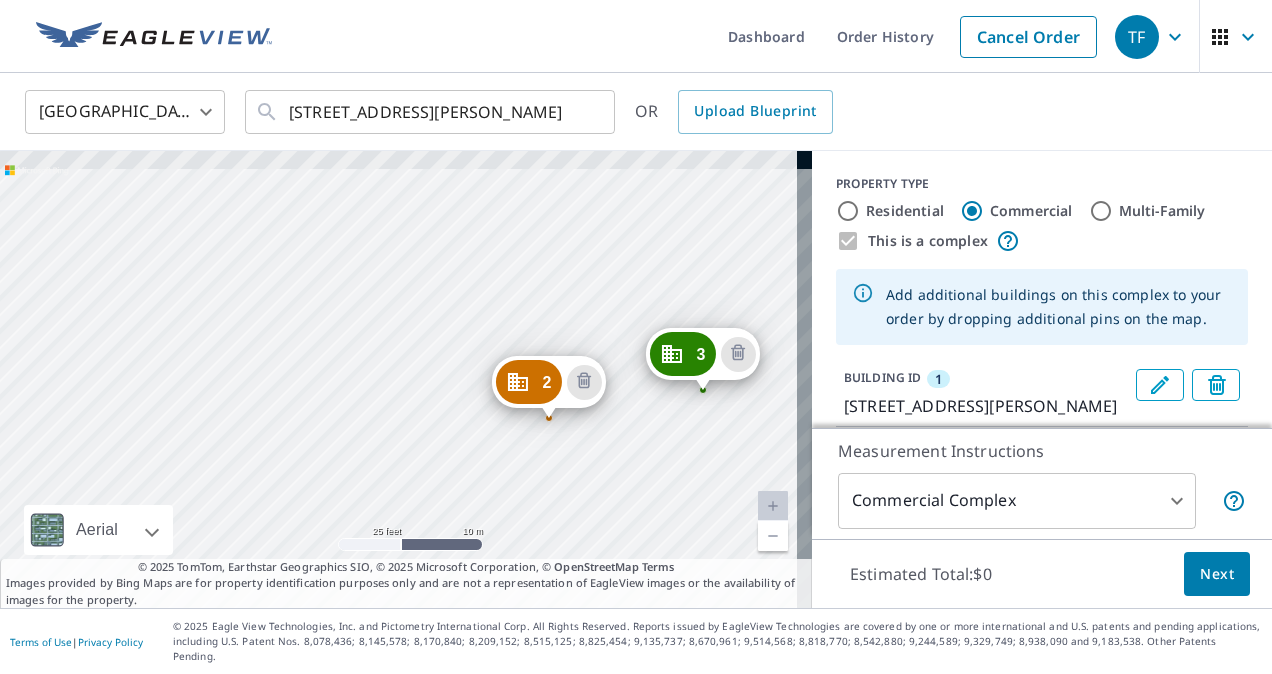
drag, startPoint x: 439, startPoint y: 488, endPoint x: 457, endPoint y: 534, distance: 49.4
click at [457, 534] on div "1 [STREET_ADDRESS][PERSON_NAME] 2 [STREET_ADDRESS][PERSON_NAME] 3 [STREET_ADDRE…" at bounding box center [406, 379] width 812 height 457
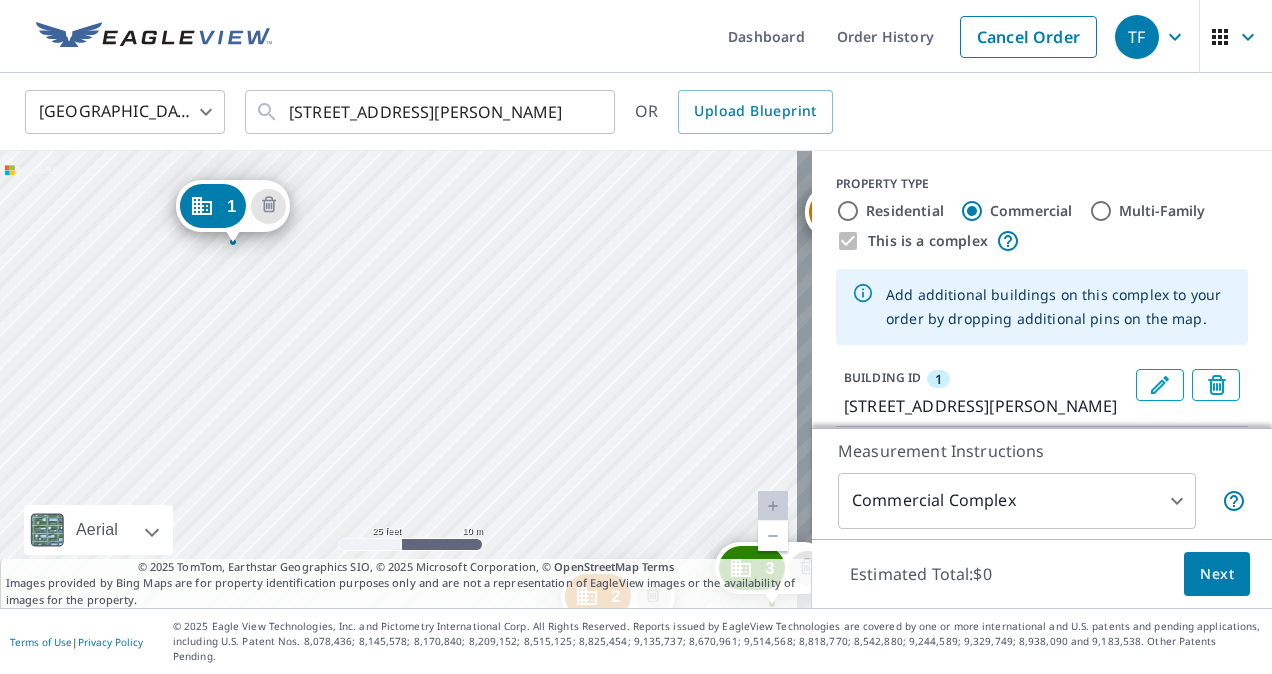
drag, startPoint x: 382, startPoint y: 396, endPoint x: 431, endPoint y: 582, distance: 192.3
click at [432, 582] on div "1 [STREET_ADDRESS][PERSON_NAME] 2 [STREET_ADDRESS][PERSON_NAME] 3 [STREET_ADDRE…" at bounding box center [406, 379] width 812 height 457
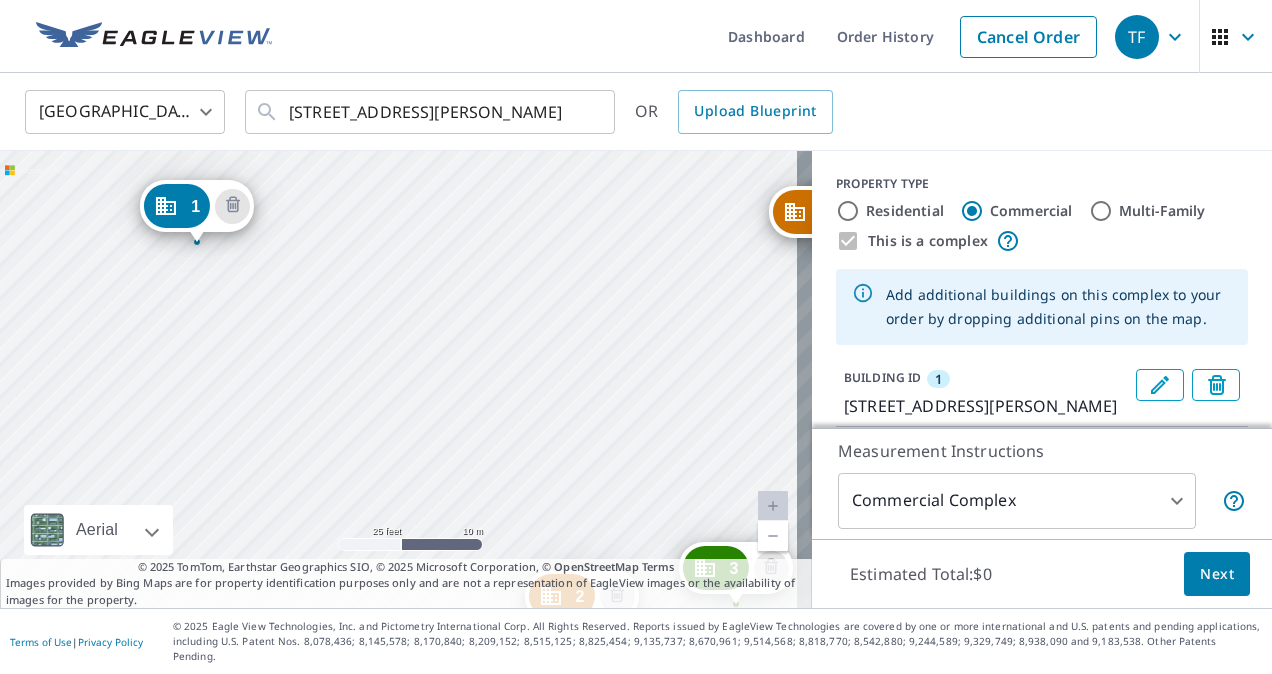
drag, startPoint x: 363, startPoint y: 480, endPoint x: 408, endPoint y: 606, distance: 133.8
click at [408, 605] on div "1 [STREET_ADDRESS][PERSON_NAME] 2 [STREET_ADDRESS][PERSON_NAME] 3 [STREET_ADDRE…" at bounding box center [406, 379] width 812 height 457
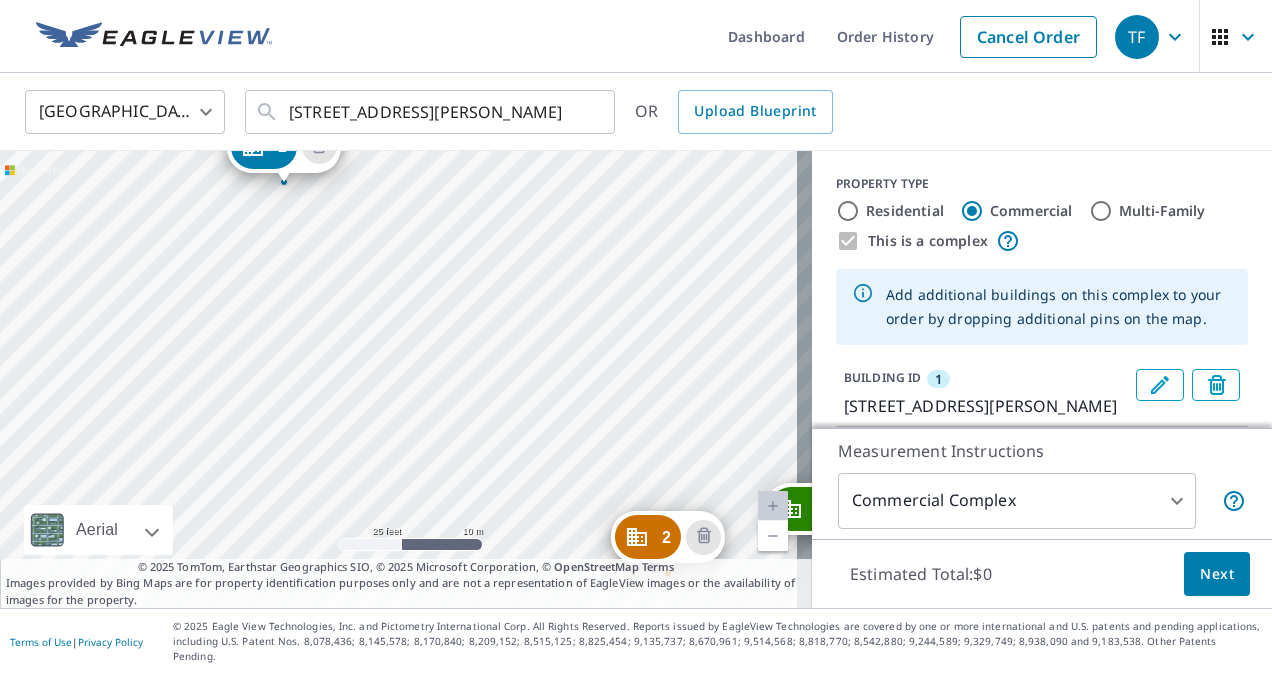
click at [758, 551] on link "Current Level 20, Zoom Out" at bounding box center [773, 536] width 30 height 30
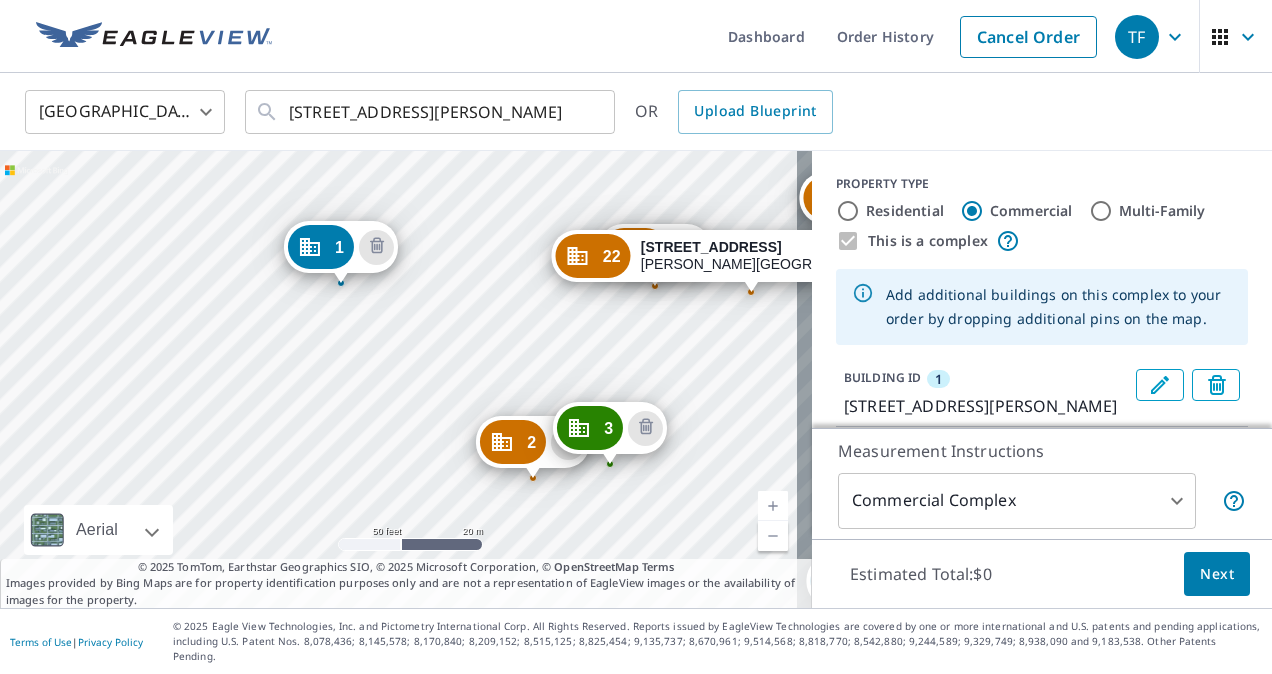
click at [758, 551] on link "Current Level 19, Zoom Out" at bounding box center [773, 536] width 30 height 30
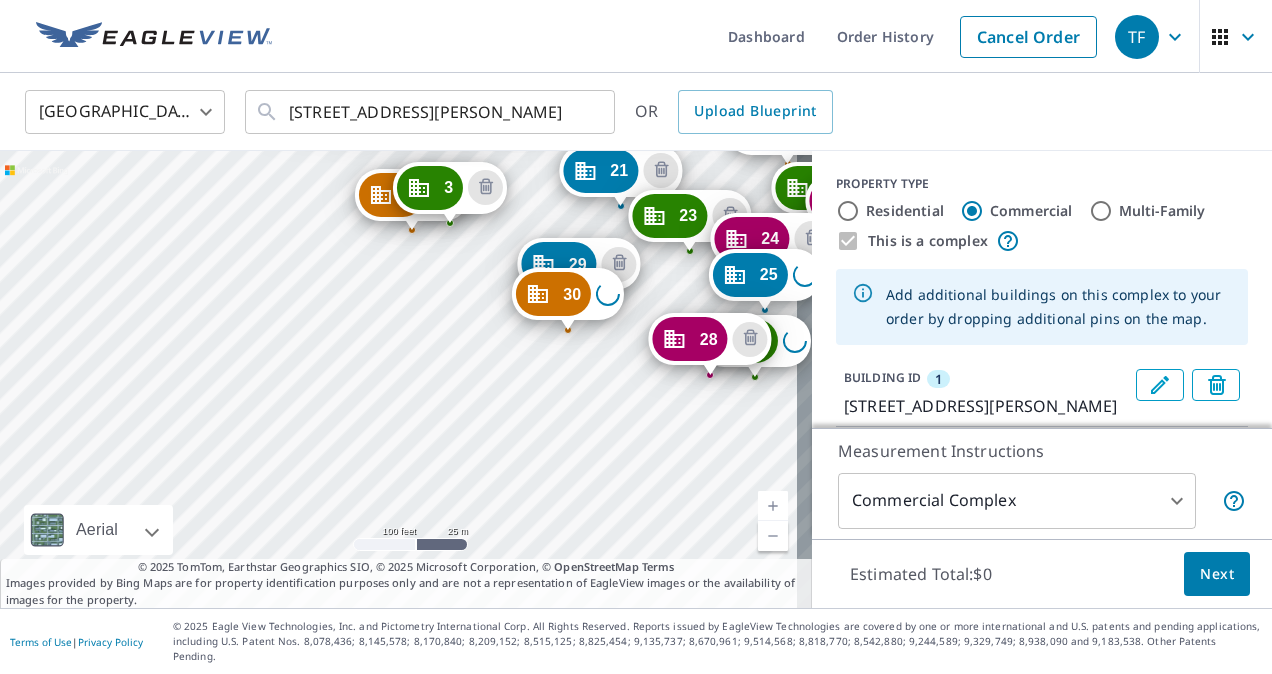
drag, startPoint x: 360, startPoint y: 334, endPoint x: 343, endPoint y: 272, distance: 64.3
click at [343, 272] on div "1 [STREET_ADDRESS][PERSON_NAME] 2 [STREET_ADDRESS][PERSON_NAME] 3 [STREET_ADDRE…" at bounding box center [406, 379] width 812 height 457
click at [632, 330] on div "1 [STREET_ADDRESS][PERSON_NAME] 2 [STREET_ADDRESS][PERSON_NAME] 3 [STREET_ADDRE…" at bounding box center [406, 379] width 812 height 457
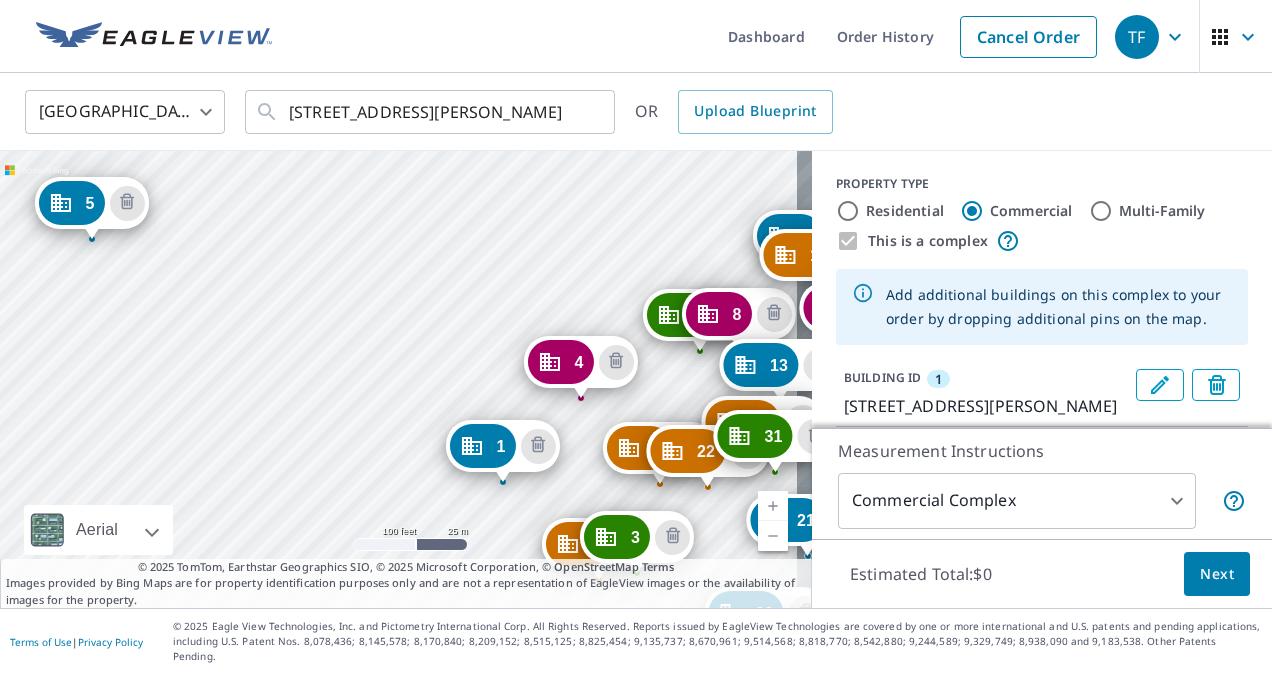
drag, startPoint x: 142, startPoint y: 314, endPoint x: 184, endPoint y: 379, distance: 77.4
click at [184, 379] on div "2 [STREET_ADDRESS][PERSON_NAME] 3 [STREET_ADDRESS][PERSON_NAME] 4 [GEOGRAPHIC_D…" at bounding box center [406, 379] width 812 height 457
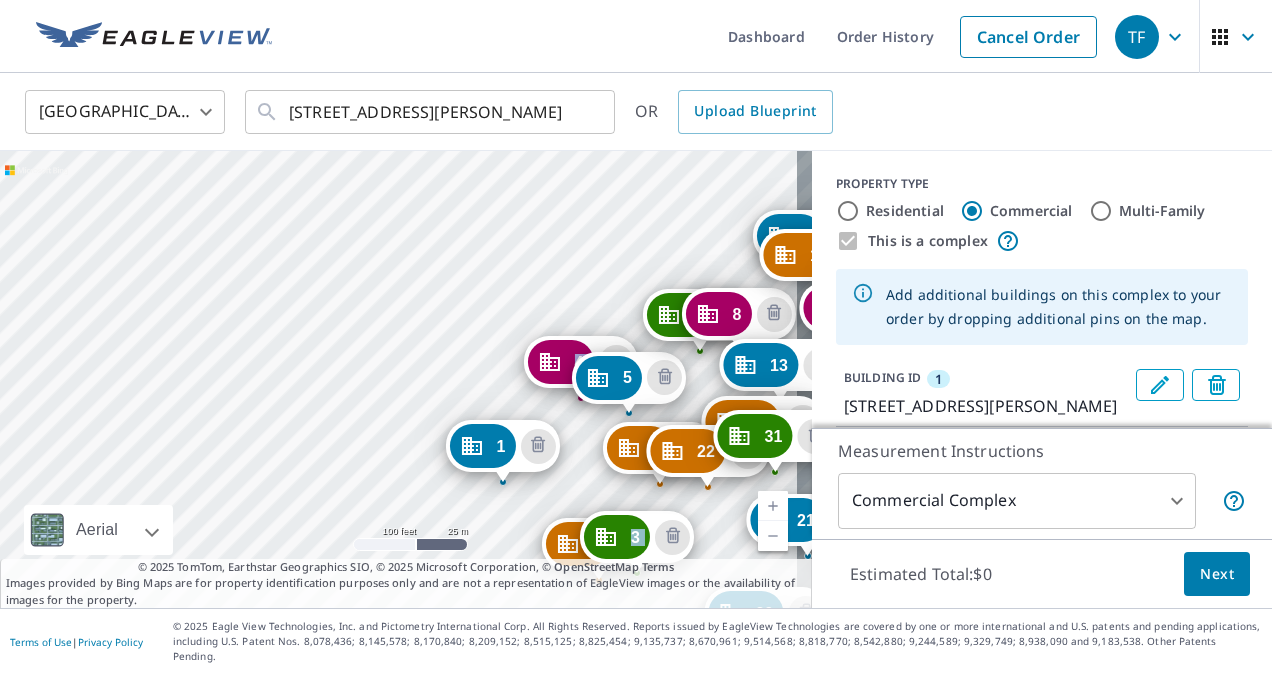
drag, startPoint x: 73, startPoint y: 206, endPoint x: 610, endPoint y: 380, distance: 564.4
click at [760, 548] on link "Current Level 18, Zoom Out" at bounding box center [773, 536] width 30 height 30
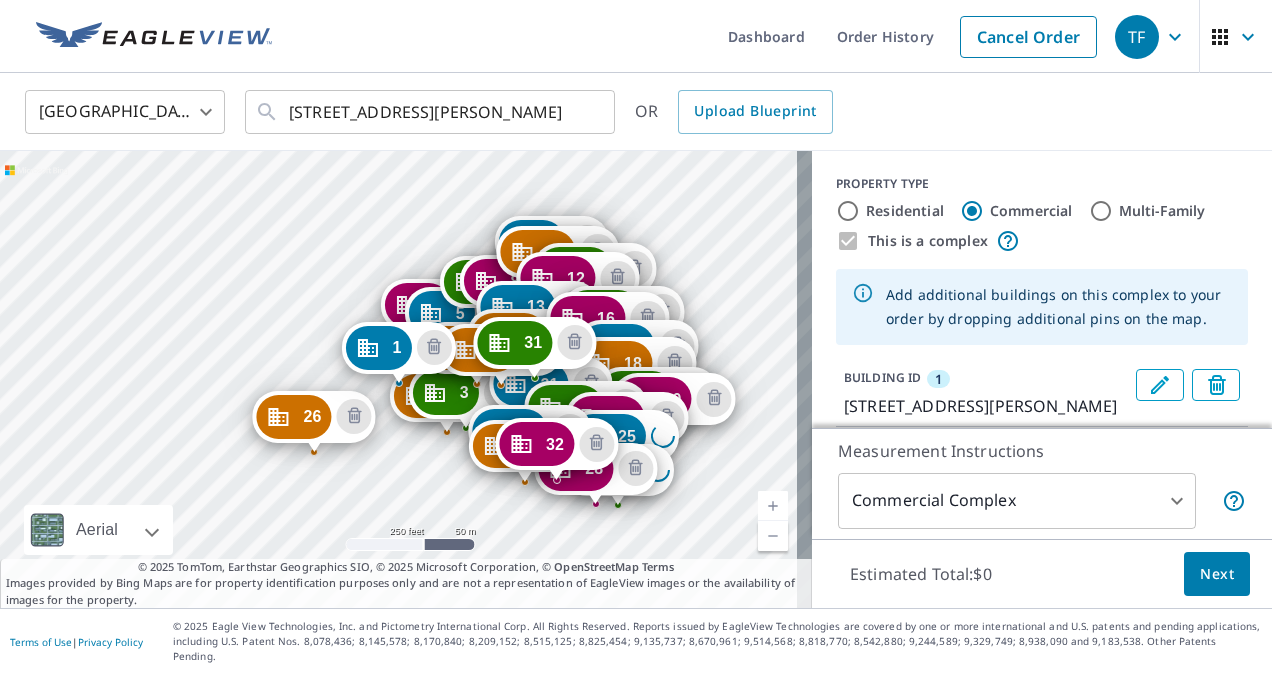
drag, startPoint x: 771, startPoint y: 284, endPoint x: 293, endPoint y: 428, distance: 499.2
click at [758, 516] on link "Current Level 17, Zoom In" at bounding box center [773, 506] width 30 height 30
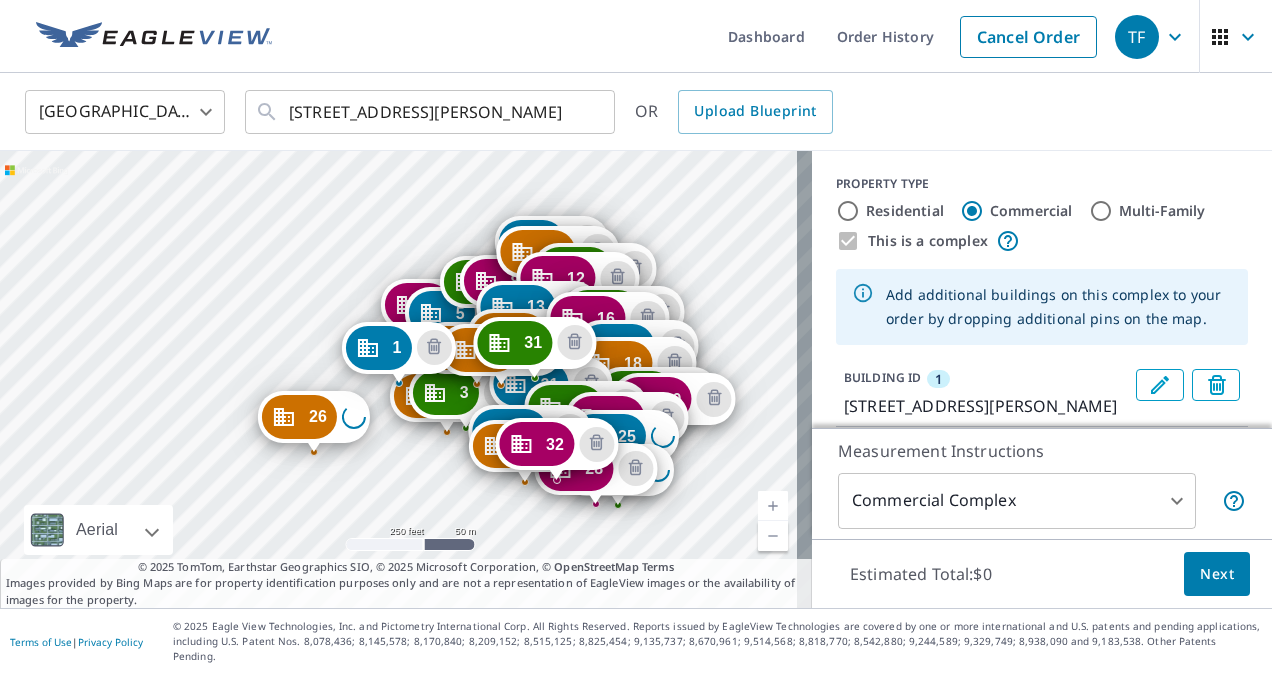
click at [758, 516] on link "Current Level 17, Zoom In" at bounding box center [773, 506] width 30 height 30
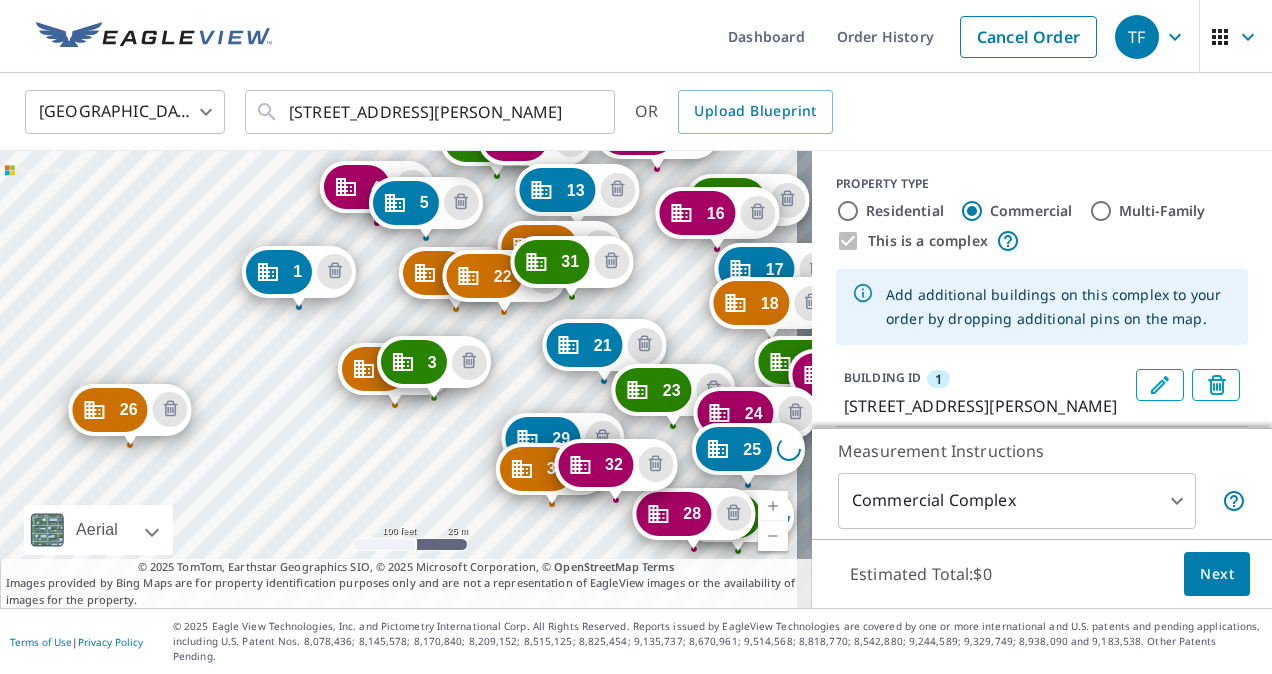
drag, startPoint x: 312, startPoint y: 411, endPoint x: 254, endPoint y: 382, distance: 64.8
click at [254, 382] on div "2 [STREET_ADDRESS][PERSON_NAME] 3 [STREET_ADDRESS][PERSON_NAME] 4 [GEOGRAPHIC_D…" at bounding box center [406, 379] width 812 height 457
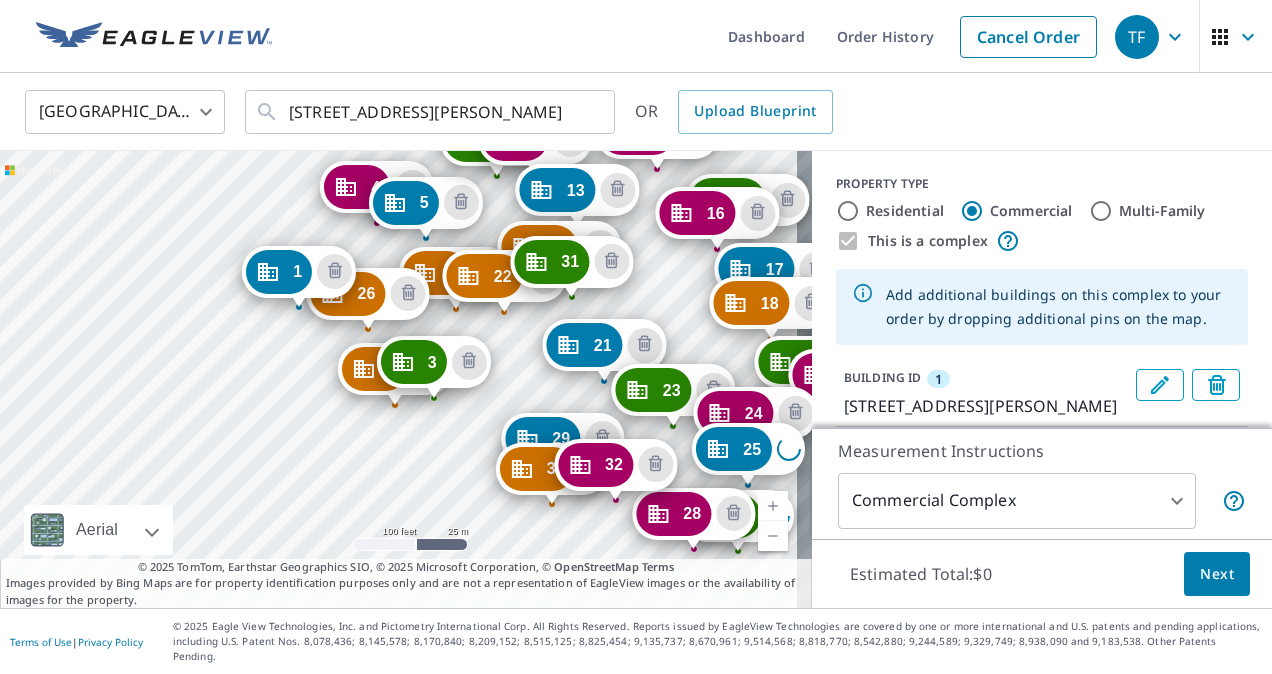
drag, startPoint x: 119, startPoint y: 406, endPoint x: 357, endPoint y: 290, distance: 264.7
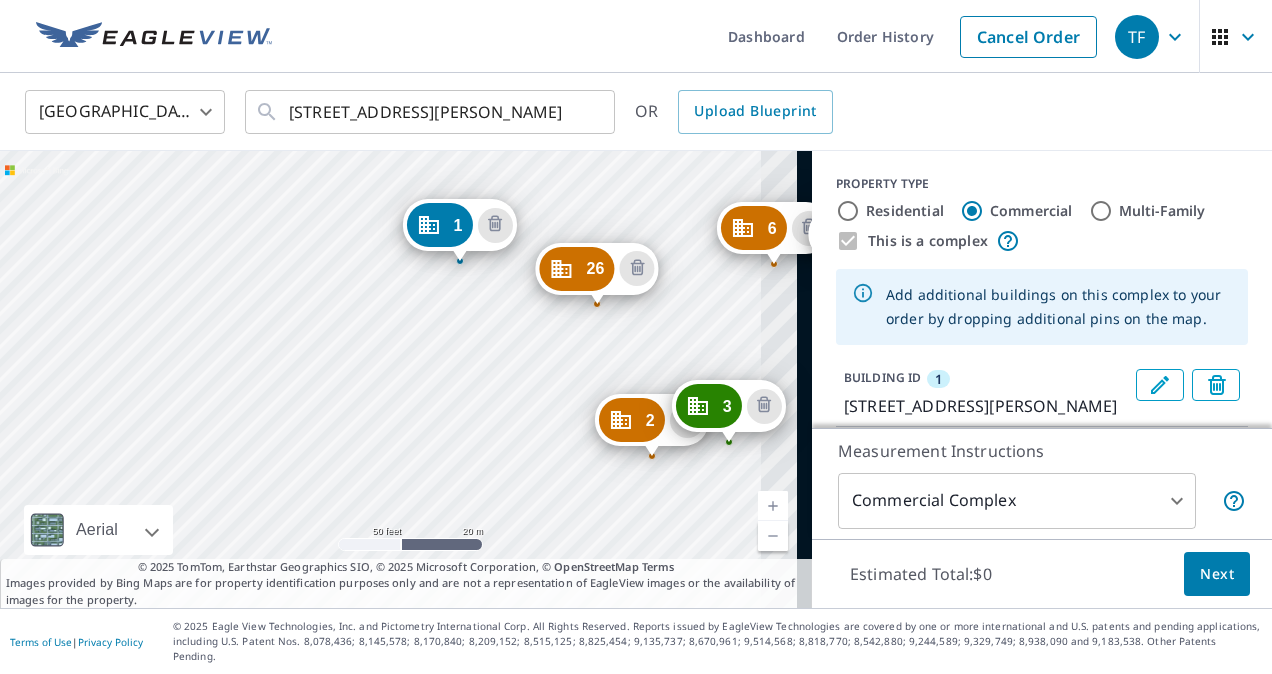
drag, startPoint x: 630, startPoint y: 392, endPoint x: 260, endPoint y: 218, distance: 408.8
click at [263, 222] on div "2 [STREET_ADDRESS][PERSON_NAME] 3 [STREET_ADDRESS][PERSON_NAME] 4 [GEOGRAPHIC_D…" at bounding box center [406, 379] width 812 height 457
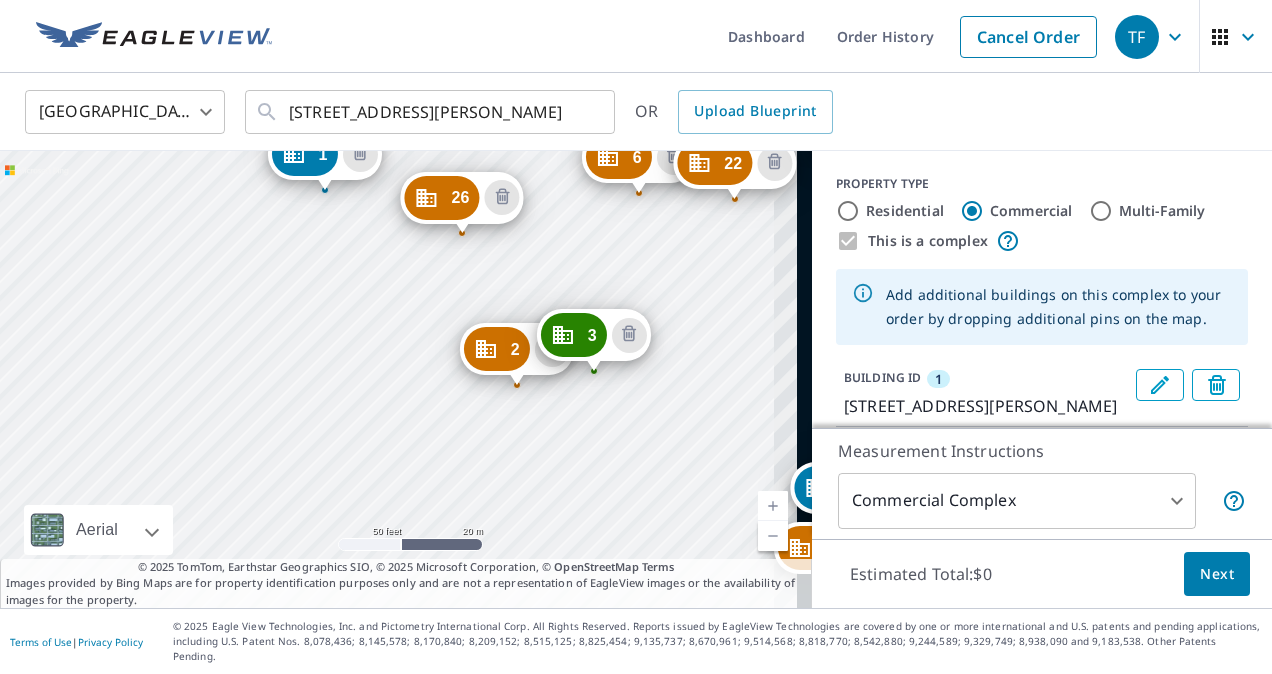
drag, startPoint x: 254, startPoint y: 355, endPoint x: 209, endPoint y: 313, distance: 61.5
click at [209, 313] on div "2 [STREET_ADDRESS][PERSON_NAME] 3 [STREET_ADDRESS][PERSON_NAME] 4 [GEOGRAPHIC_D…" at bounding box center [406, 379] width 812 height 457
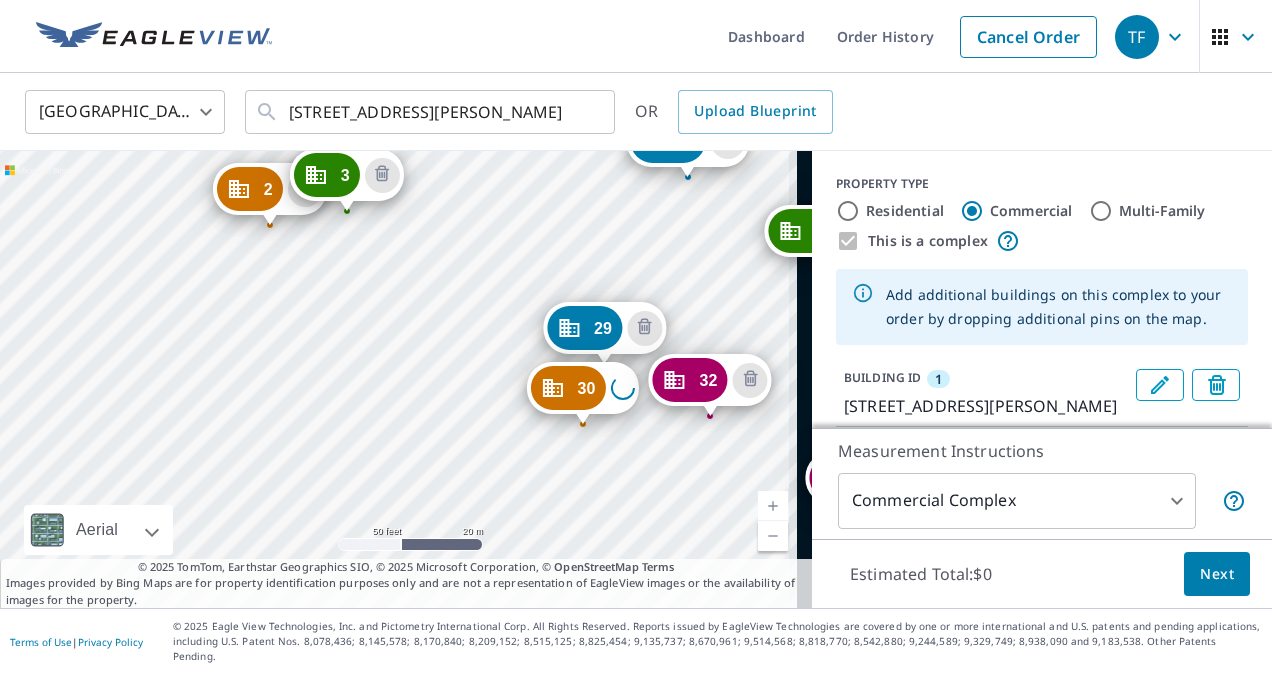
drag, startPoint x: 317, startPoint y: 407, endPoint x: 182, endPoint y: 306, distance: 168.6
click at [182, 306] on div "2 [STREET_ADDRESS][PERSON_NAME] 3 [STREET_ADDRESS][PERSON_NAME] 4 [GEOGRAPHIC_D…" at bounding box center [406, 379] width 812 height 457
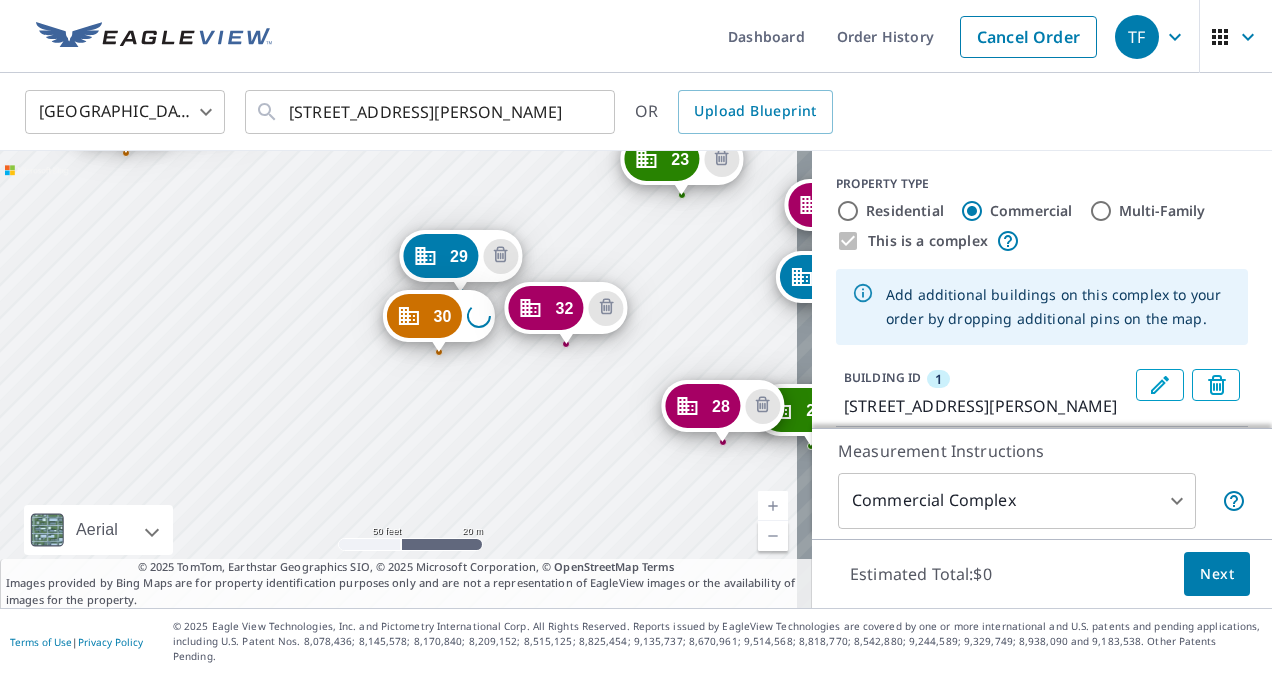
drag, startPoint x: 280, startPoint y: 382, endPoint x: 194, endPoint y: 320, distance: 106.0
click at [194, 320] on div "2 [STREET_ADDRESS][PERSON_NAME] 3 [STREET_ADDRESS][PERSON_NAME] 4 [GEOGRAPHIC_D…" at bounding box center [406, 379] width 812 height 457
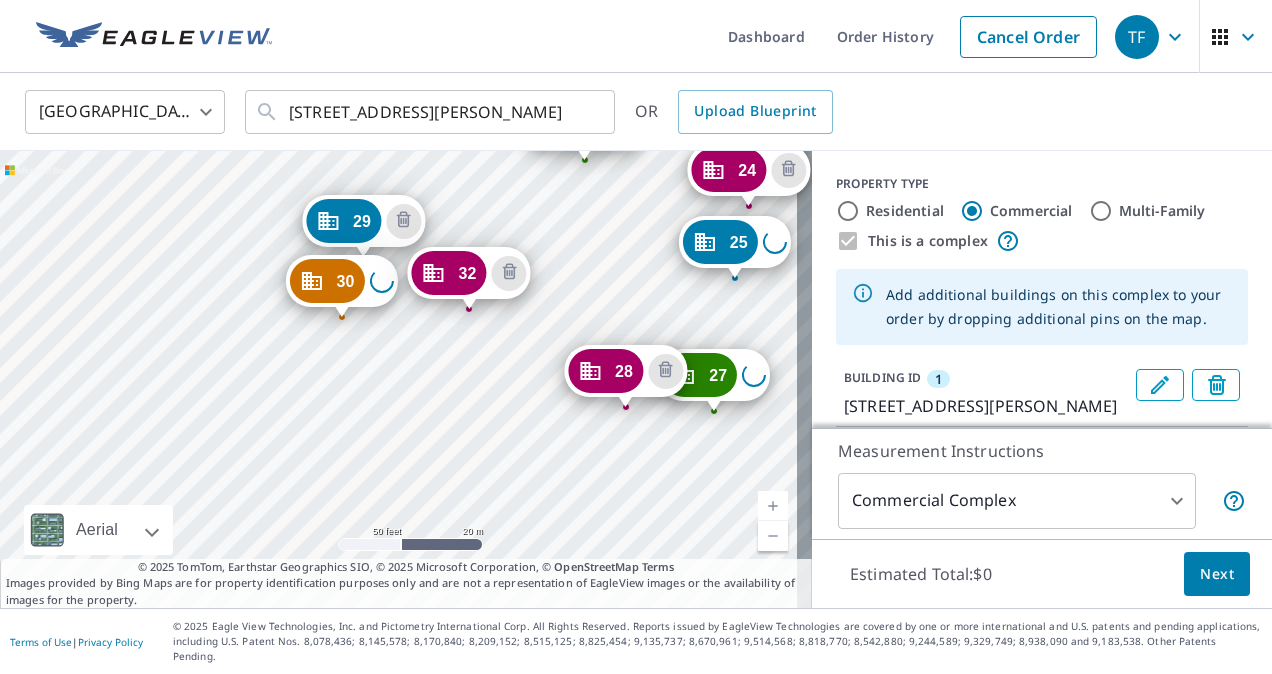
drag, startPoint x: 279, startPoint y: 374, endPoint x: 187, endPoint y: 340, distance: 98.1
click at [187, 334] on div "2 [STREET_ADDRESS][PERSON_NAME] 3 [STREET_ADDRESS][PERSON_NAME] 4 [GEOGRAPHIC_D…" at bounding box center [406, 379] width 812 height 457
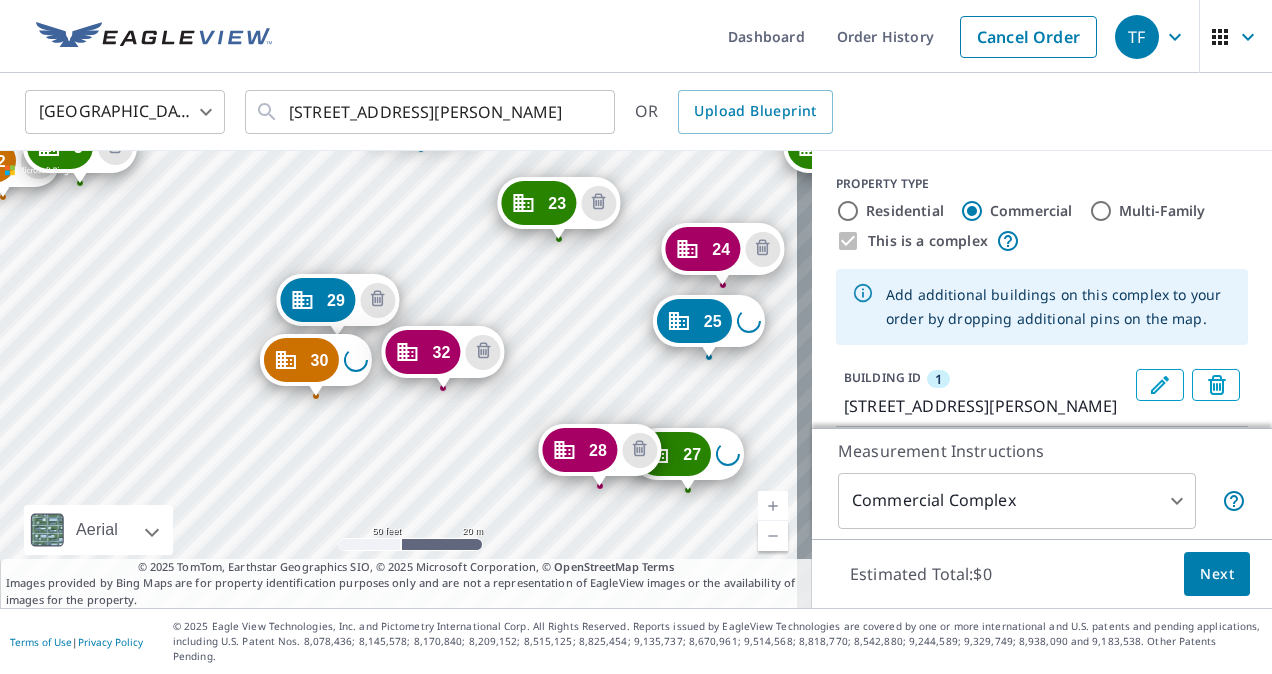
drag, startPoint x: 422, startPoint y: 426, endPoint x: 441, endPoint y: 536, distance: 111.6
click at [441, 534] on div "2 [STREET_ADDRESS][PERSON_NAME] 3 [STREET_ADDRESS][PERSON_NAME] 4 [GEOGRAPHIC_D…" at bounding box center [406, 379] width 812 height 457
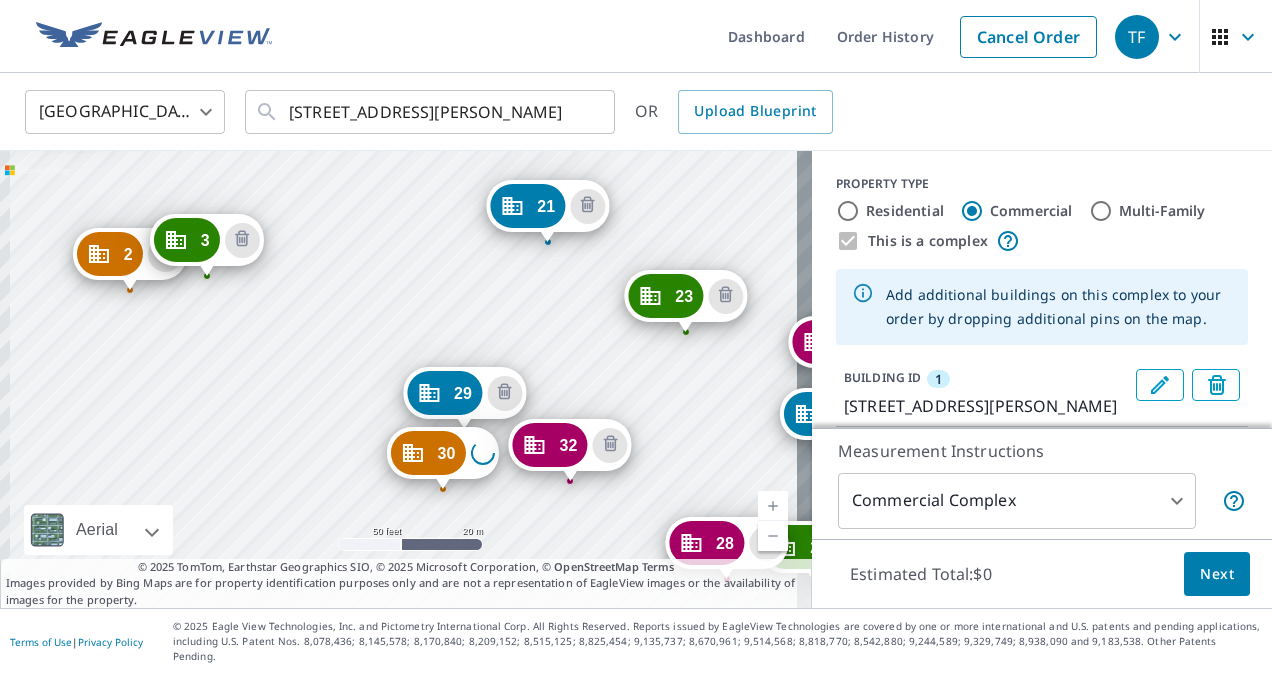
drag, startPoint x: 336, startPoint y: 294, endPoint x: 462, endPoint y: 424, distance: 181.0
click at [470, 409] on div "2 [STREET_ADDRESS][PERSON_NAME] 3 [STREET_ADDRESS][PERSON_NAME] 4 [GEOGRAPHIC_D…" at bounding box center [406, 379] width 812 height 457
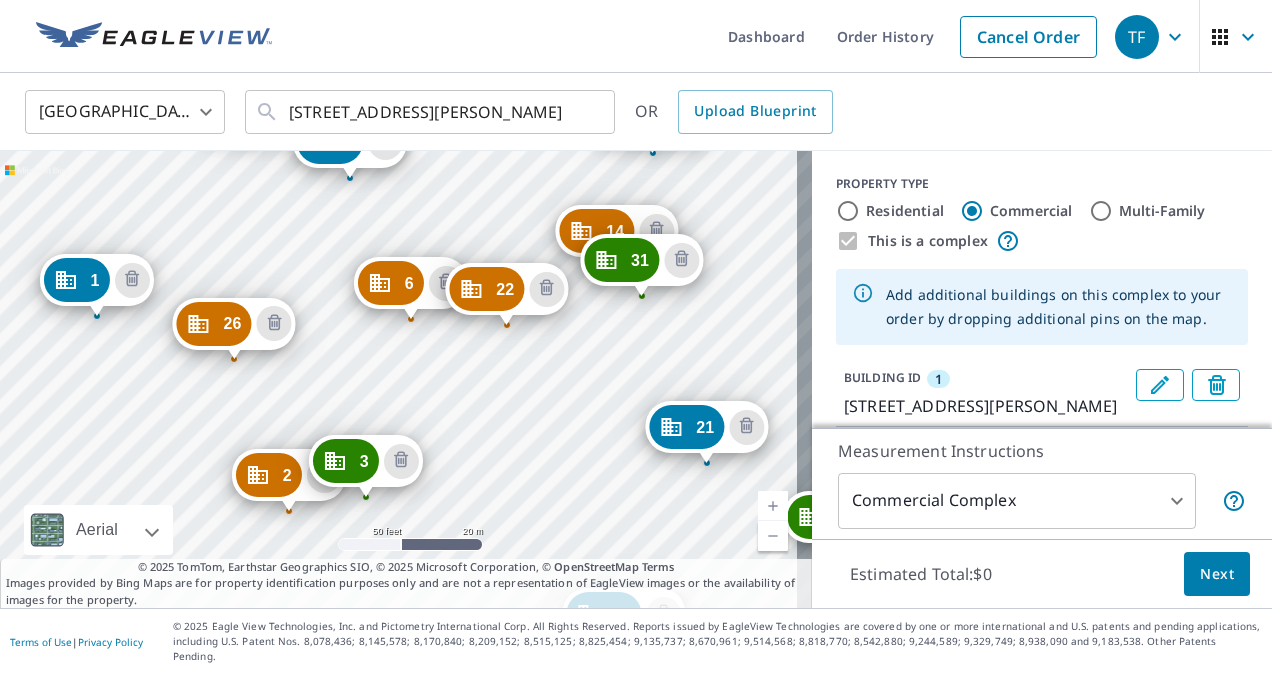
drag, startPoint x: 465, startPoint y: 372, endPoint x: 490, endPoint y: 478, distance: 108.9
click at [490, 478] on div "2 [STREET_ADDRESS][PERSON_NAME] 3 [STREET_ADDRESS][PERSON_NAME] 4 [GEOGRAPHIC_D…" at bounding box center [406, 379] width 812 height 457
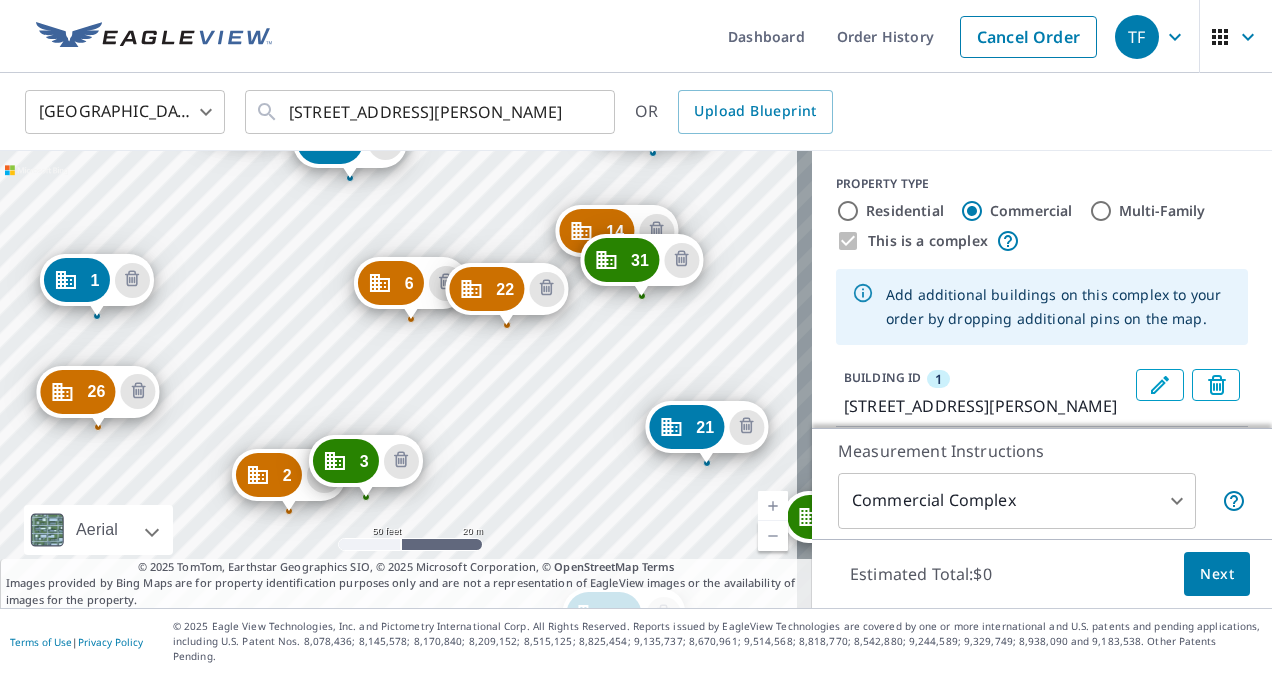
drag, startPoint x: 220, startPoint y: 322, endPoint x: 272, endPoint y: 477, distance: 163.5
click at [238, 346] on div "2 [STREET_ADDRESS][PERSON_NAME] 3 [STREET_ADDRESS][PERSON_NAME] 4 [GEOGRAPHIC_D…" at bounding box center [406, 379] width 812 height 457
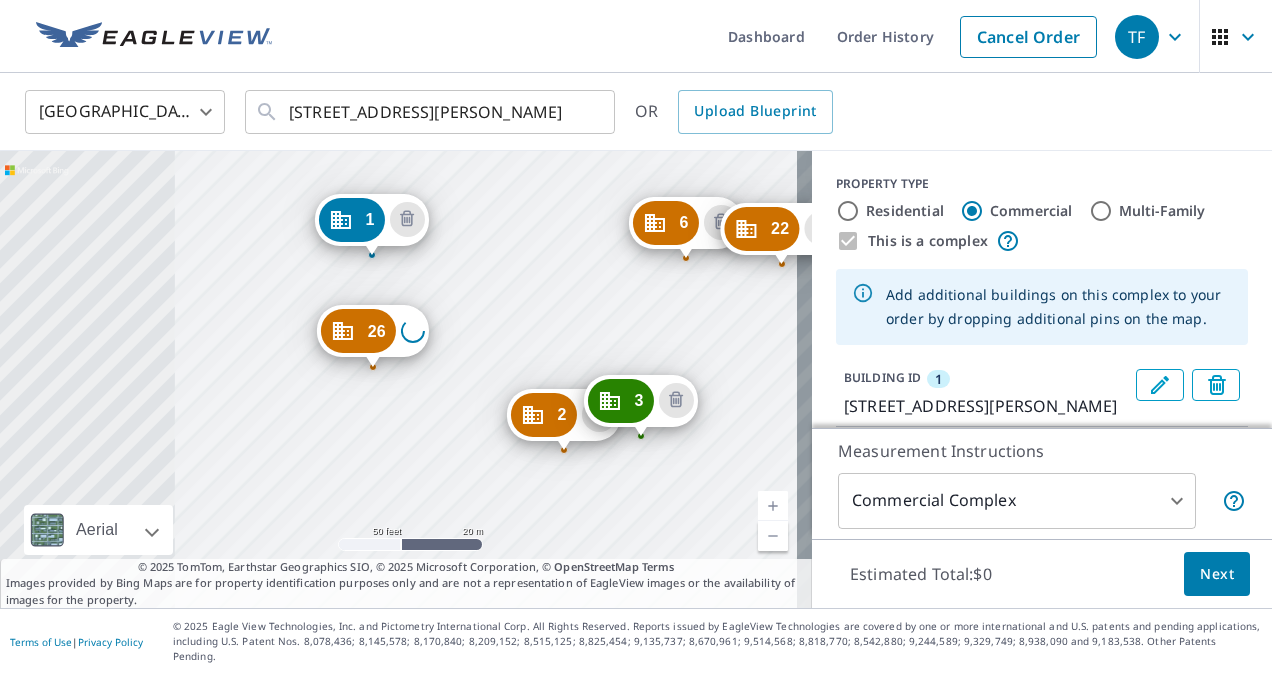
drag, startPoint x: 272, startPoint y: 477, endPoint x: 286, endPoint y: 496, distance: 23.6
click at [247, 368] on div "2 [STREET_ADDRESS][PERSON_NAME] 3 [STREET_ADDRESS][PERSON_NAME] 4 [GEOGRAPHIC_D…" at bounding box center [406, 379] width 812 height 457
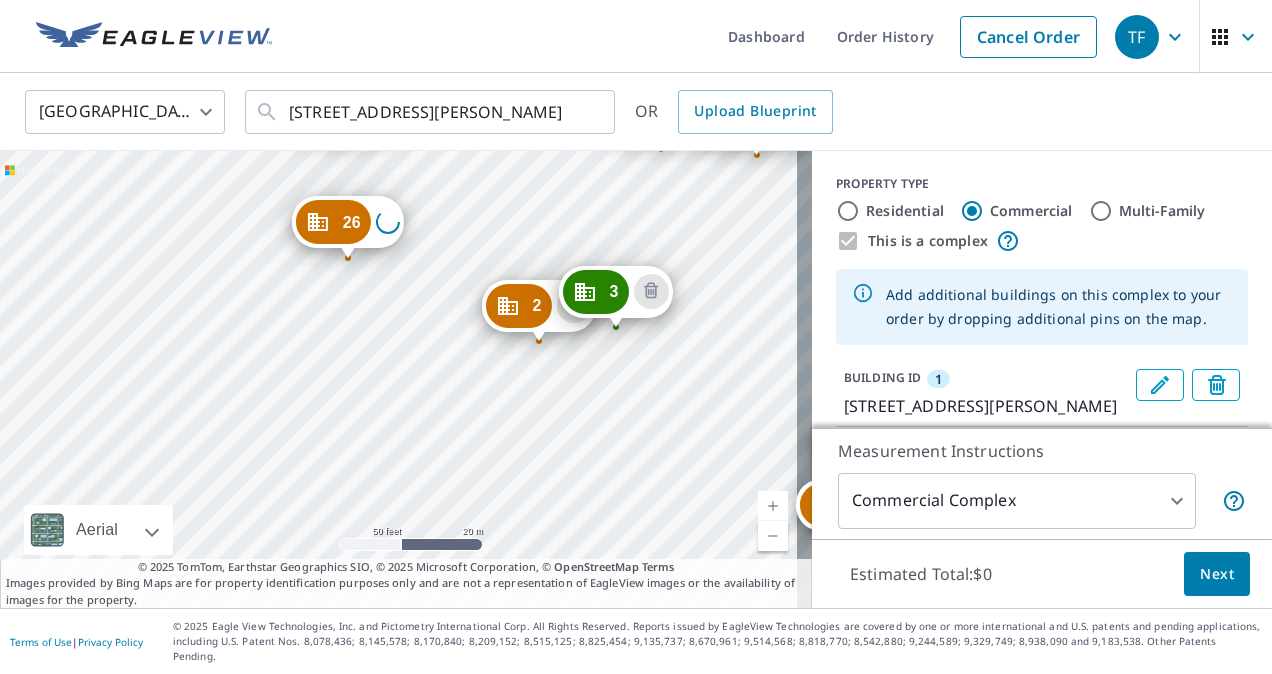
drag, startPoint x: 286, startPoint y: 496, endPoint x: 268, endPoint y: 428, distance: 70.3
click at [268, 428] on div "2 [STREET_ADDRESS][PERSON_NAME] 3 [STREET_ADDRESS][PERSON_NAME] 4 [GEOGRAPHIC_D…" at bounding box center [406, 379] width 812 height 457
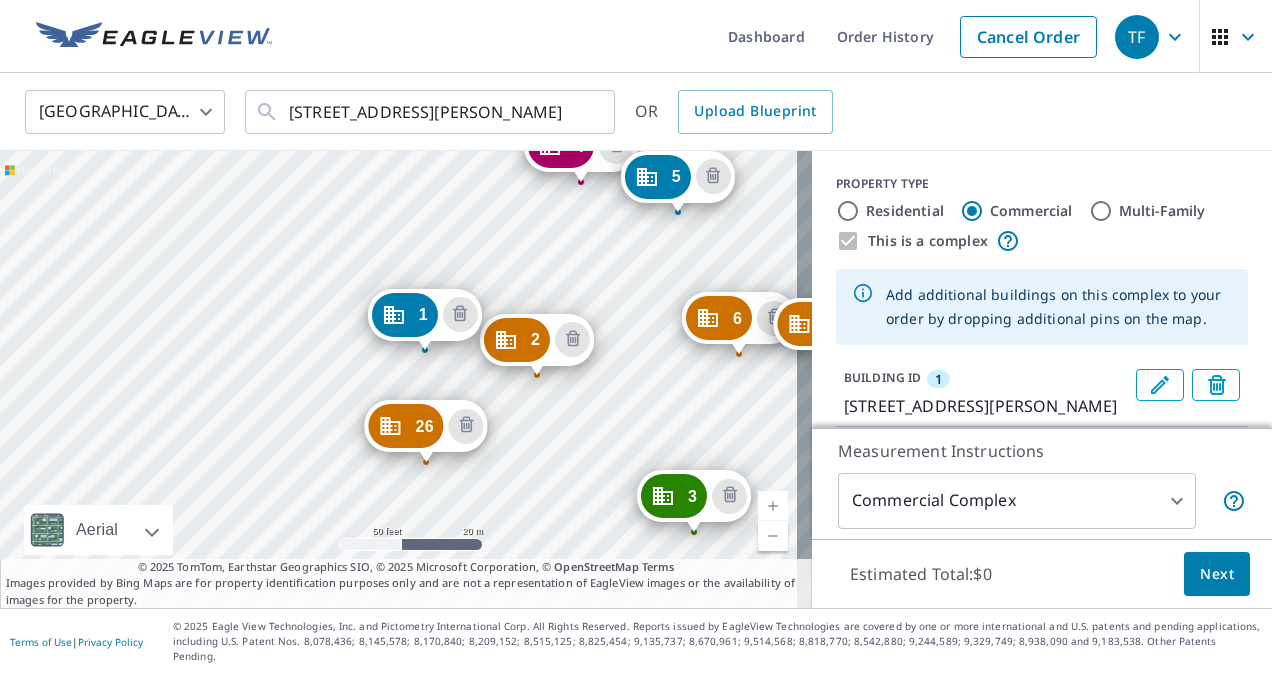
drag, startPoint x: 615, startPoint y: 529, endPoint x: 535, endPoint y: 358, distance: 188.8
click at [645, 490] on div "2 [STREET_ADDRESS][PERSON_NAME] 3 [STREET_ADDRESS][PERSON_NAME] 4 [GEOGRAPHIC_D…" at bounding box center [406, 379] width 812 height 457
click at [654, 510] on div "2 [STREET_ADDRESS][PERSON_NAME] 3 [STREET_ADDRESS][PERSON_NAME] 4 [GEOGRAPHIC_D…" at bounding box center [406, 379] width 812 height 457
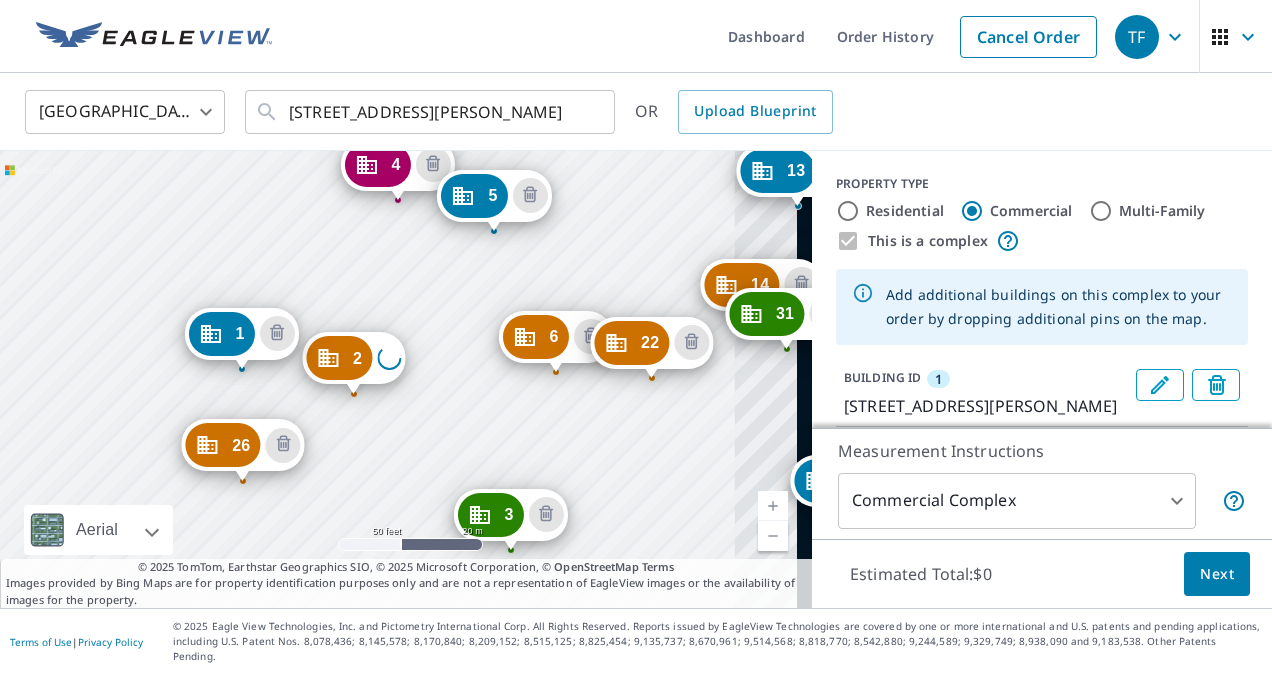
drag, startPoint x: 670, startPoint y: 494, endPoint x: 439, endPoint y: 480, distance: 231.4
click at [675, 403] on div "2 Loading address 3 [STREET_ADDRESS][PERSON_NAME] 4 [GEOGRAPHIC_DATA][STREET_AD…" at bounding box center [406, 379] width 812 height 457
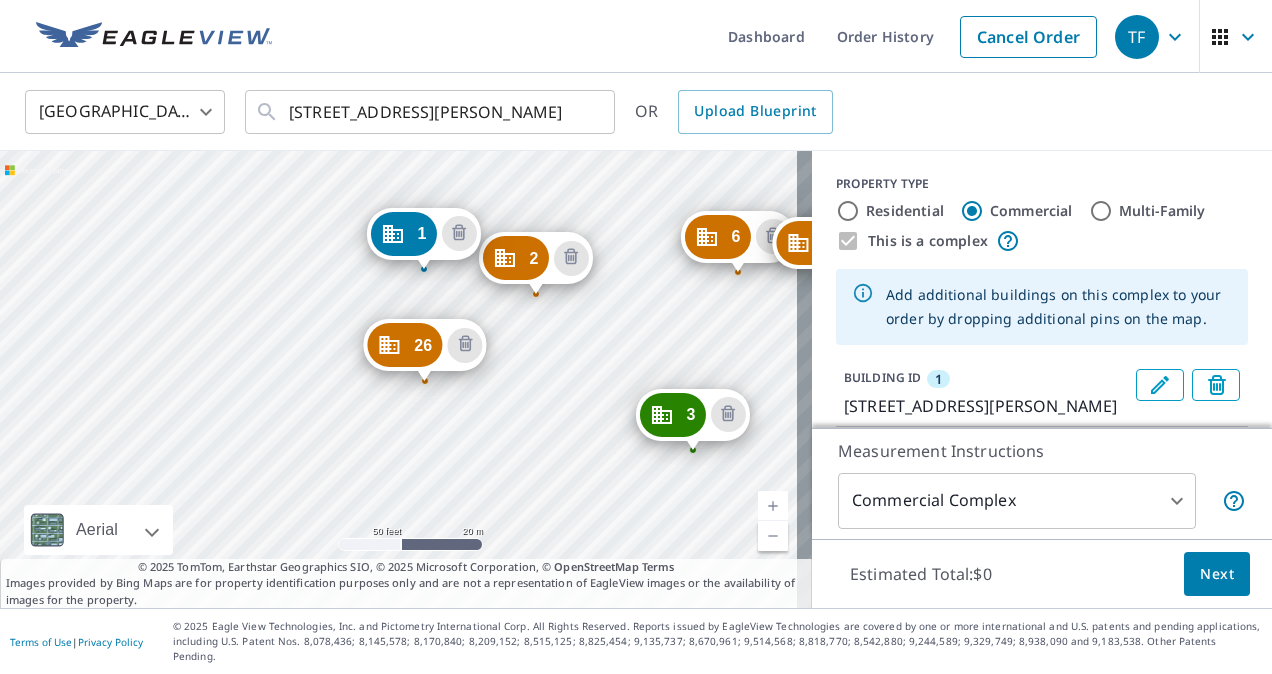
drag, startPoint x: 439, startPoint y: 480, endPoint x: 493, endPoint y: 524, distance: 69.6
click at [441, 480] on div "2 [STREET_ADDRESS][PERSON_NAME] 3 [STREET_ADDRESS][PERSON_NAME] 4 [GEOGRAPHIC_D…" at bounding box center [406, 379] width 812 height 457
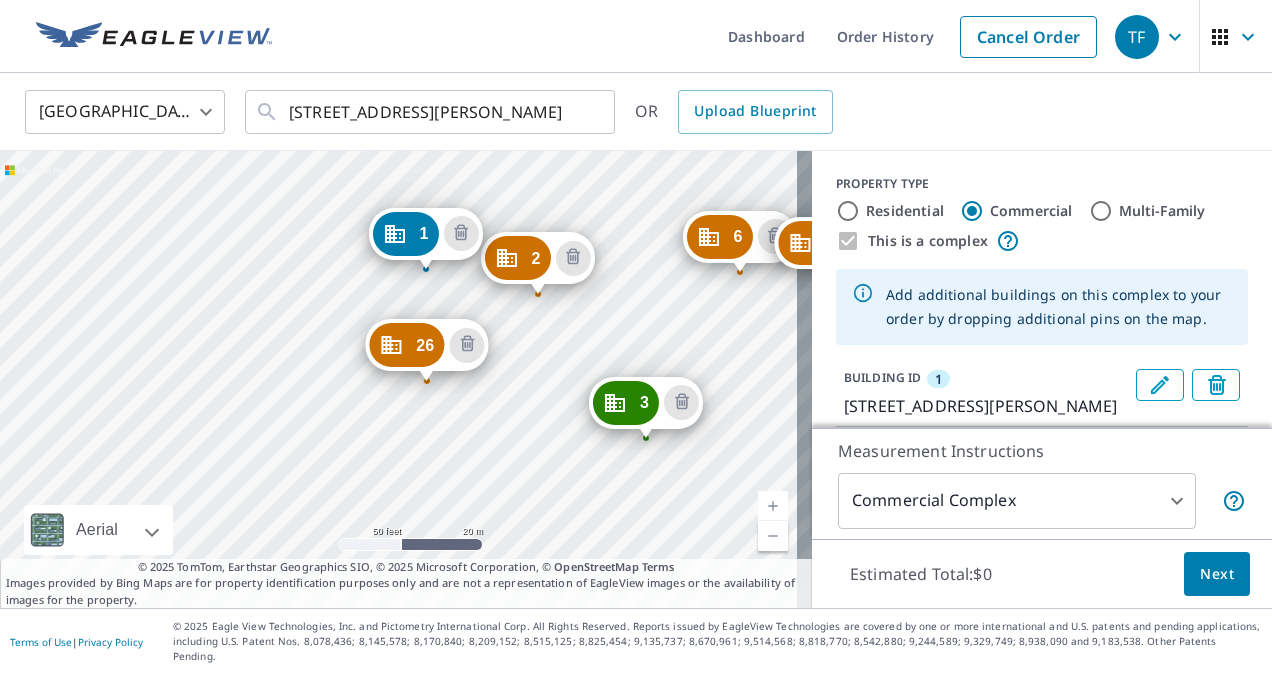
drag, startPoint x: 688, startPoint y: 431, endPoint x: 639, endPoint y: 419, distance: 50.4
click at [444, 381] on div "2 [STREET_ADDRESS][PERSON_NAME] 3 [STREET_ADDRESS][PERSON_NAME] 4 [GEOGRAPHIC_D…" at bounding box center [406, 379] width 812 height 457
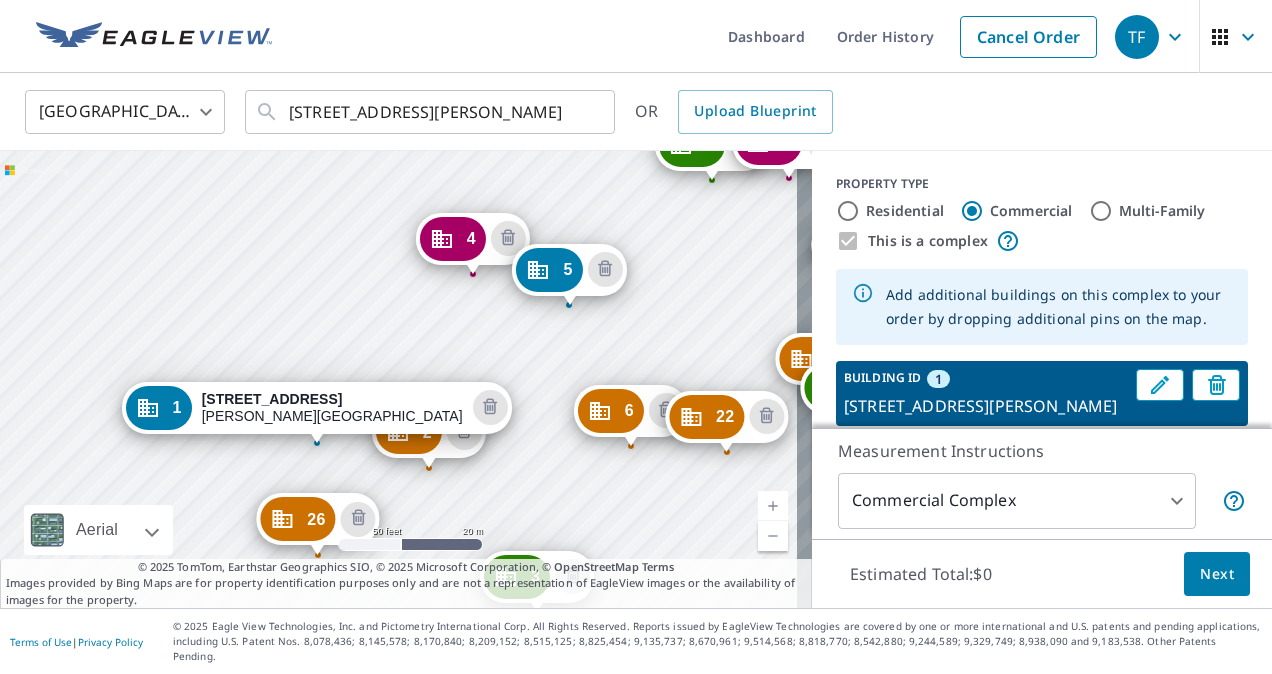
drag, startPoint x: 564, startPoint y: 373, endPoint x: 514, endPoint y: 494, distance: 130.9
click at [515, 494] on div "2 [STREET_ADDRESS][PERSON_NAME] 3 [STREET_ADDRESS][PERSON_NAME] 4 [GEOGRAPHIC_D…" at bounding box center [406, 379] width 812 height 457
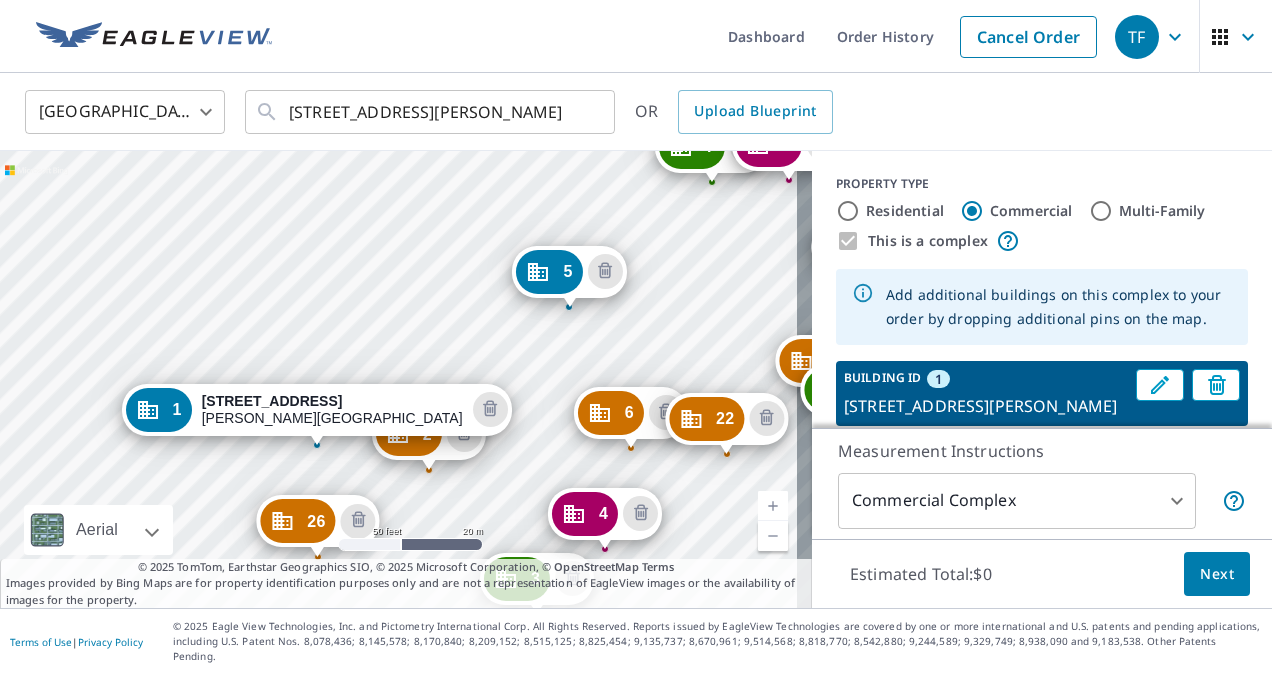
drag, startPoint x: 469, startPoint y: 248, endPoint x: 553, endPoint y: 271, distance: 87.1
click at [472, 280] on div "2 [STREET_ADDRESS][PERSON_NAME] 3 [STREET_ADDRESS][PERSON_NAME] 4 [GEOGRAPHIC_D…" at bounding box center [406, 379] width 812 height 457
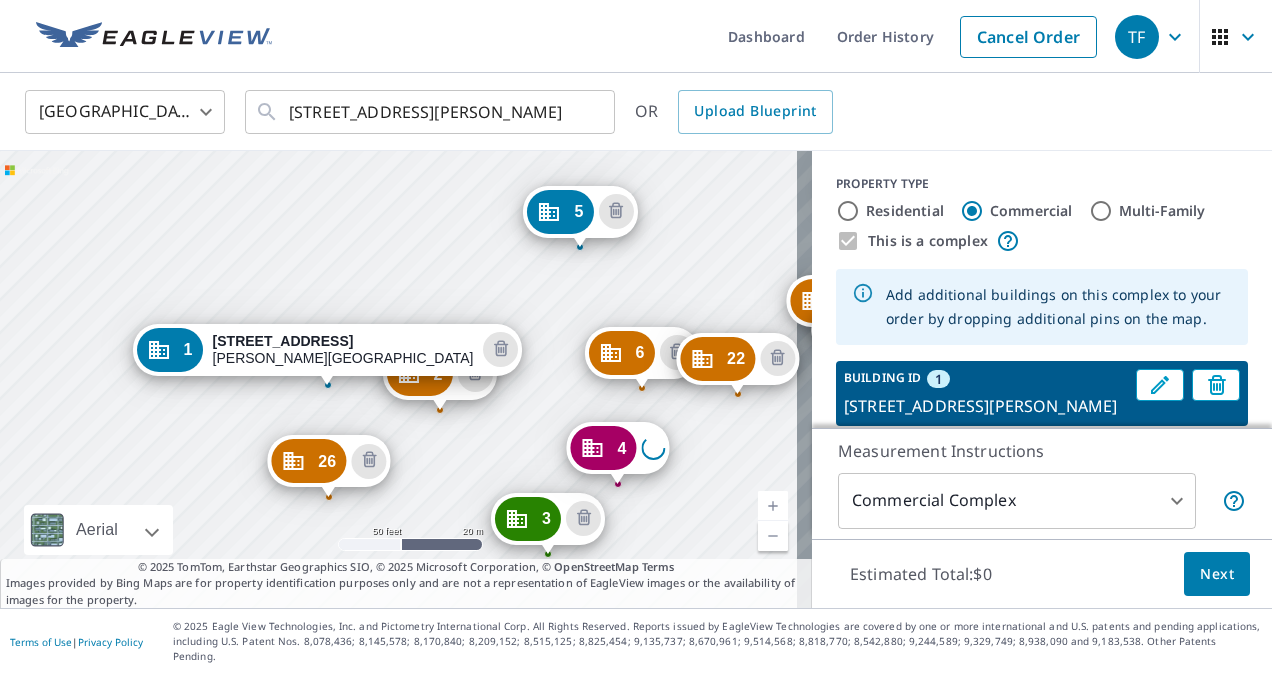
drag, startPoint x: 553, startPoint y: 271, endPoint x: 467, endPoint y: 283, distance: 86.8
click at [467, 272] on div "2 [STREET_ADDRESS][PERSON_NAME] 3 [STREET_ADDRESS][PERSON_NAME] 4 Loading addre…" at bounding box center [406, 379] width 812 height 457
click at [467, 283] on div "2 [STREET_ADDRESS][PERSON_NAME] 3 [STREET_ADDRESS][PERSON_NAME] 4 Loading addre…" at bounding box center [406, 379] width 812 height 457
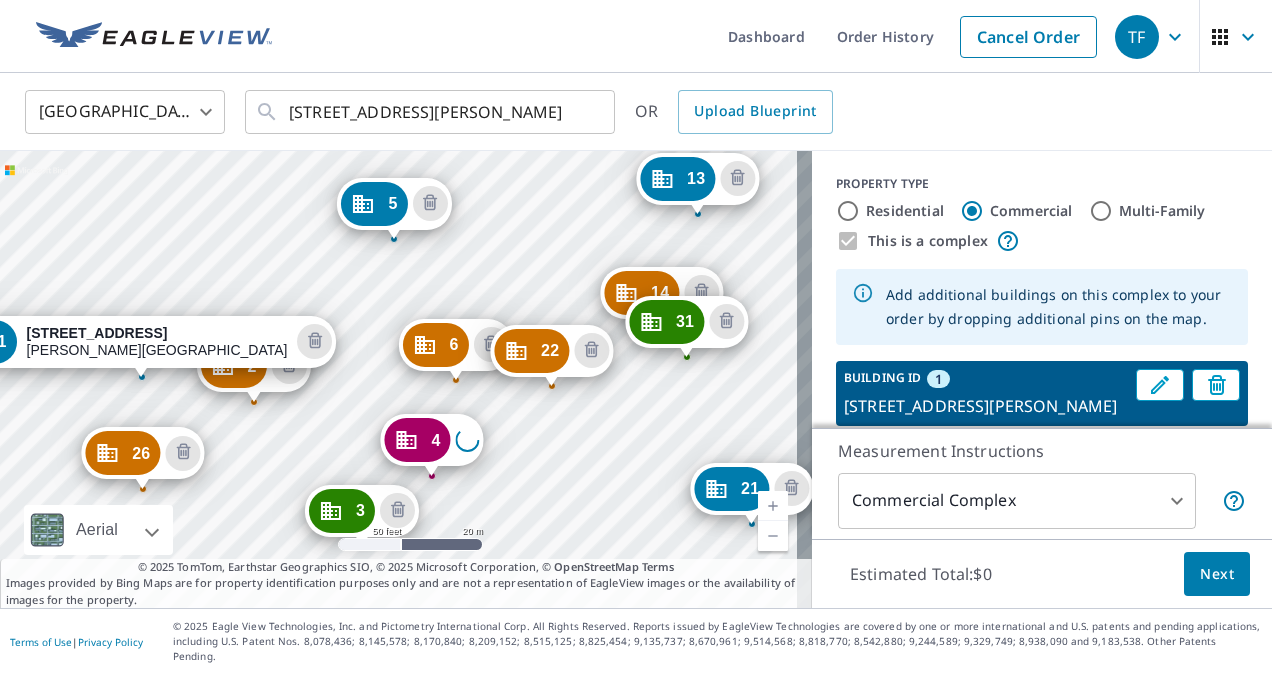
click at [308, 214] on div "2 [STREET_ADDRESS][PERSON_NAME] 3 [STREET_ADDRESS][PERSON_NAME] 4 Loading addre…" at bounding box center [406, 379] width 812 height 457
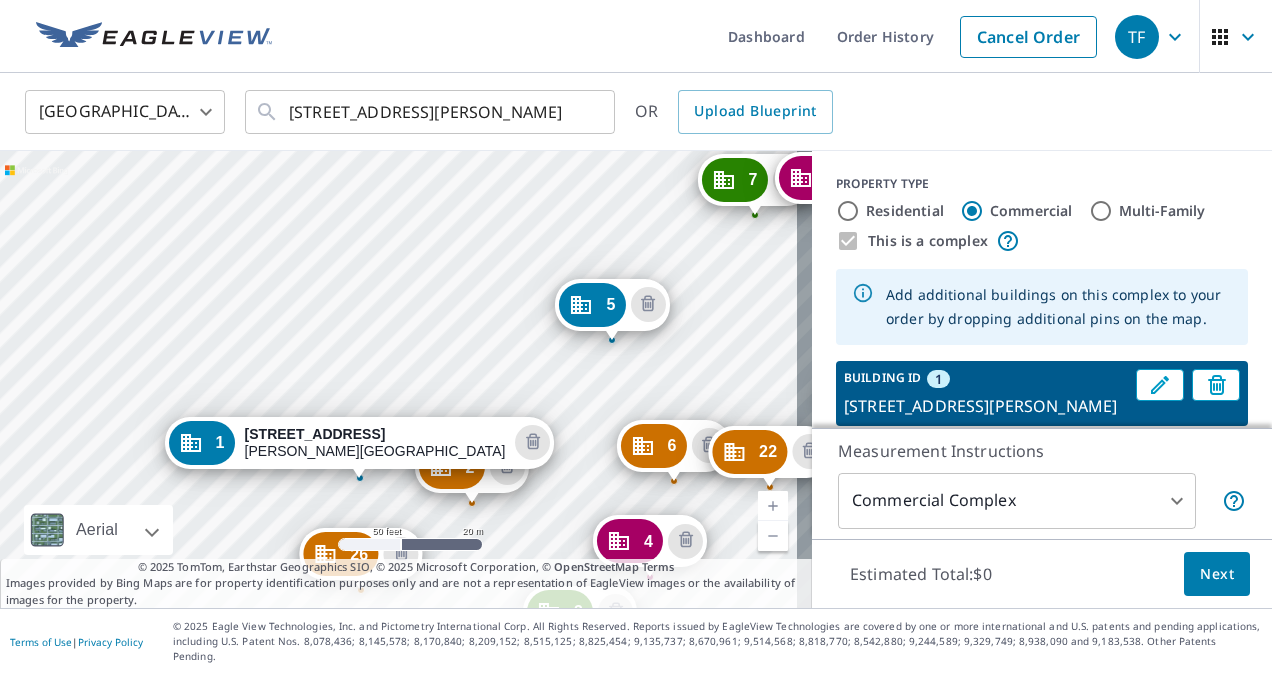
drag, startPoint x: 364, startPoint y: 208, endPoint x: 455, endPoint y: 292, distance: 123.8
click at [455, 292] on div "2 [STREET_ADDRESS][PERSON_NAME] 3 [STREET_ADDRESS][PERSON_NAME] 4 [STREET_ADDRE…" at bounding box center [406, 379] width 812 height 457
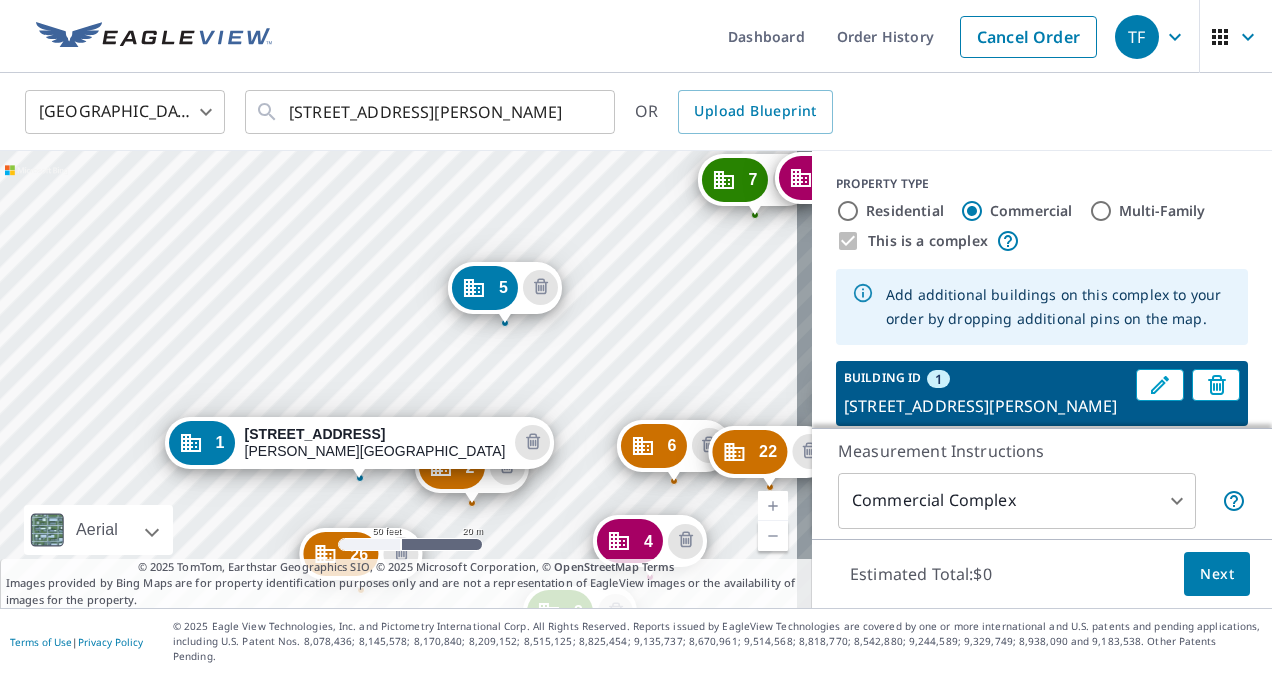
drag, startPoint x: 607, startPoint y: 310, endPoint x: 500, endPoint y: 293, distance: 108.3
click at [655, 354] on div "2 [STREET_ADDRESS][PERSON_NAME] 3 [STREET_ADDRESS][PERSON_NAME] 4 [STREET_ADDRE…" at bounding box center [406, 379] width 812 height 457
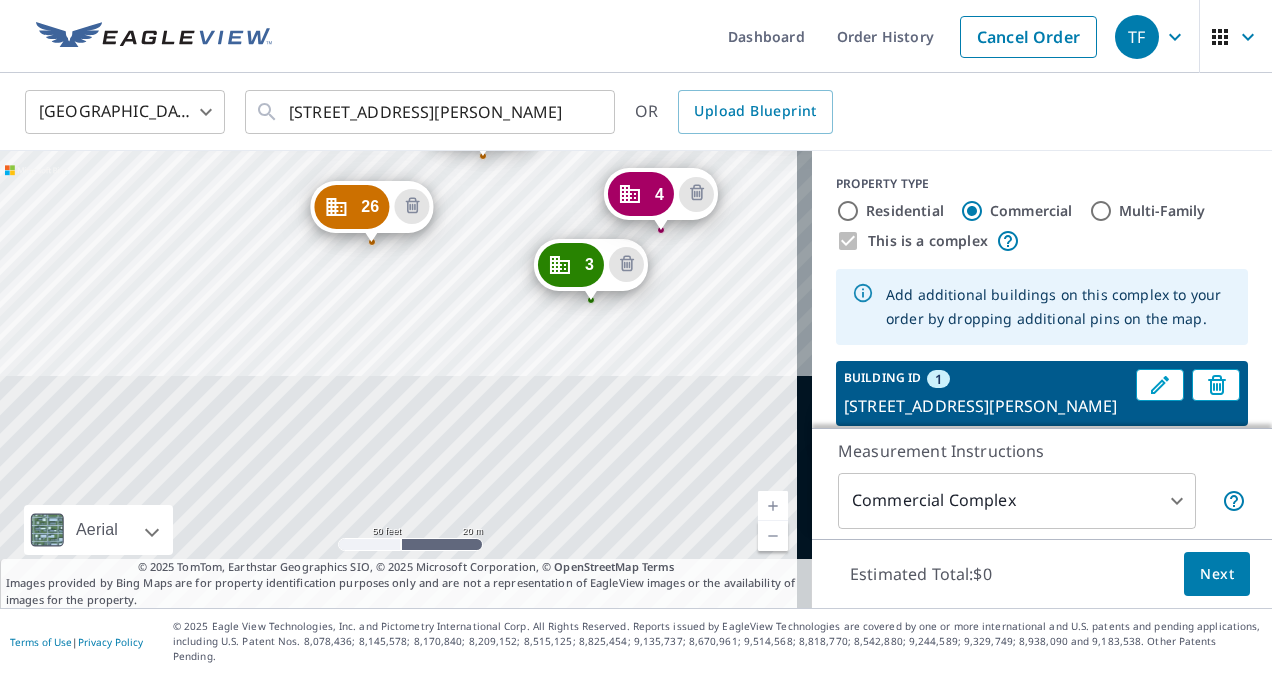
click at [658, 410] on div "2 [STREET_ADDRESS][PERSON_NAME] 3 [STREET_ADDRESS][PERSON_NAME] 4 [STREET_ADDRE…" at bounding box center [406, 379] width 812 height 457
click at [454, 216] on div "2 [STREET_ADDRESS][PERSON_NAME] 3 [STREET_ADDRESS][PERSON_NAME] 4 [STREET_ADDRE…" at bounding box center [406, 379] width 812 height 457
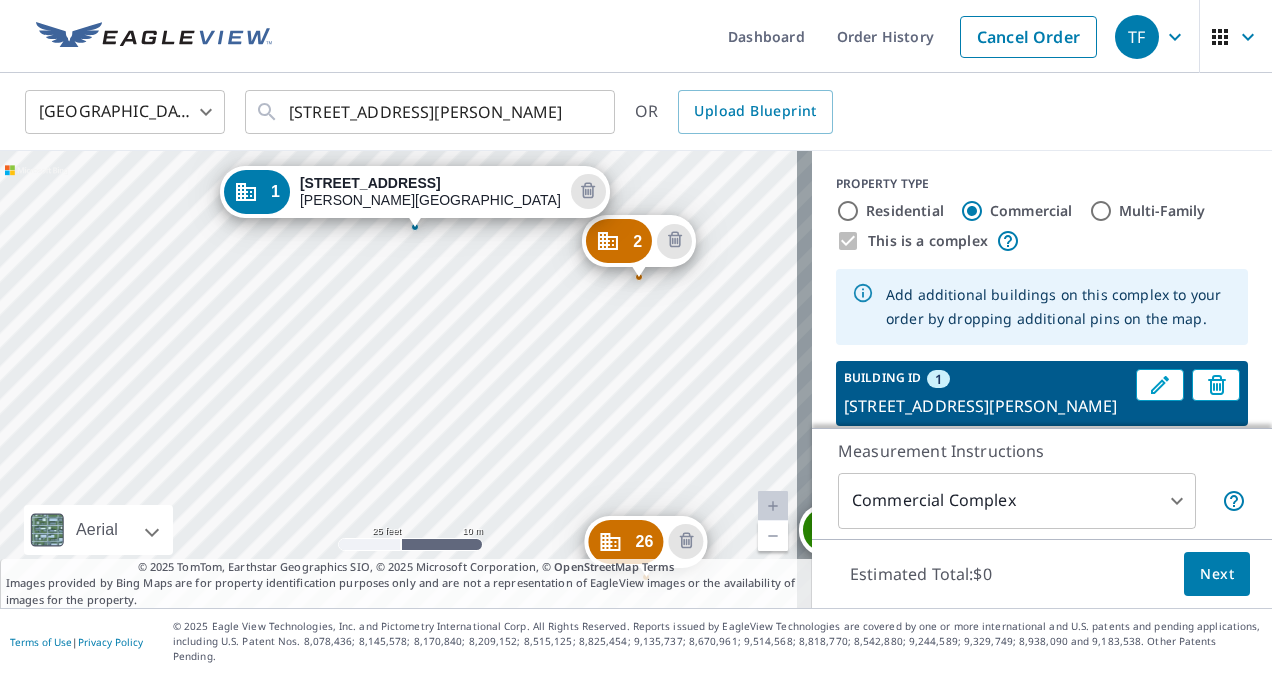
drag, startPoint x: 444, startPoint y: 422, endPoint x: 521, endPoint y: 410, distance: 77.9
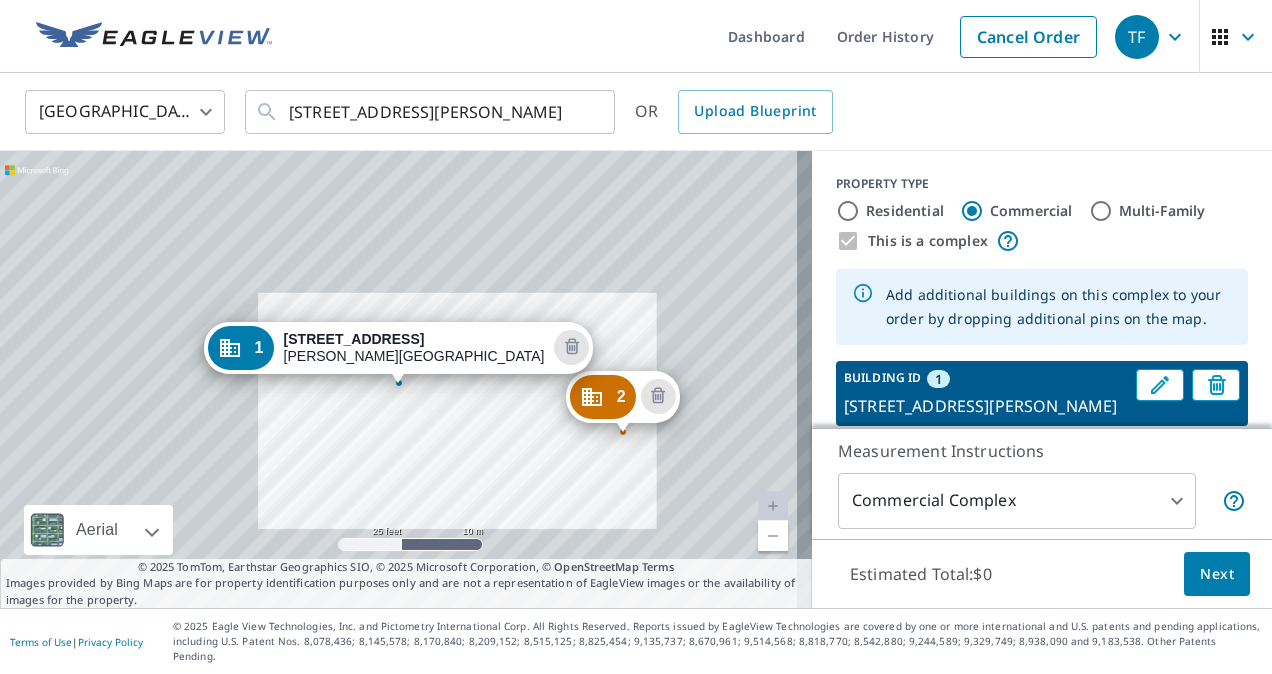
click at [761, 551] on link "Current Level 20, Zoom Out" at bounding box center [773, 536] width 30 height 30
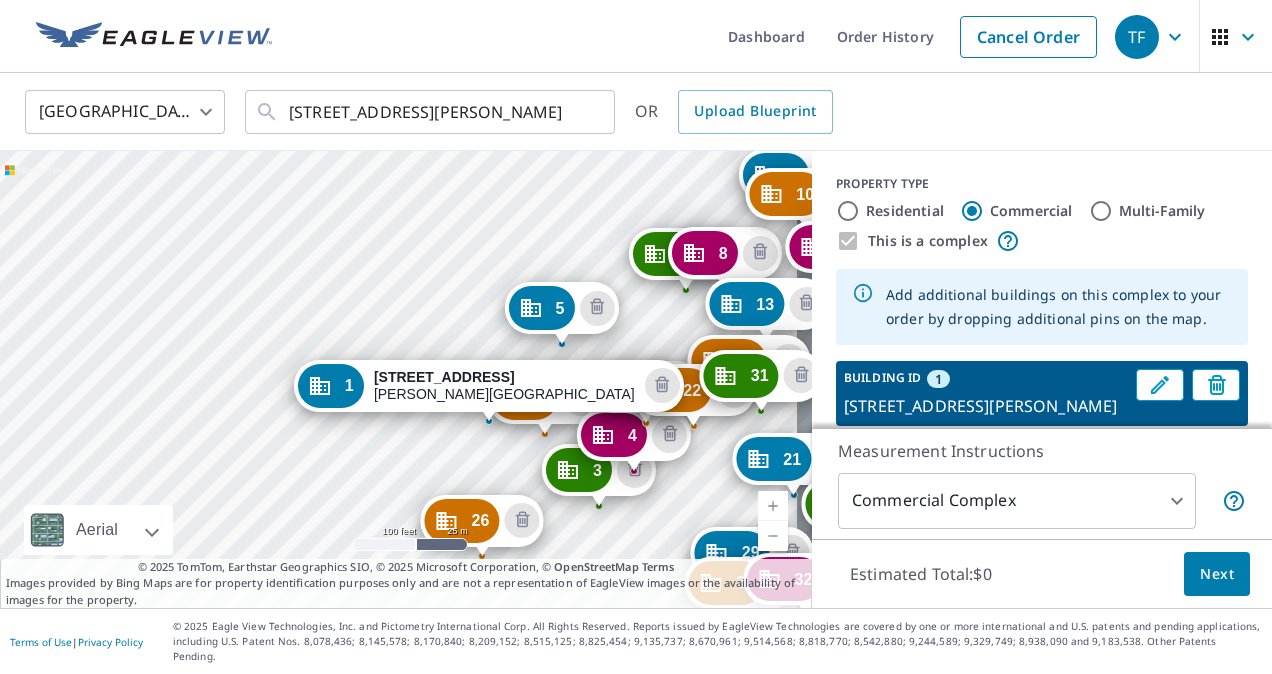
drag, startPoint x: 538, startPoint y: 476, endPoint x: 342, endPoint y: 442, distance: 198.9
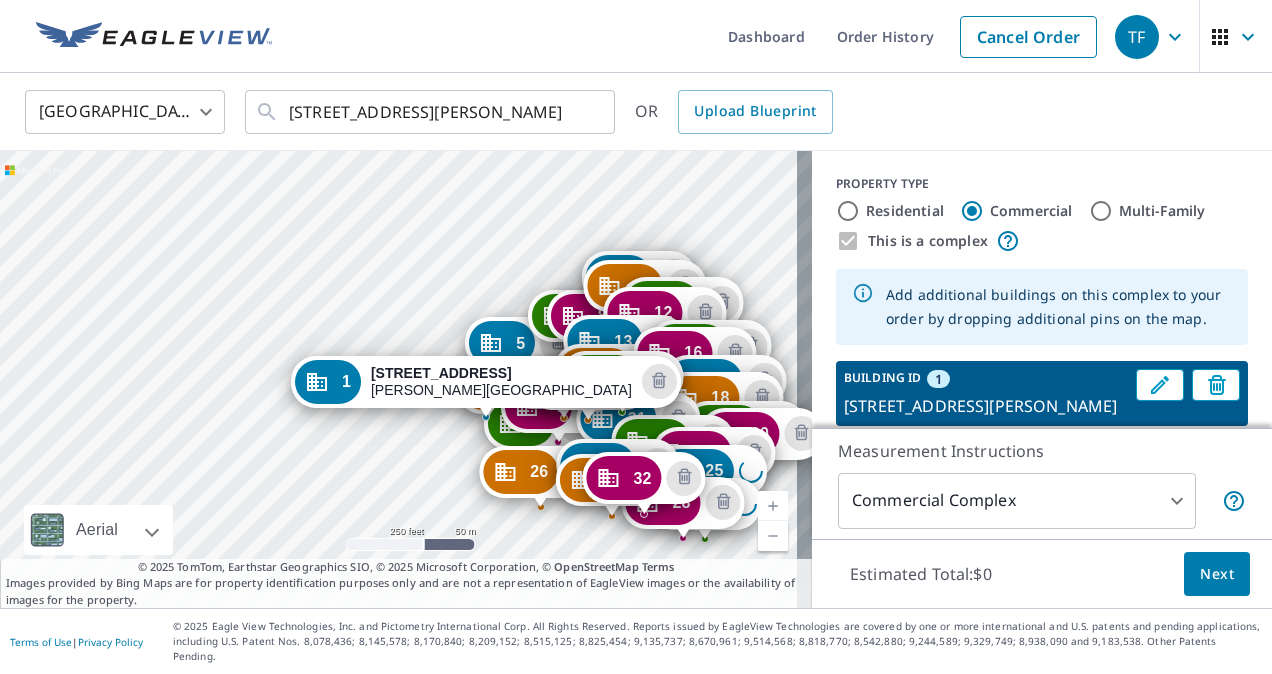
click at [758, 548] on link "Current Level 17, Zoom Out" at bounding box center [773, 536] width 30 height 30
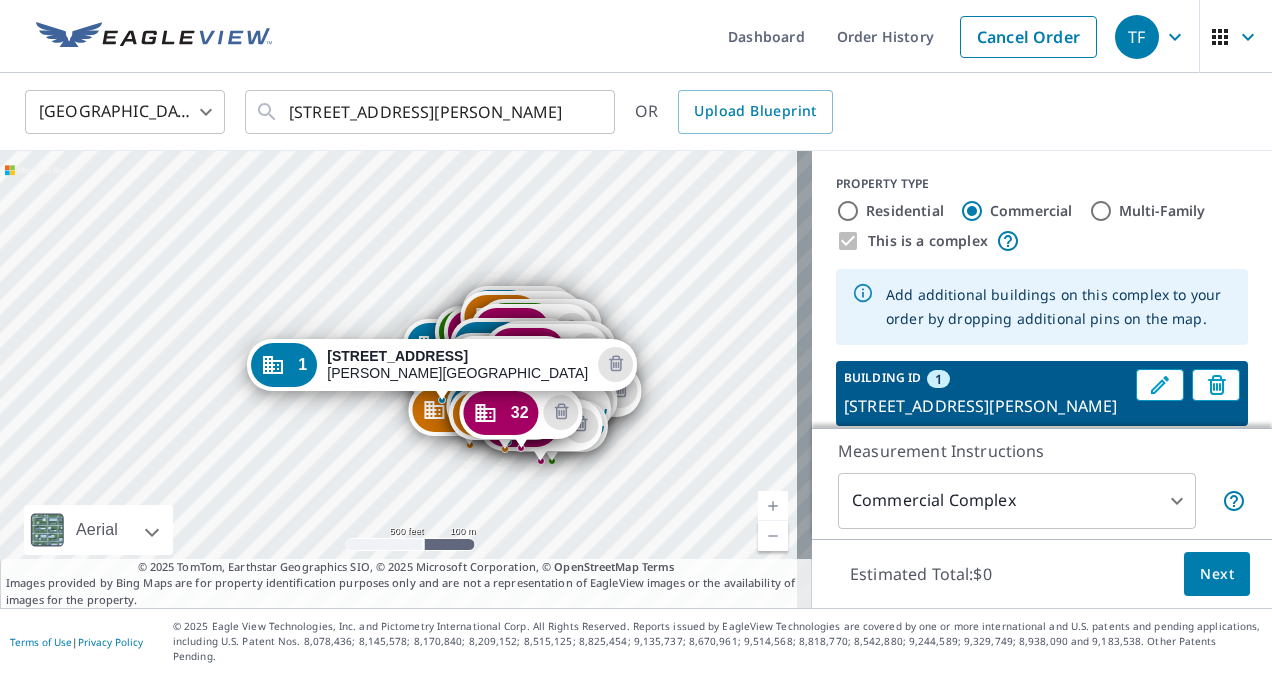
click at [758, 518] on link "Current Level 16, Zoom In" at bounding box center [773, 506] width 30 height 30
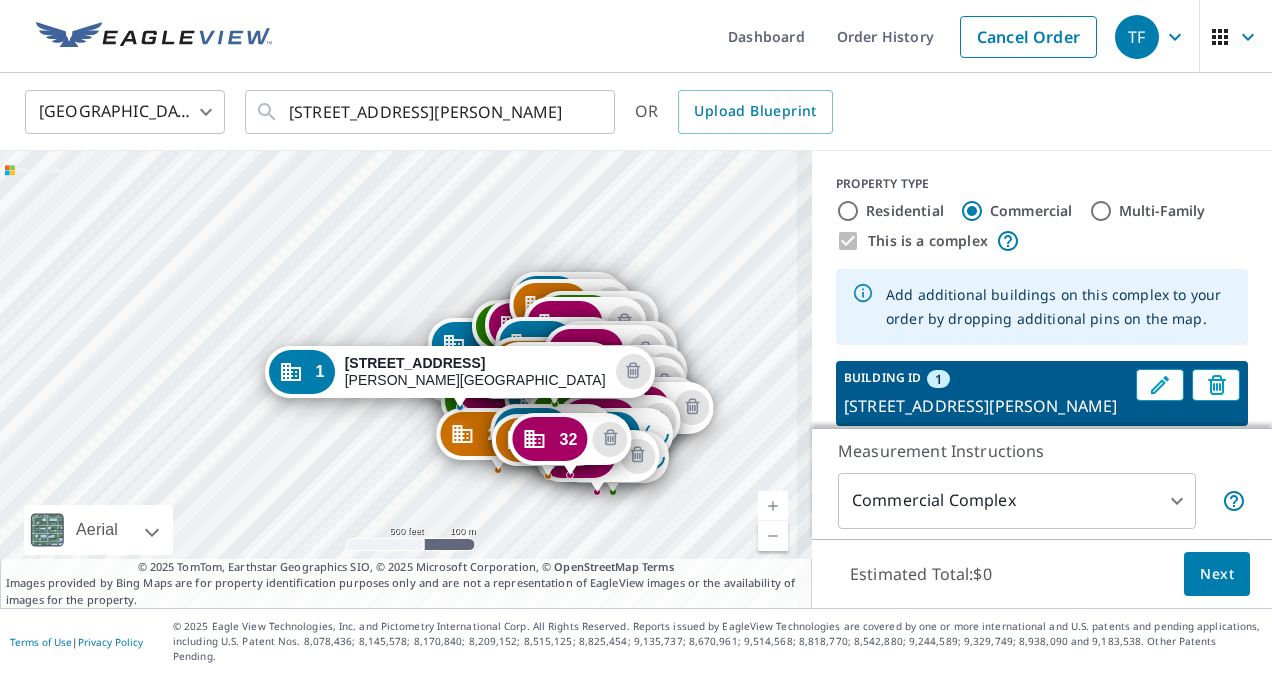
click at [758, 518] on link "Current Level 16, Zoom In" at bounding box center [773, 506] width 30 height 30
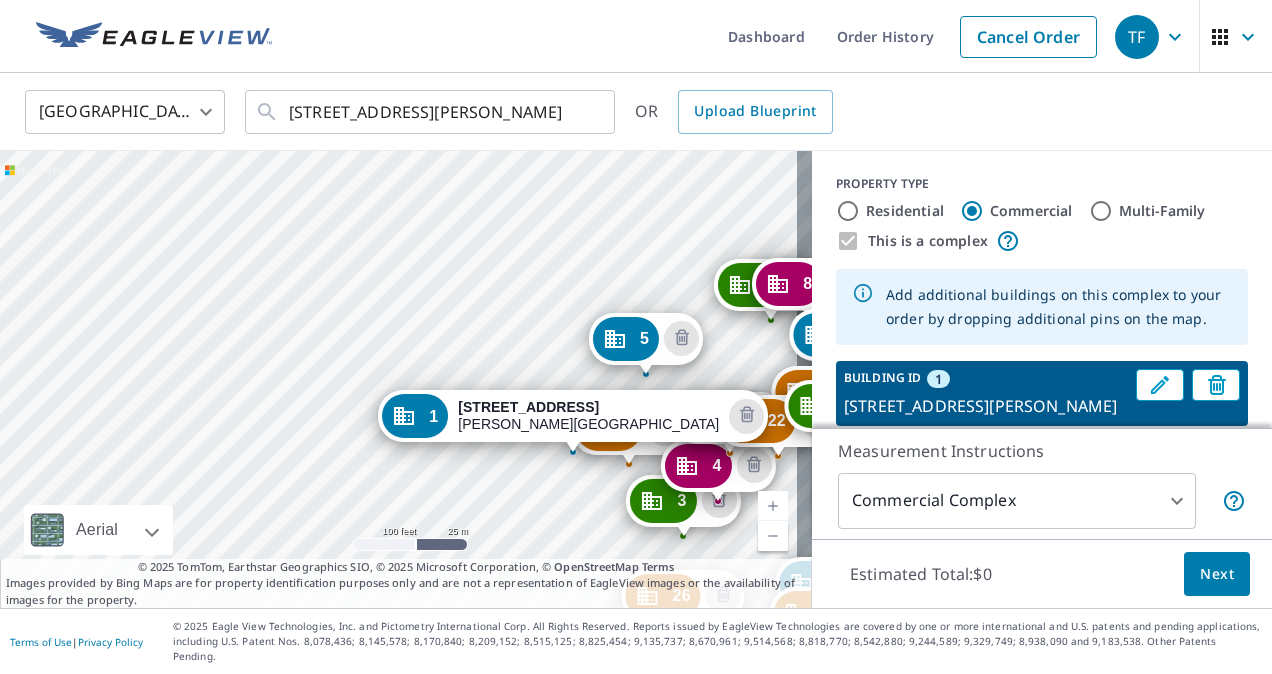
click at [758, 519] on link "Current Level 18, Zoom In" at bounding box center [773, 506] width 30 height 30
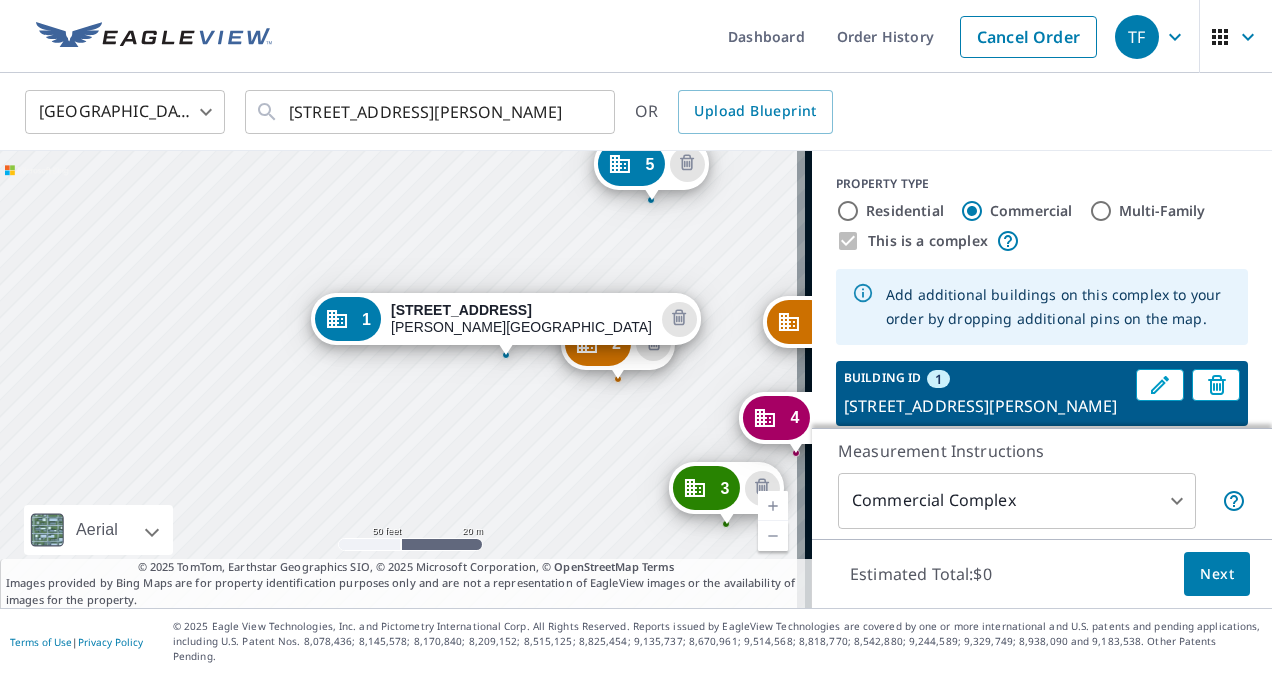
drag, startPoint x: 470, startPoint y: 428, endPoint x: 107, endPoint y: 172, distance: 444.1
click at [109, 172] on div "2 [STREET_ADDRESS][PERSON_NAME] 3 [STREET_ADDRESS][PERSON_NAME] 4 [STREET_ADDRE…" at bounding box center [406, 379] width 812 height 457
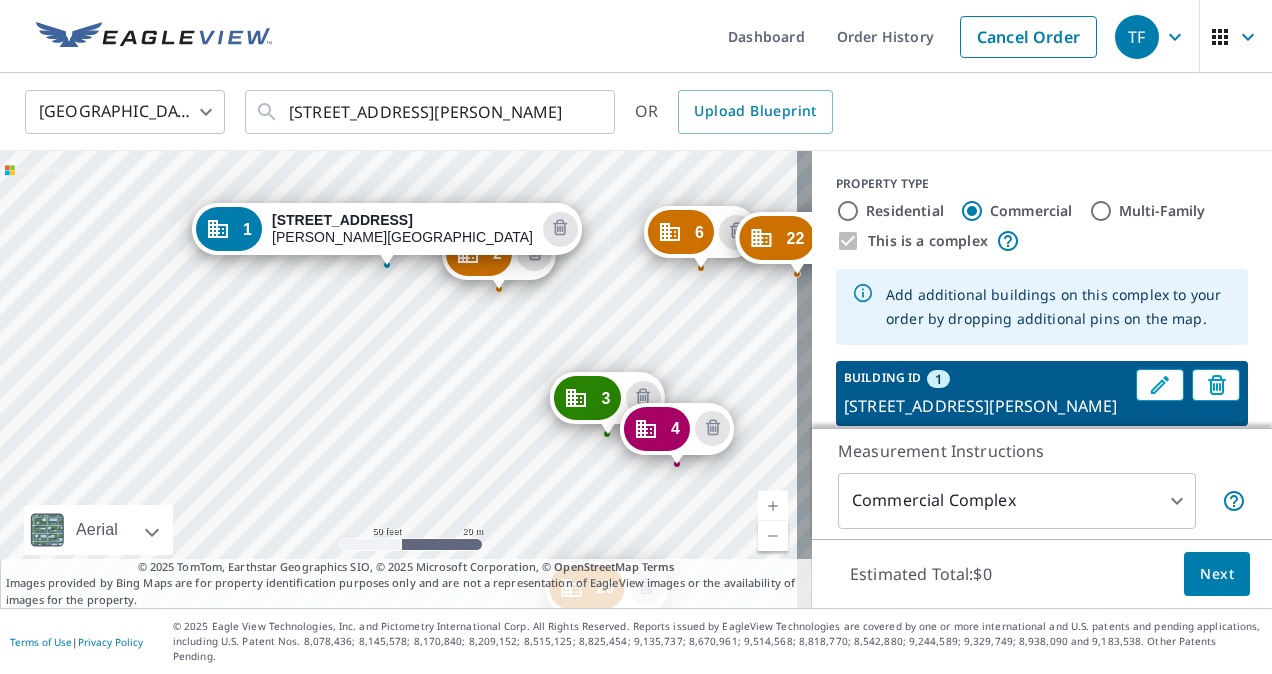
drag, startPoint x: 676, startPoint y: 333, endPoint x: 676, endPoint y: 434, distance: 101.0
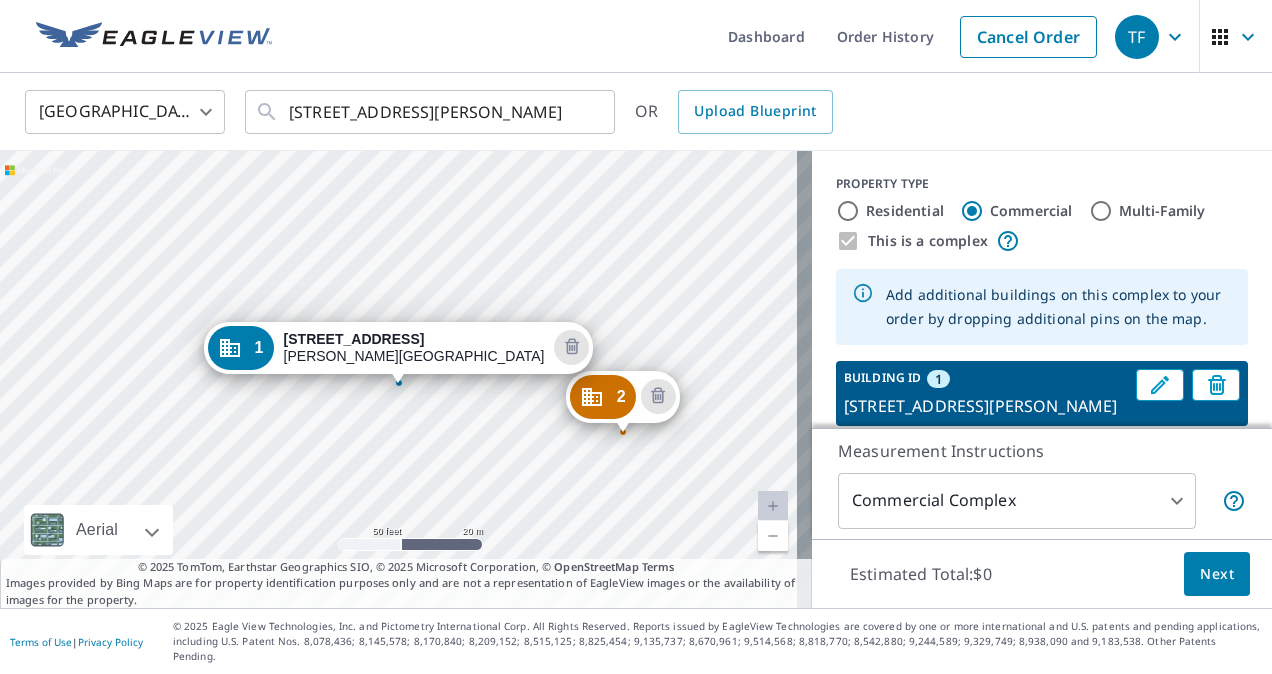
click at [767, 550] on link "Current Level 20, Zoom Out" at bounding box center [773, 536] width 30 height 30
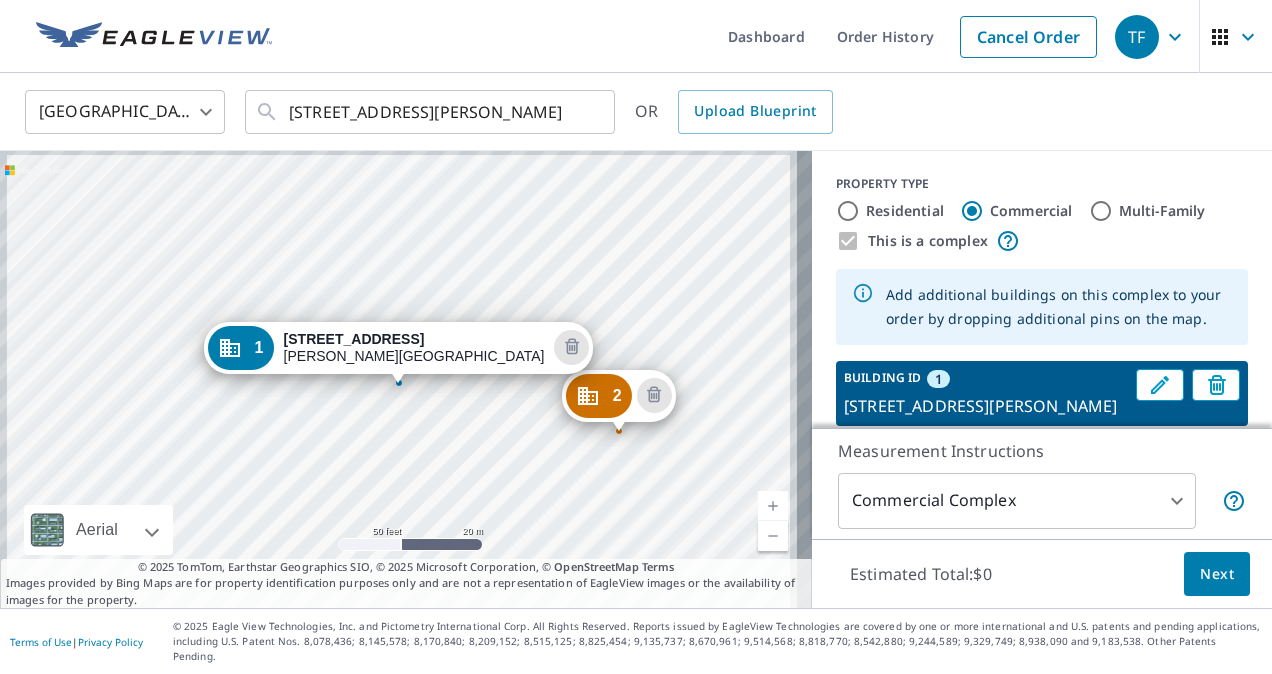
drag, startPoint x: 767, startPoint y: 550, endPoint x: 754, endPoint y: 550, distance: 13.0
click at [764, 550] on link "Current Level 20, Zoom Out" at bounding box center [773, 536] width 30 height 30
click at [758, 550] on link "Current Level 20, Zoom Out" at bounding box center [773, 536] width 30 height 30
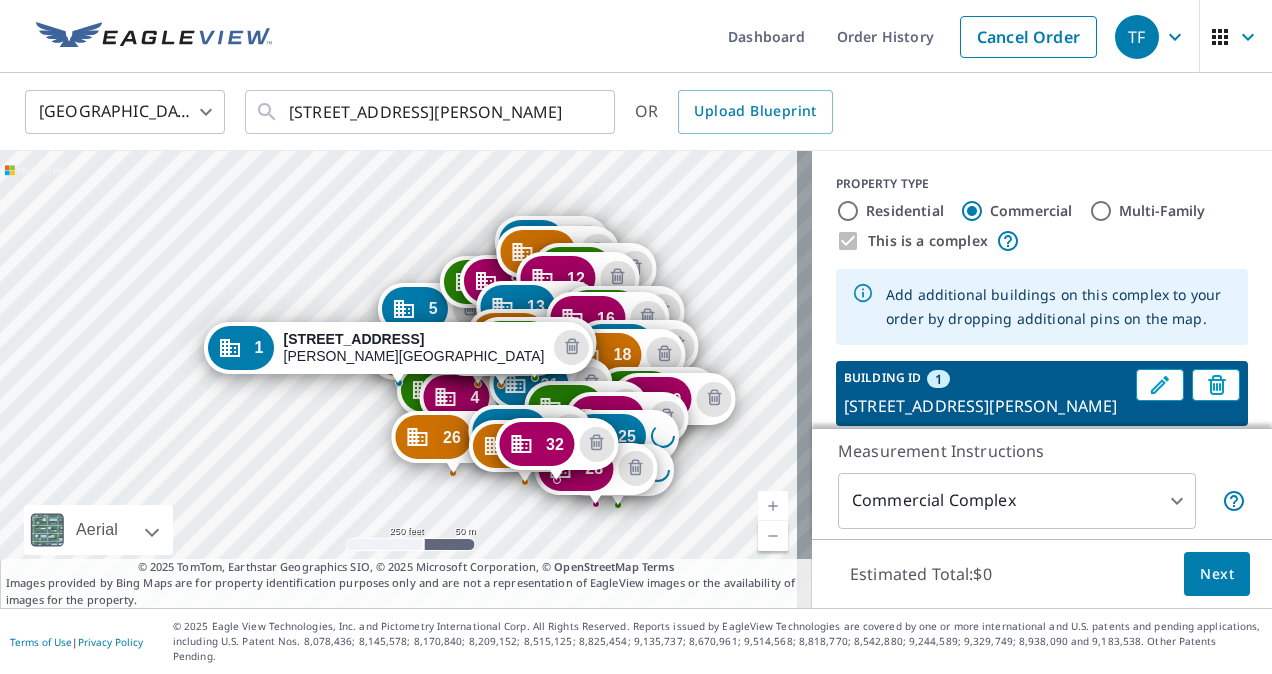
drag, startPoint x: 754, startPoint y: 550, endPoint x: 745, endPoint y: 342, distance: 208.2
click at [758, 514] on link "Current Level 17, Zoom In" at bounding box center [773, 506] width 30 height 30
click at [759, 516] on link "Current Level 17, Zoom In" at bounding box center [773, 506] width 30 height 30
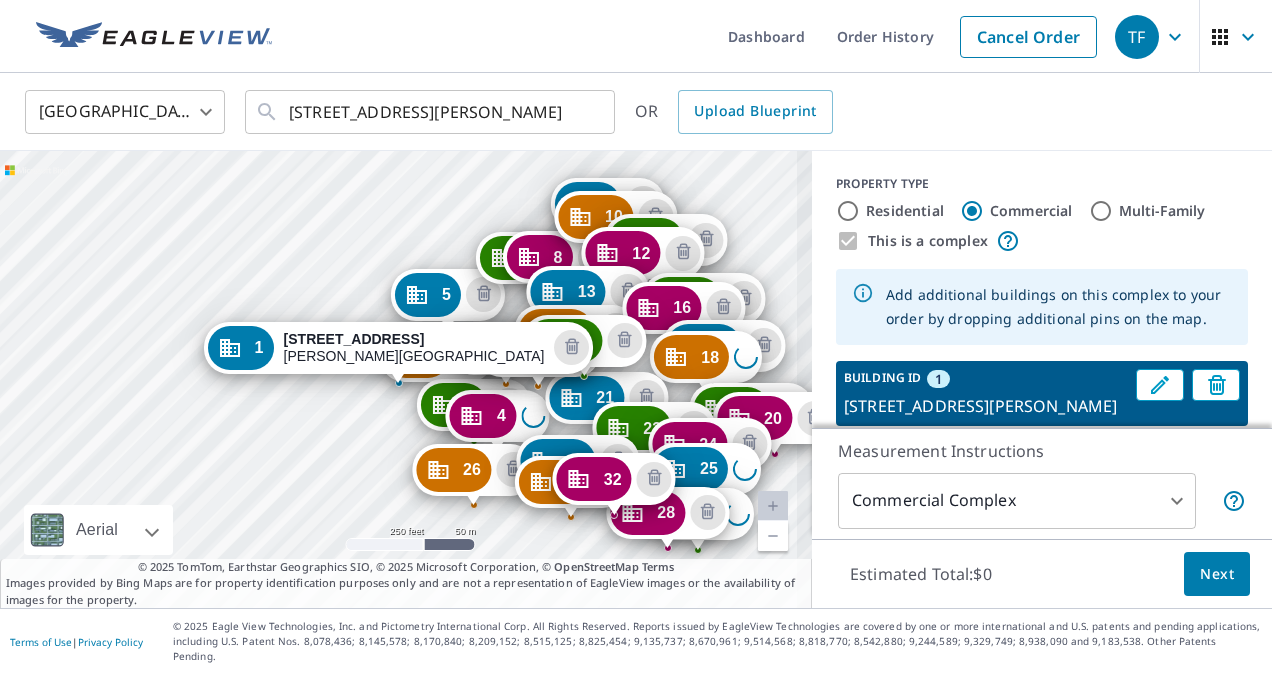
click at [759, 514] on link "Current Level 17, Zoom In Disabled" at bounding box center [773, 506] width 30 height 30
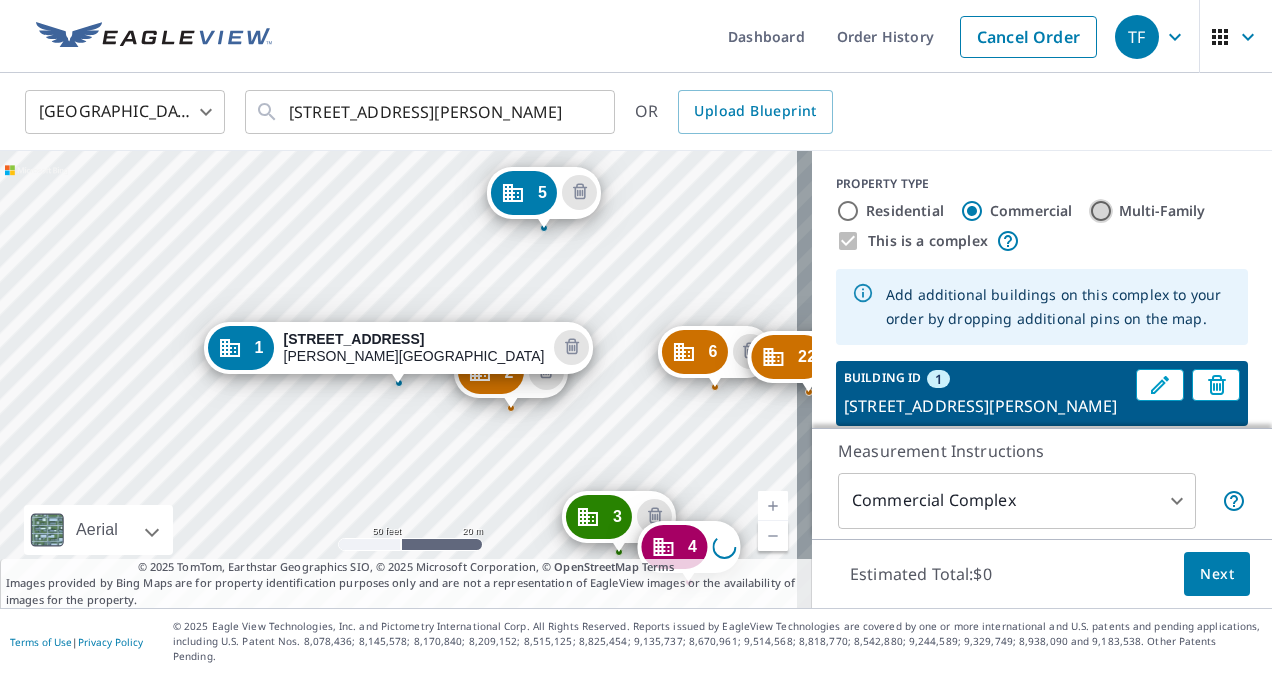
click at [1089, 212] on input "Multi-Family" at bounding box center [1101, 211] width 24 height 24
radio input "true"
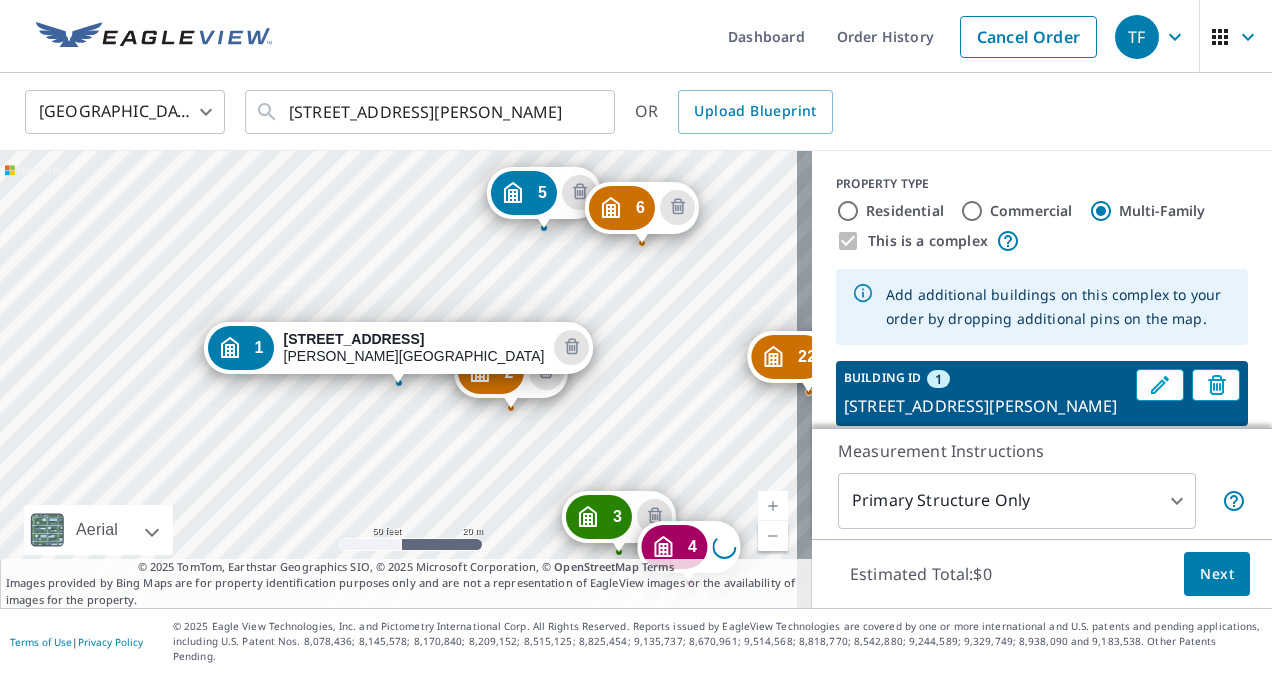
drag, startPoint x: 694, startPoint y: 340, endPoint x: 621, endPoint y: 196, distance: 161.4
click at [582, 381] on div "2 [STREET_ADDRESS][PERSON_NAME] 3 [STREET_ADDRESS][PERSON_NAME] 4 Loading addre…" at bounding box center [406, 379] width 812 height 457
click at [221, 282] on div "2 [STREET_ADDRESS][PERSON_NAME] 3 [STREET_ADDRESS][PERSON_NAME] 4 Loading addre…" at bounding box center [406, 379] width 812 height 457
click at [764, 551] on link "Current Level 19, Zoom Out" at bounding box center [773, 536] width 30 height 30
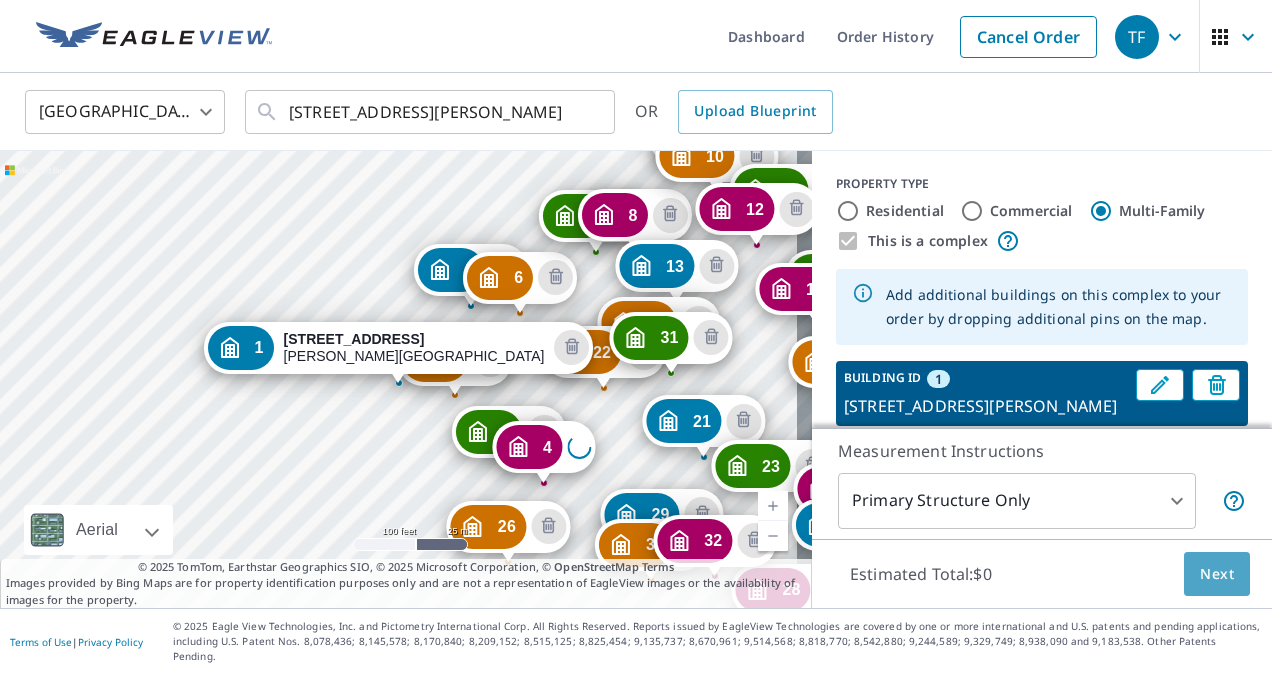
click at [1201, 587] on span "Next" at bounding box center [1217, 574] width 34 height 25
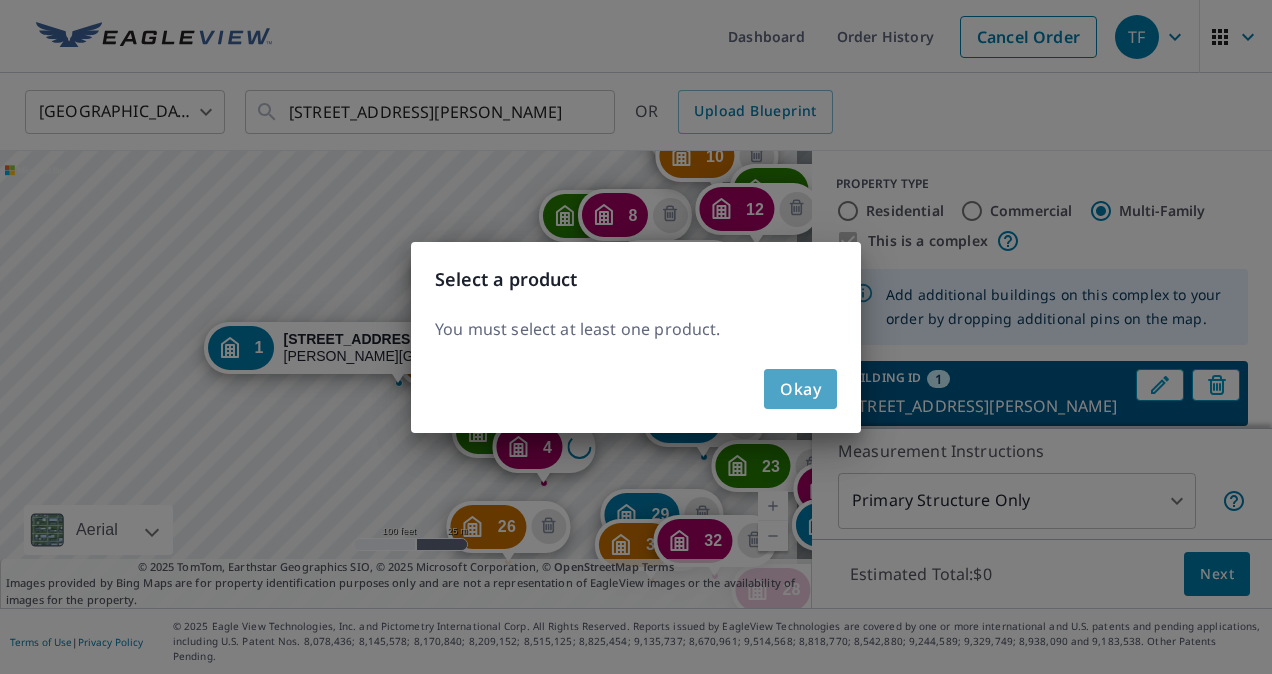
drag, startPoint x: 796, startPoint y: 387, endPoint x: 1164, endPoint y: 518, distance: 390.6
click at [798, 389] on span "Okay" at bounding box center [800, 389] width 41 height 28
click at [808, 388] on div "Select a product You must select at least one product. Okay" at bounding box center [636, 337] width 1272 height 674
click at [1159, 518] on div "Select a product You must select at least one product. Okay" at bounding box center [636, 337] width 1272 height 674
click at [806, 388] on div "Select a product You must select at least one product. Okay" at bounding box center [636, 337] width 1272 height 674
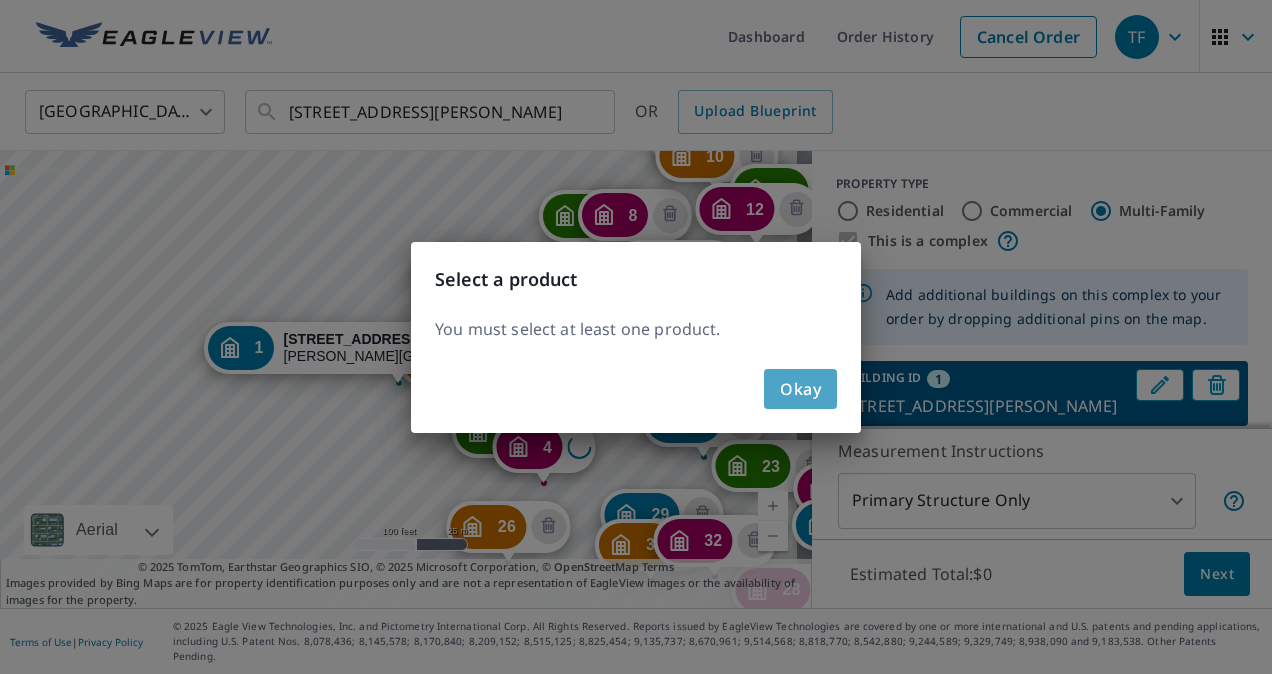
click at [1155, 520] on div "Select a product You must select at least one product. Okay" at bounding box center [636, 337] width 1272 height 674
click at [1158, 514] on div "Select a product You must select at least one product. Okay" at bounding box center [636, 337] width 1272 height 674
click at [1253, 234] on div "Select a product You must select at least one product. Okay" at bounding box center [636, 337] width 1272 height 674
click at [1263, 662] on div "Select a product You must select at least one product. Okay" at bounding box center [636, 337] width 1272 height 674
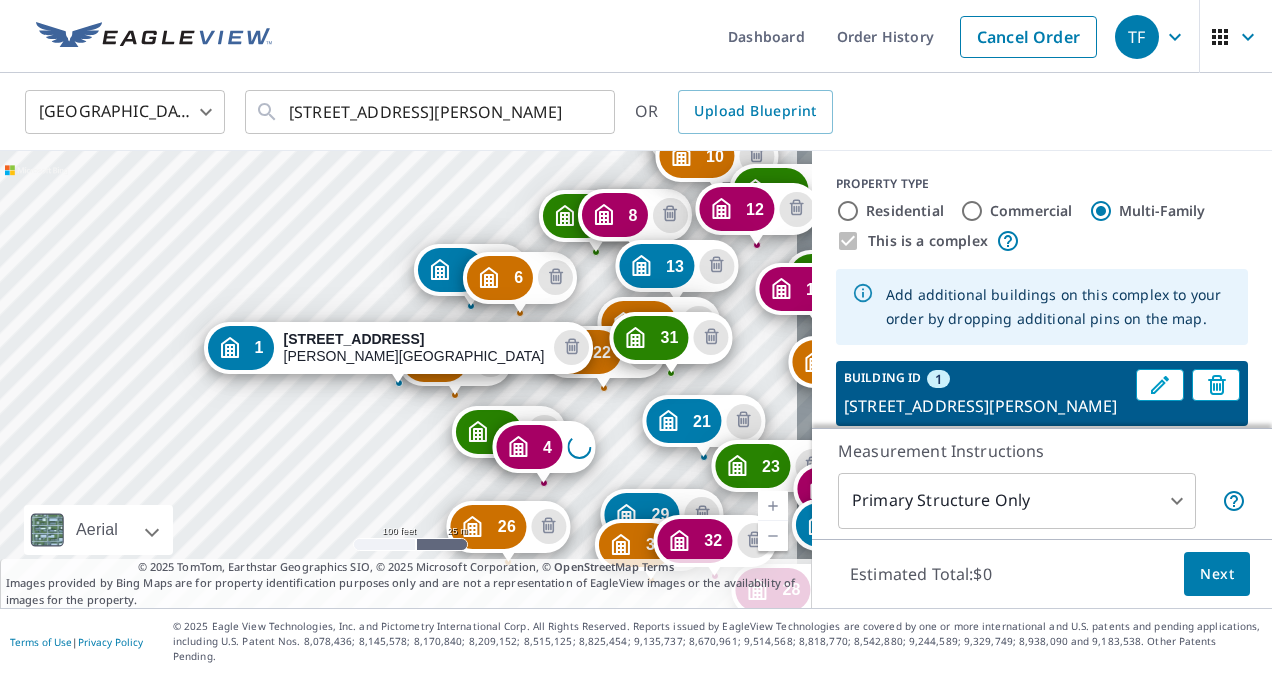
click at [1164, 518] on div at bounding box center [636, 337] width 1272 height 674
click at [991, 516] on div at bounding box center [636, 337] width 1272 height 674
click at [1157, 518] on div at bounding box center [636, 337] width 1272 height 674
click at [1159, 513] on div at bounding box center [636, 337] width 1272 height 674
click at [1160, 513] on div at bounding box center [636, 337] width 1272 height 674
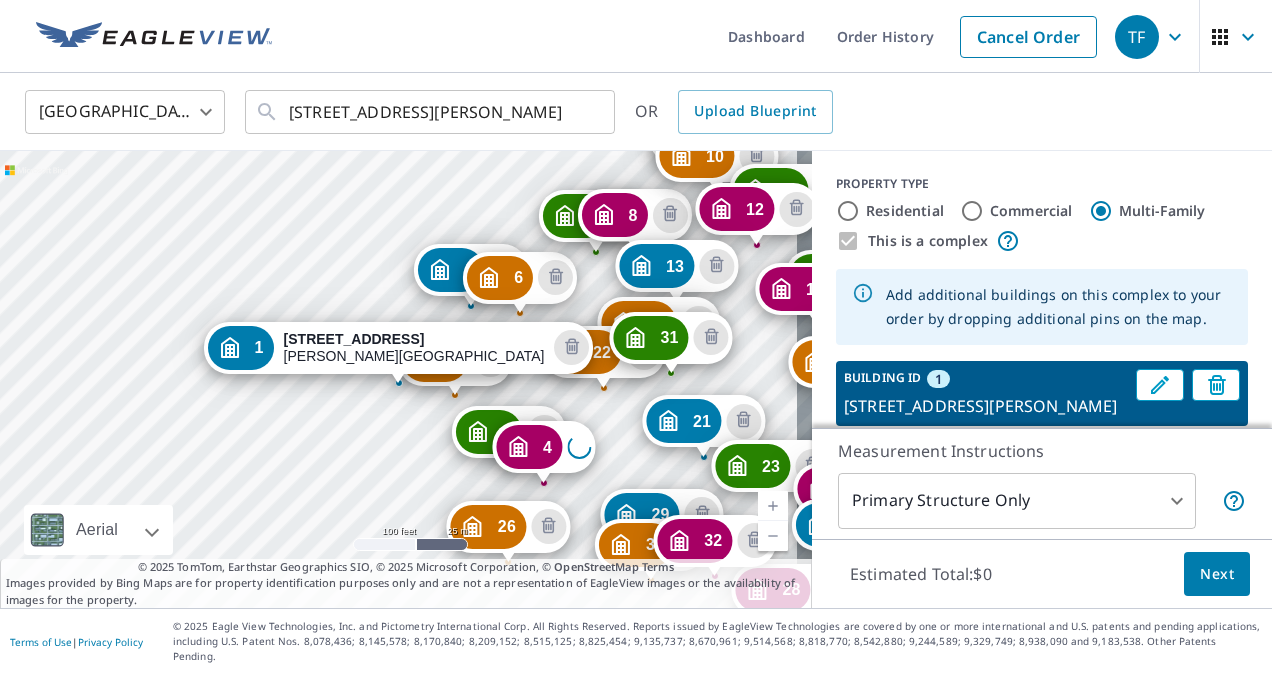
click at [1161, 512] on div at bounding box center [636, 337] width 1272 height 674
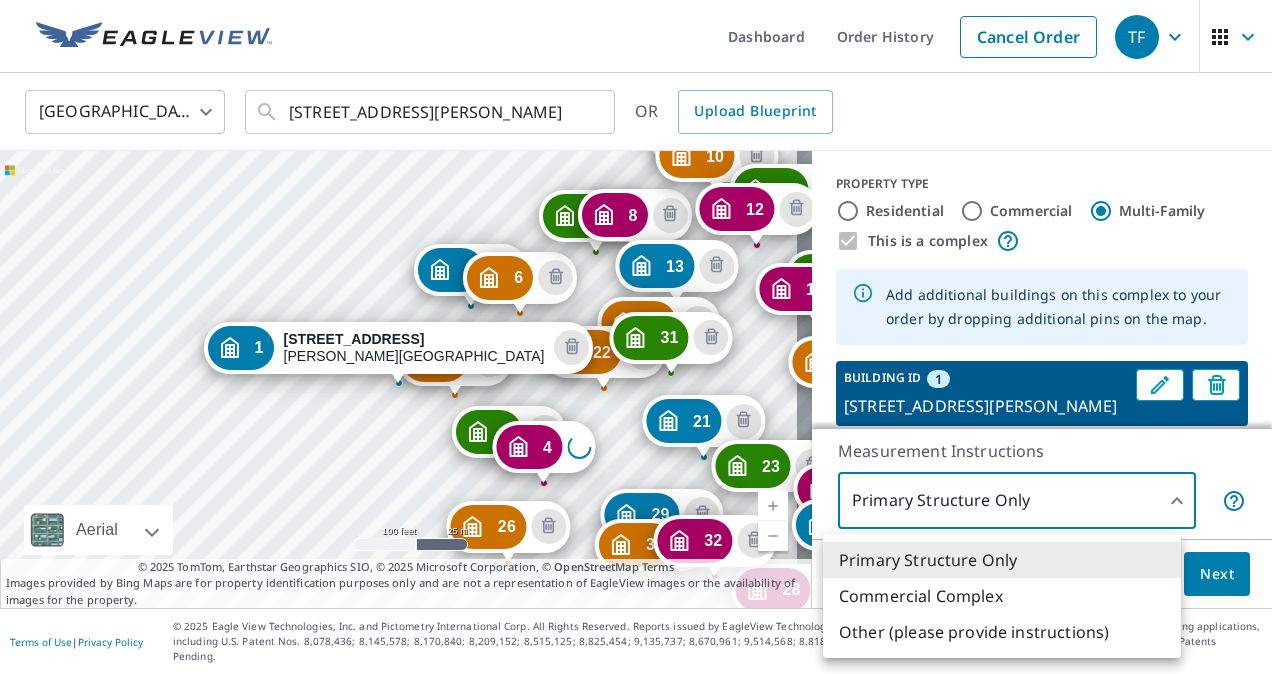
click at [1163, 512] on body "TF TF Dashboard Order History Cancel Order TF [GEOGRAPHIC_DATA] [GEOGRAPHIC_DAT…" at bounding box center [636, 337] width 1272 height 674
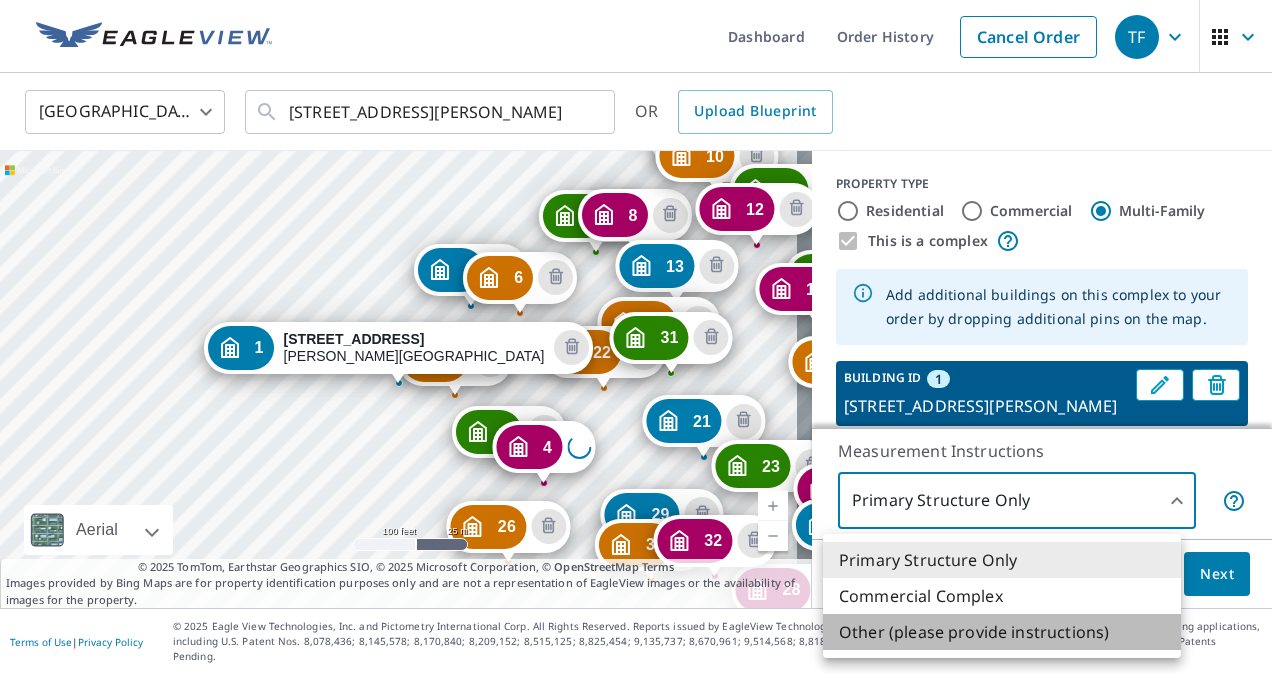
click at [1003, 629] on li "Other (please provide instructions)" at bounding box center [1002, 632] width 358 height 36
click at [1051, 628] on li "Other (please provide instructions)" at bounding box center [1002, 632] width 358 height 36
type input "5"
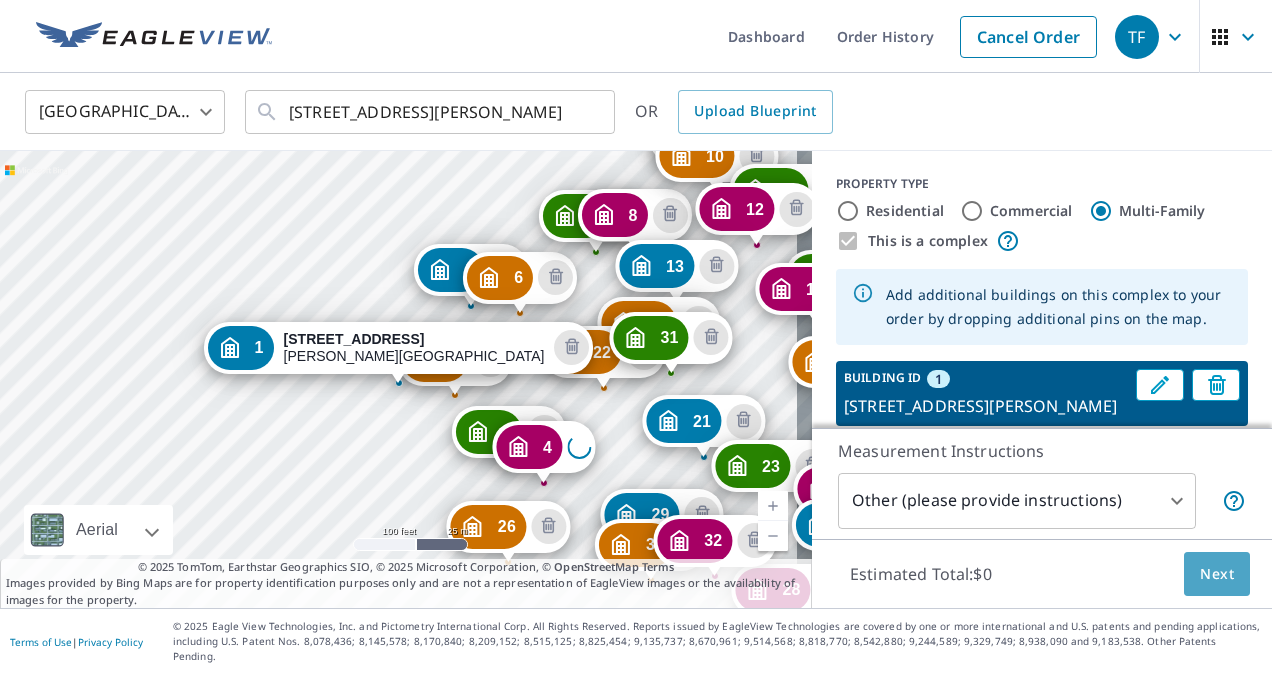
click at [1200, 587] on span "Next" at bounding box center [1217, 574] width 34 height 25
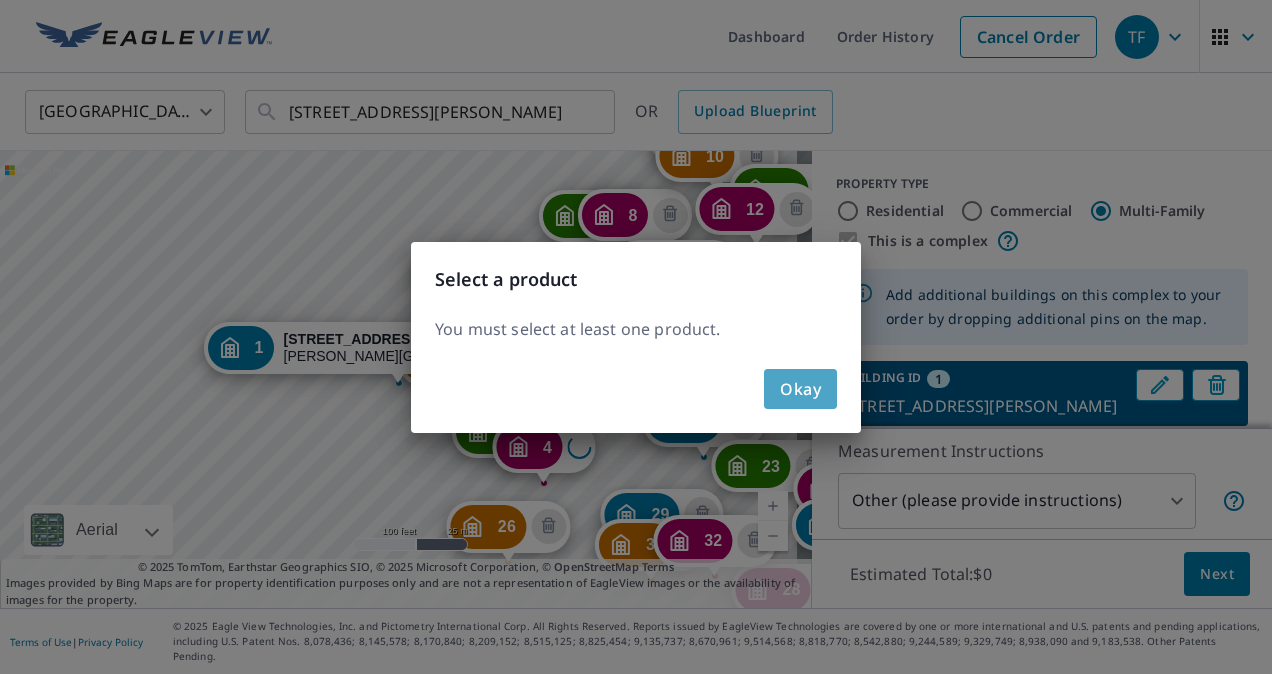
click at [799, 396] on span "Okay" at bounding box center [800, 389] width 41 height 28
click at [795, 380] on div "Okay" at bounding box center [636, 397] width 450 height 72
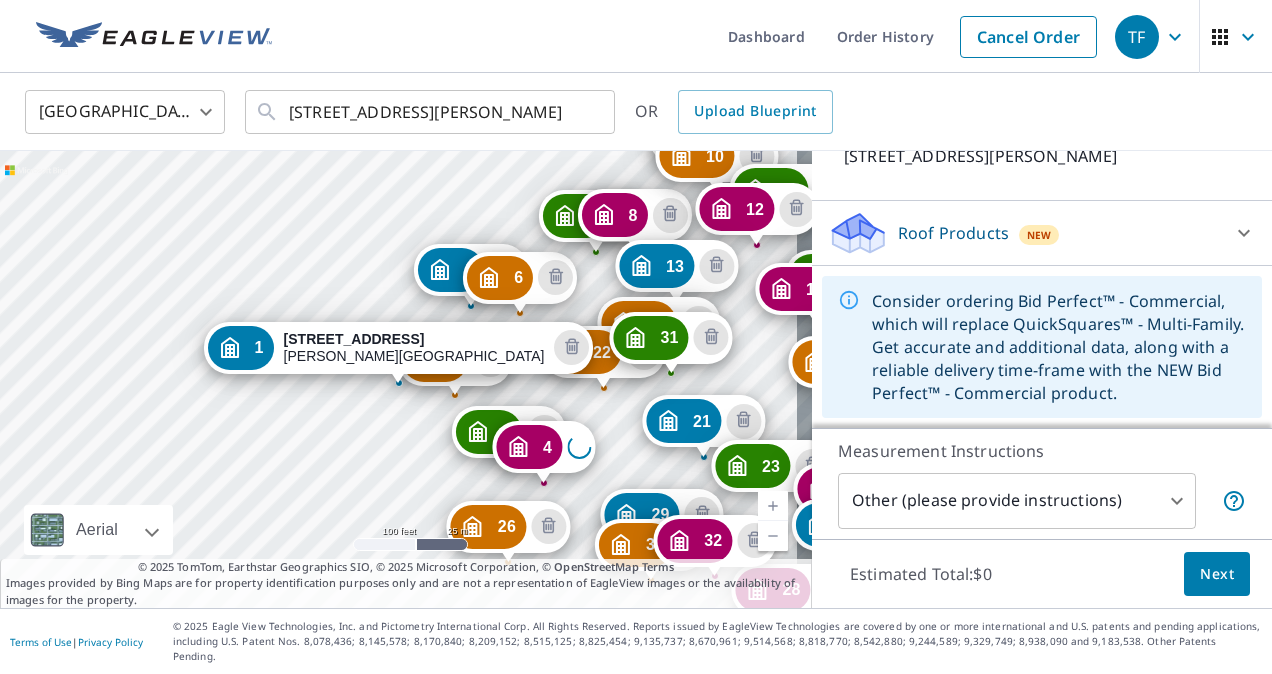
scroll to position [2920, 0]
click at [1232, 245] on icon at bounding box center [1244, 233] width 24 height 24
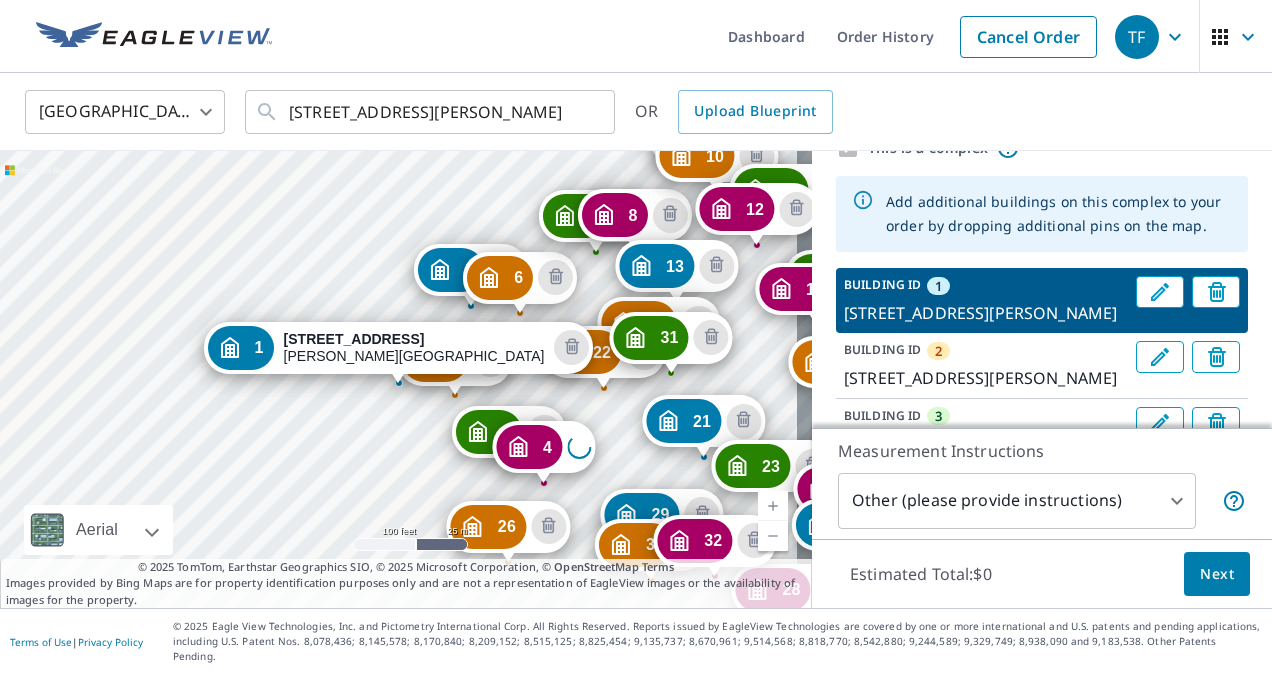
scroll to position [0, 0]
